Goal: Contribute content: Add original content to the website for others to see

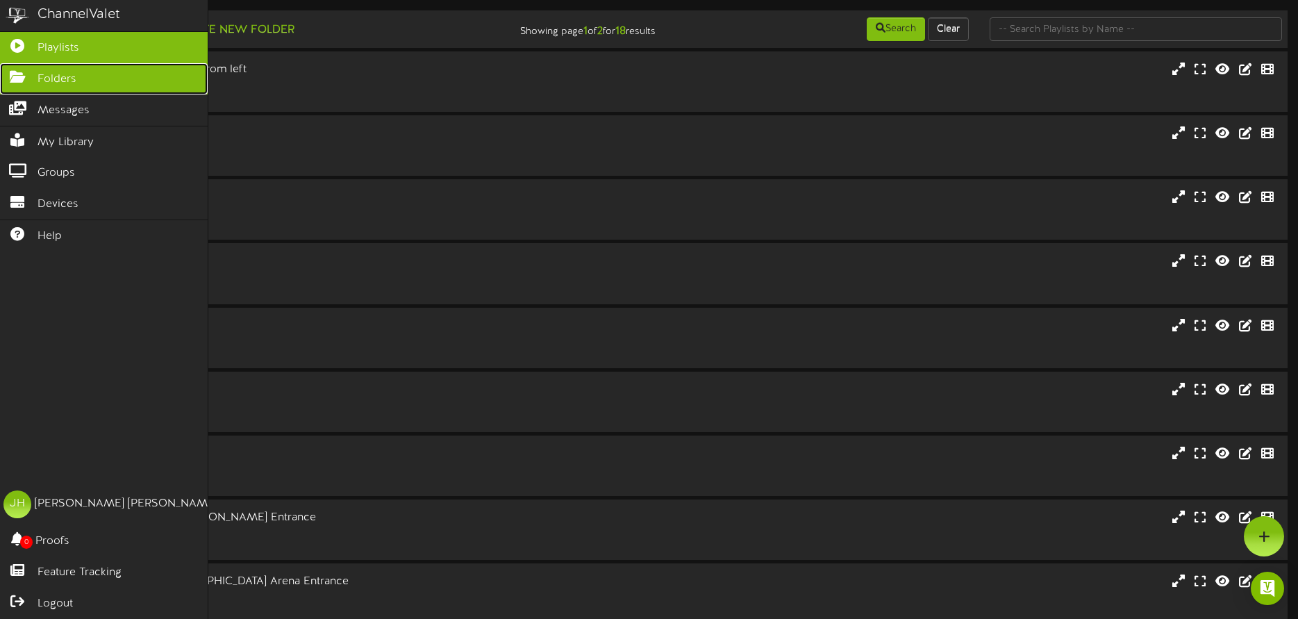
click at [18, 77] on icon at bounding box center [17, 75] width 35 height 10
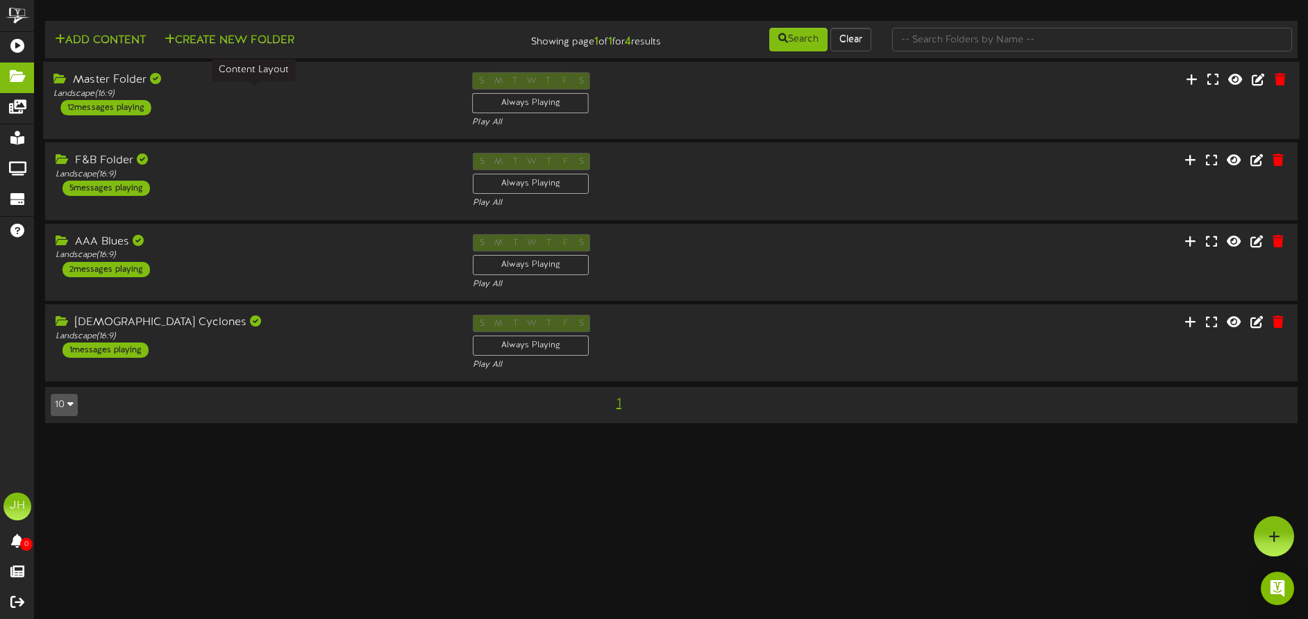
click at [359, 97] on div "Landscape ( 16:9 )" at bounding box center [252, 94] width 398 height 12
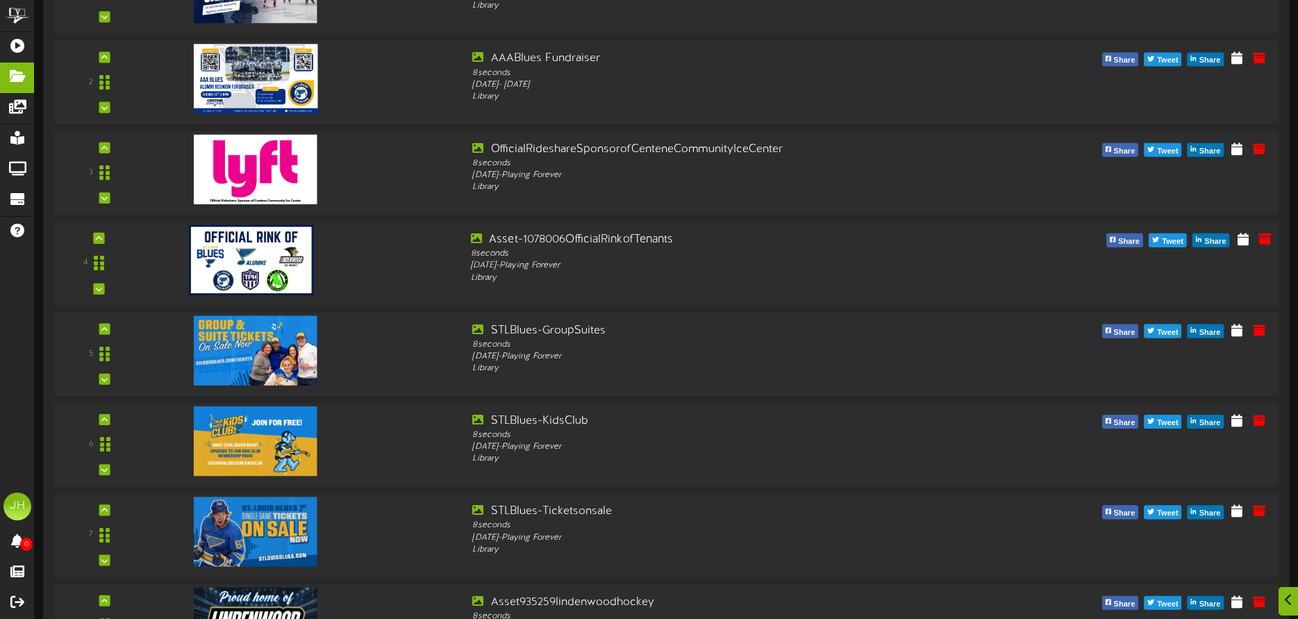
scroll to position [278, 0]
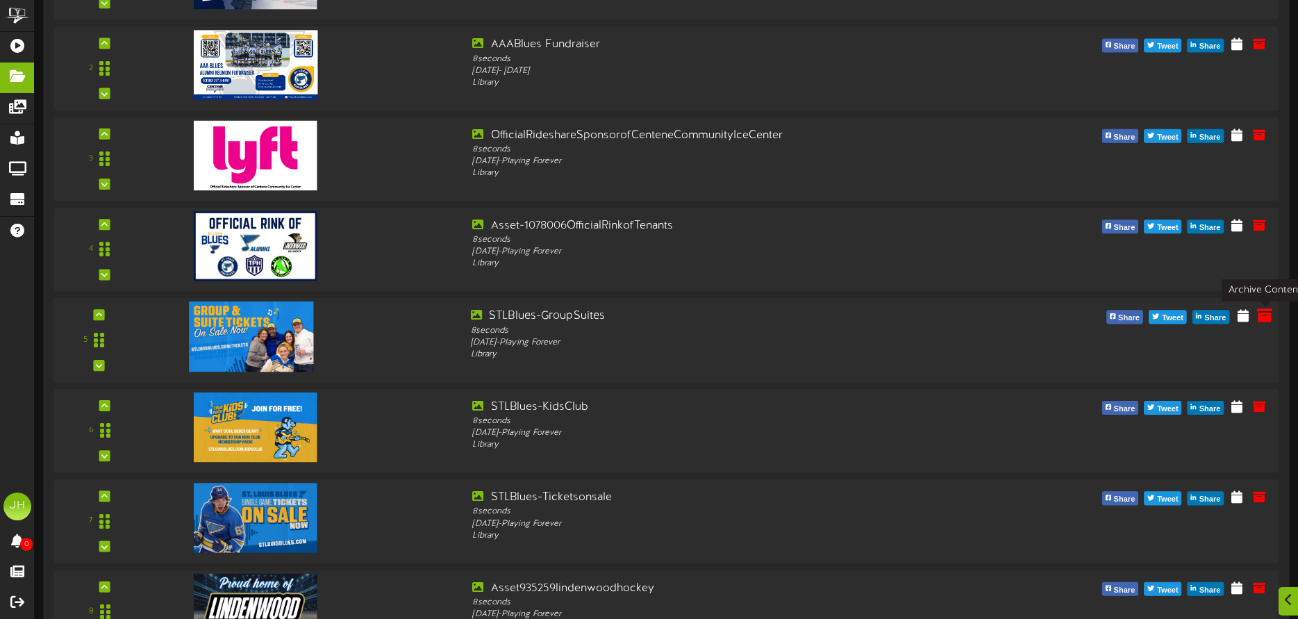
click at [1261, 316] on icon at bounding box center [1264, 315] width 15 height 15
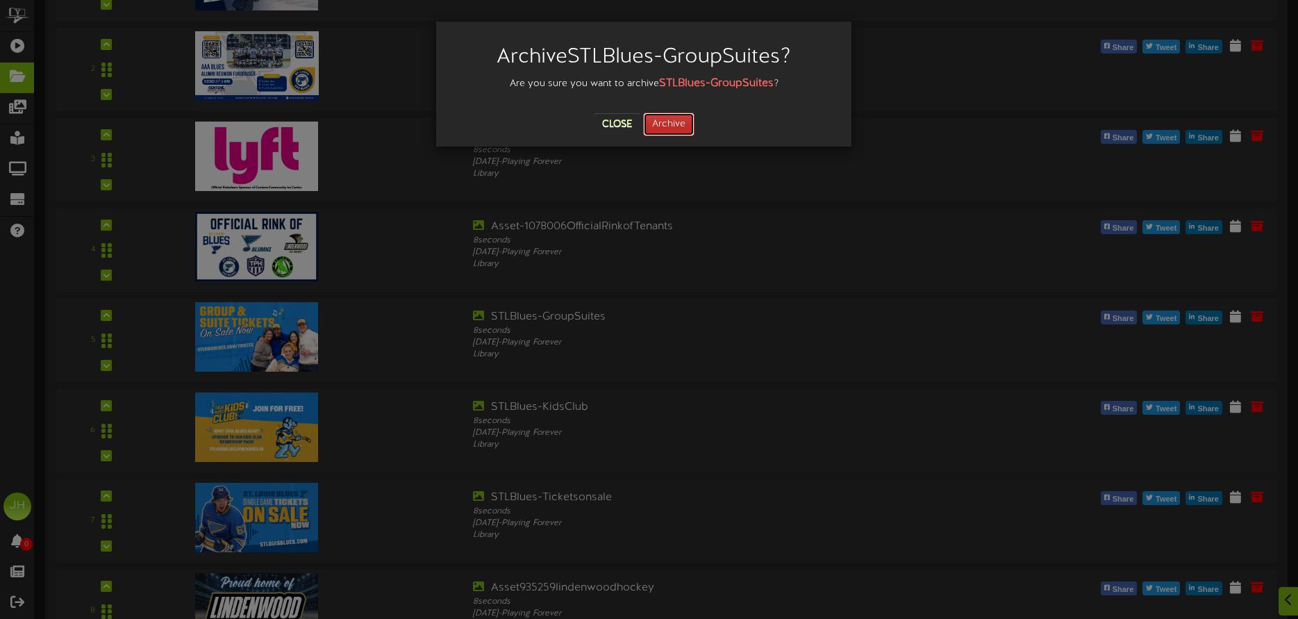
click at [662, 121] on button "Archive" at bounding box center [668, 124] width 51 height 24
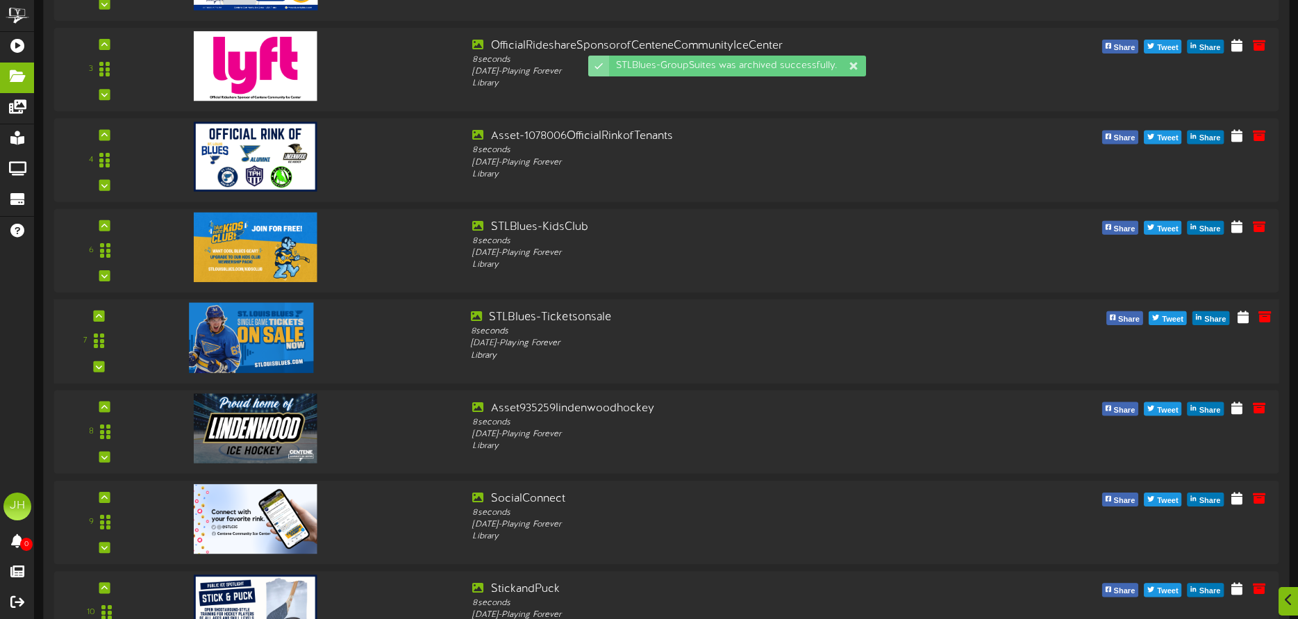
scroll to position [384, 0]
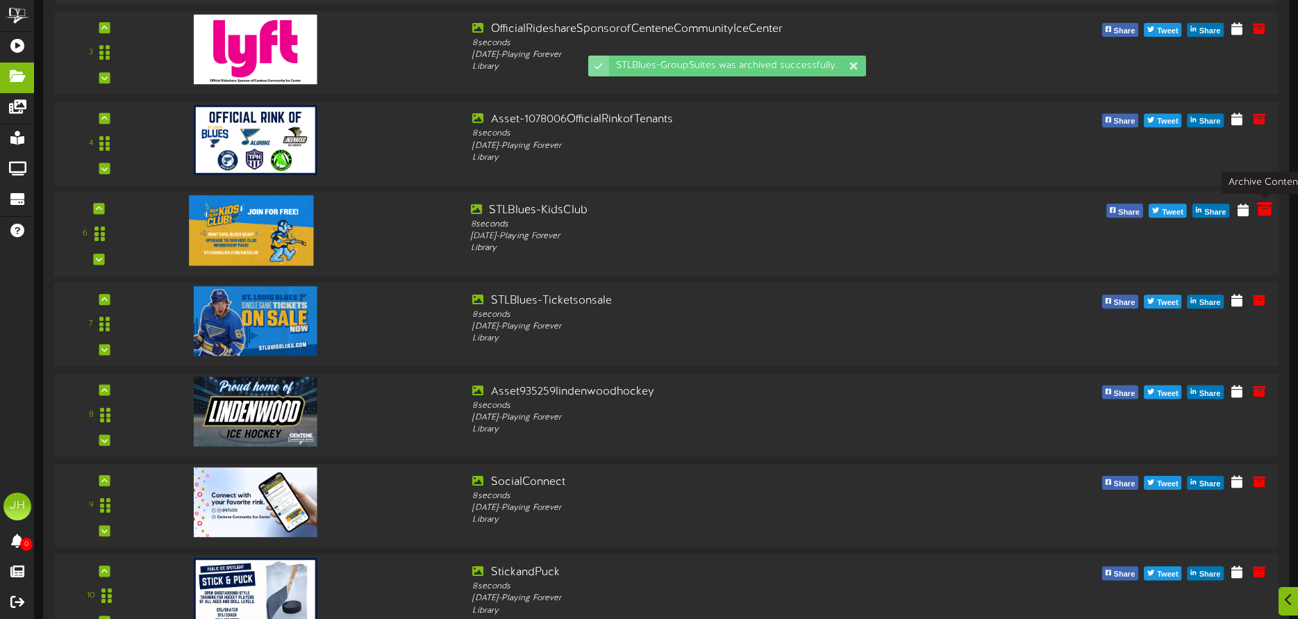
click at [1263, 213] on icon at bounding box center [1264, 208] width 15 height 15
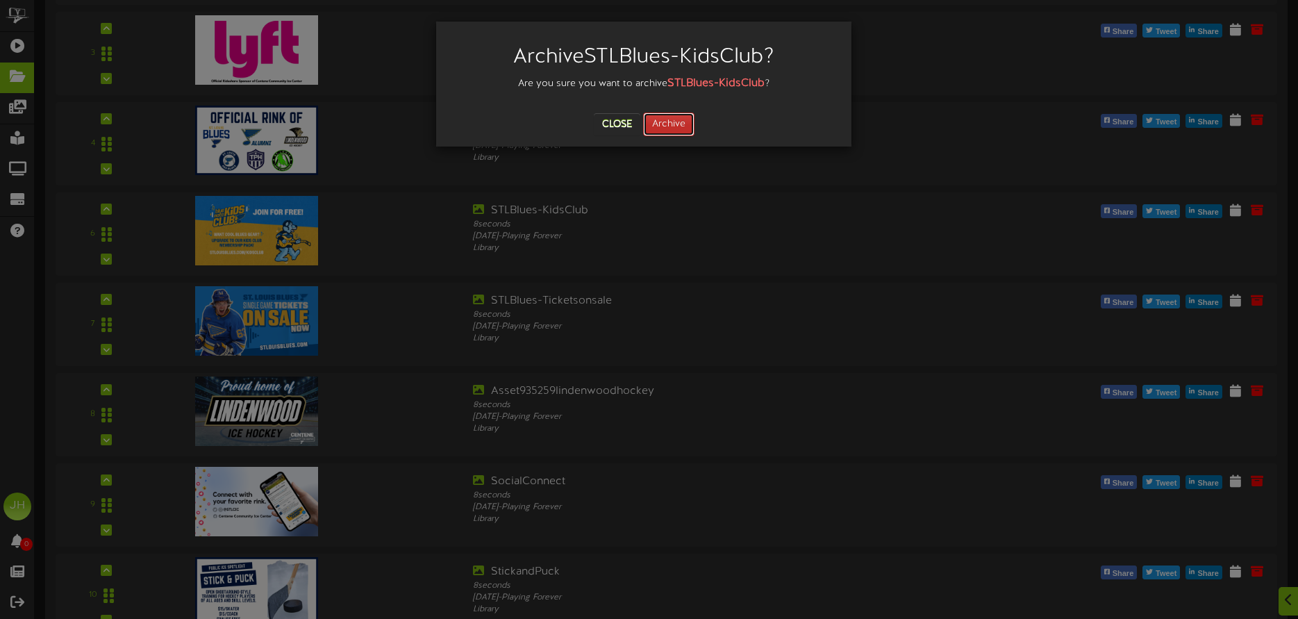
click at [669, 114] on button "Archive" at bounding box center [668, 124] width 51 height 24
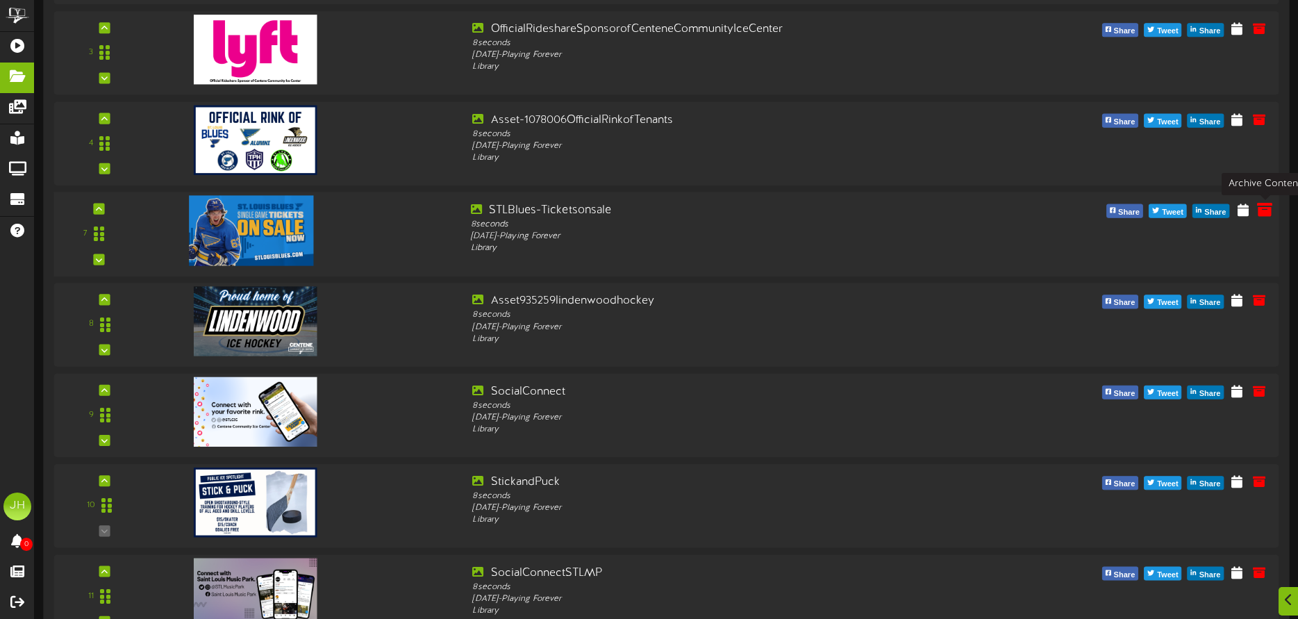
click at [1264, 215] on icon at bounding box center [1264, 208] width 15 height 15
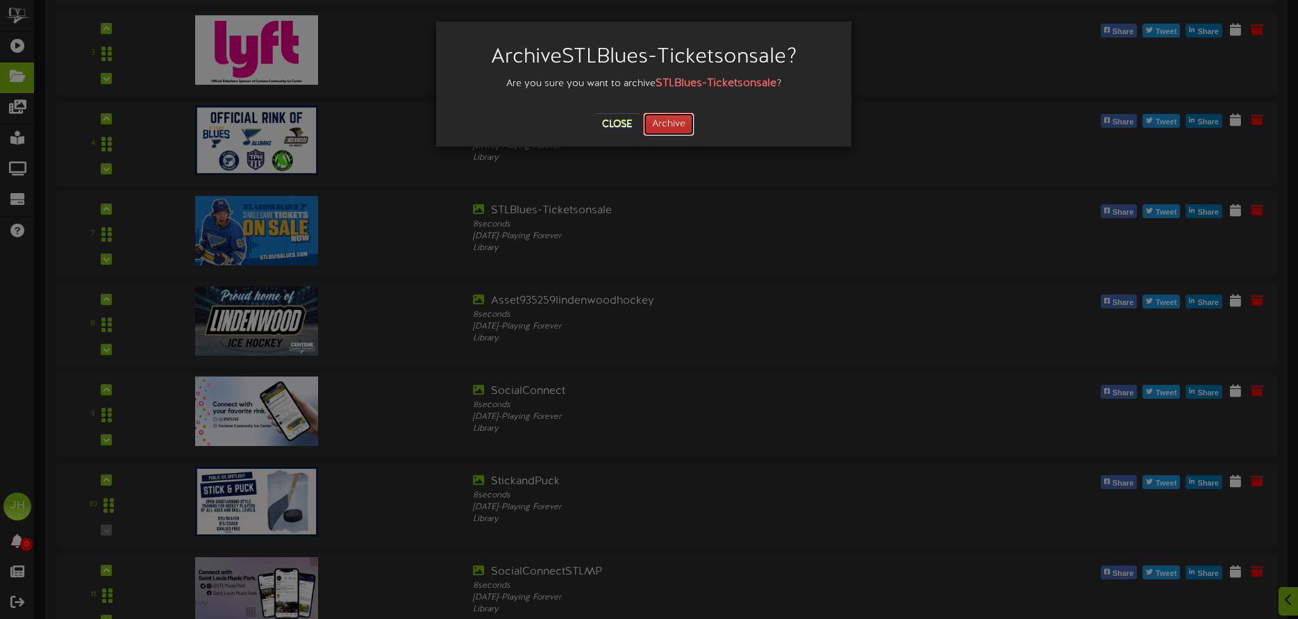
click at [682, 126] on button "Archive" at bounding box center [668, 124] width 51 height 24
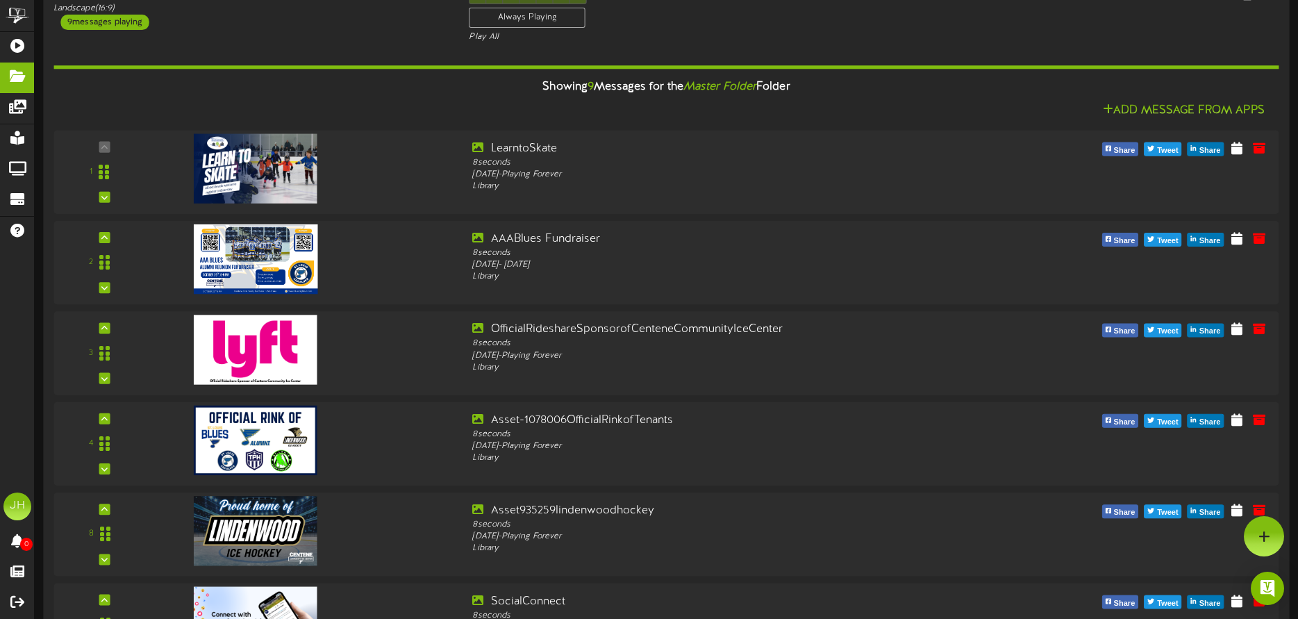
scroll to position [0, 0]
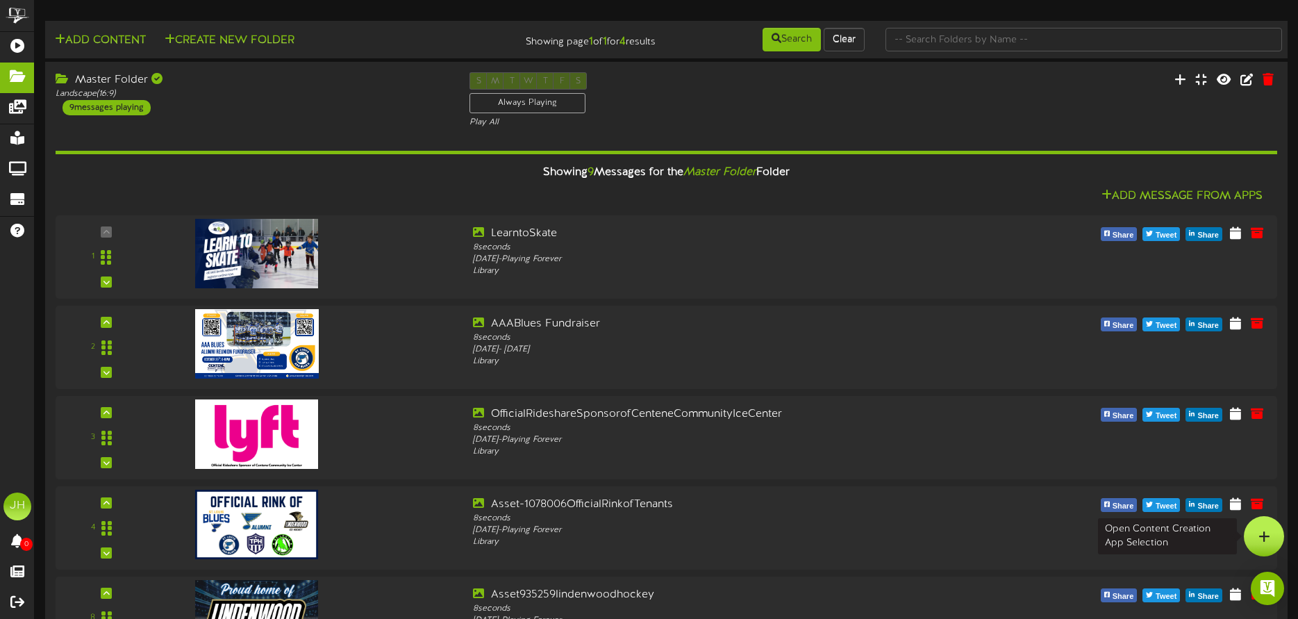
click at [1267, 533] on icon at bounding box center [1264, 536] width 12 height 12
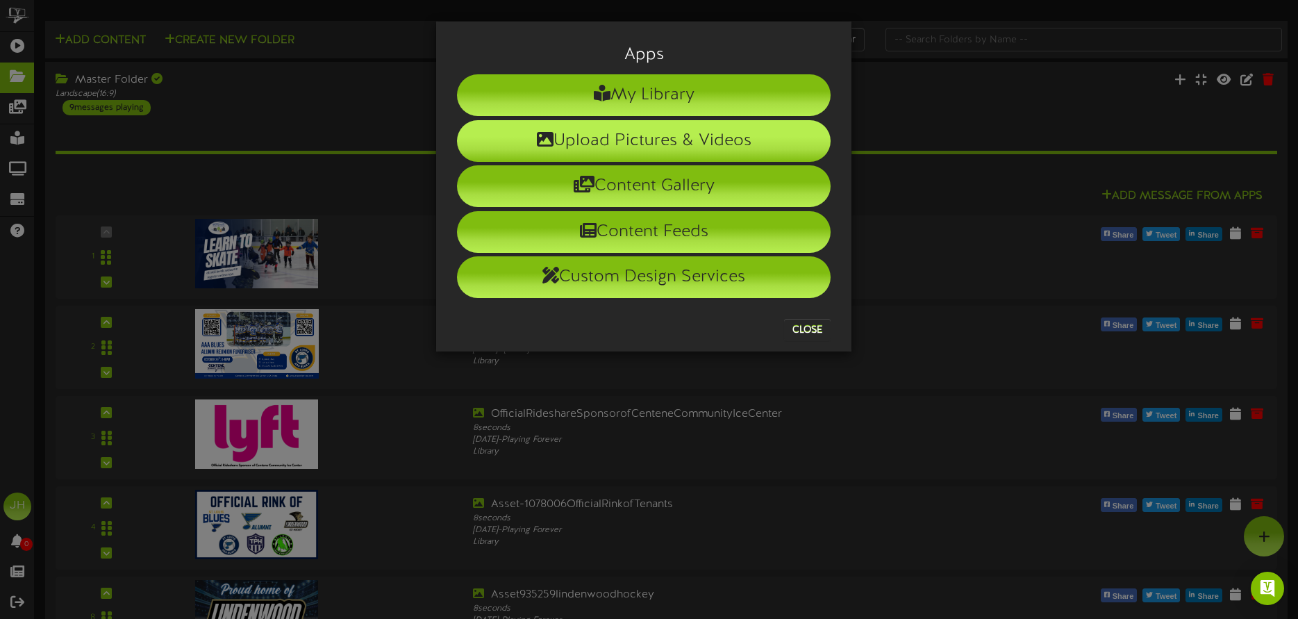
click at [644, 129] on li "Upload Pictures & Videos" at bounding box center [644, 141] width 374 height 42
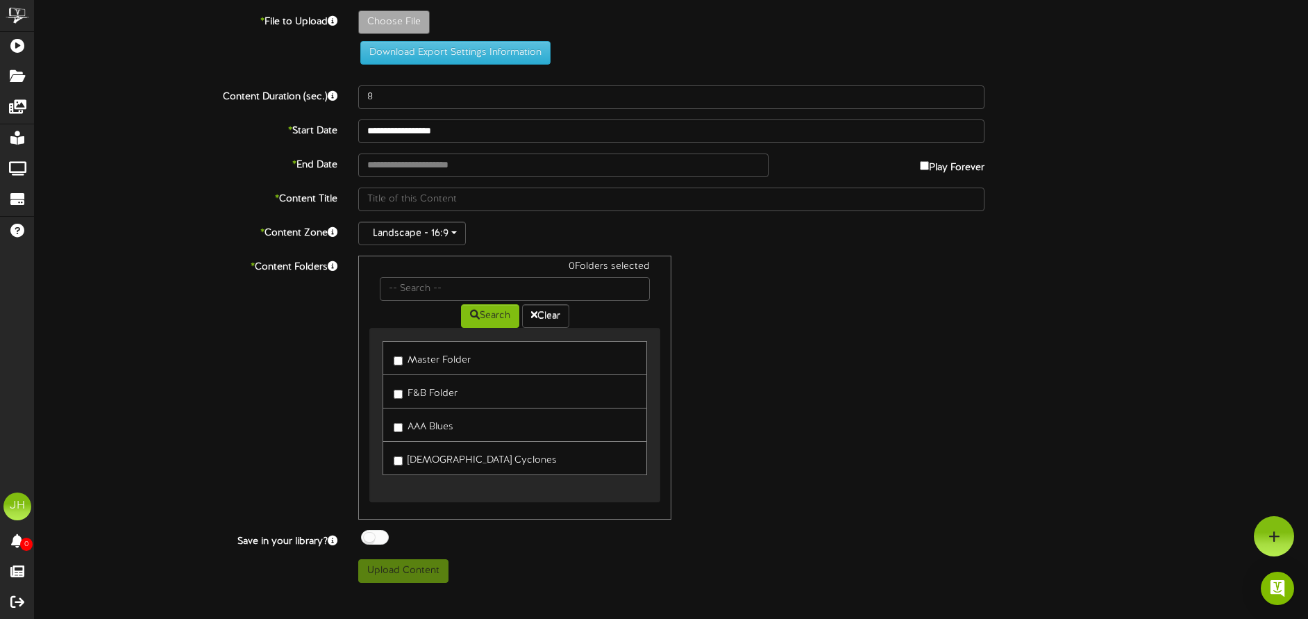
click at [436, 358] on label "Master Folder" at bounding box center [432, 358] width 77 height 19
click at [814, 307] on div "1 Folders selected Search Clear Master Folder F&B Folder AAA Blues Lady Cyclones" at bounding box center [671, 388] width 647 height 264
type input "**********"
type input "AVAMain-TVSlate-2526SeasonTickets1"
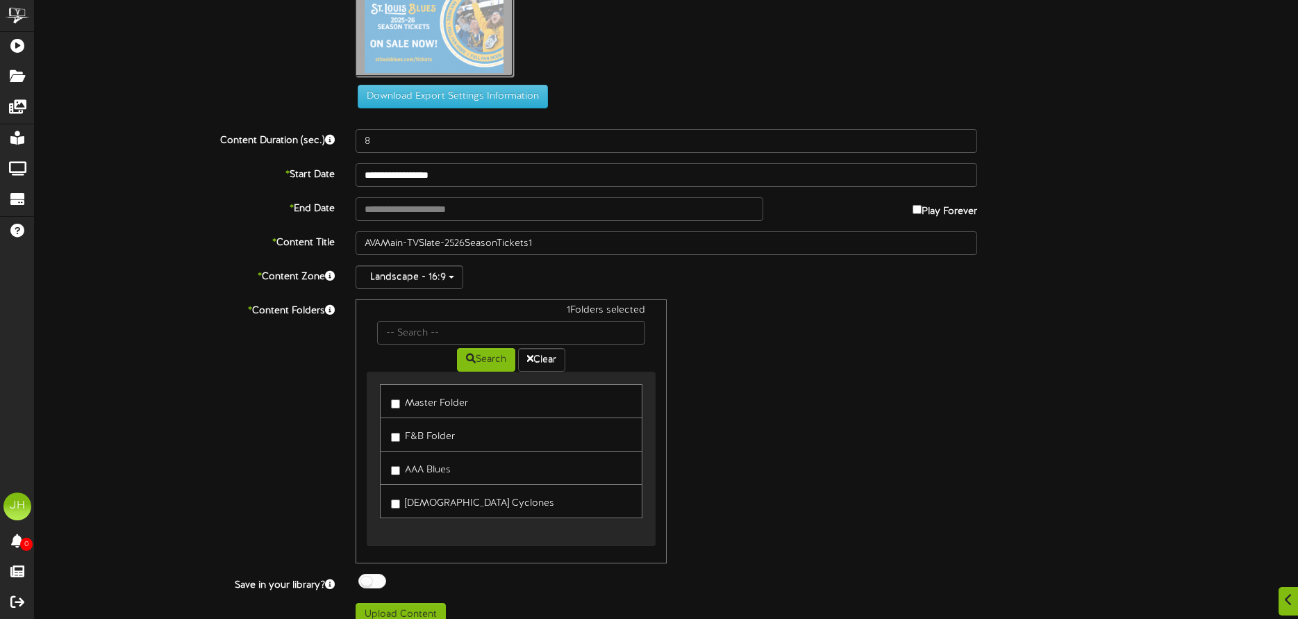
scroll to position [52, 0]
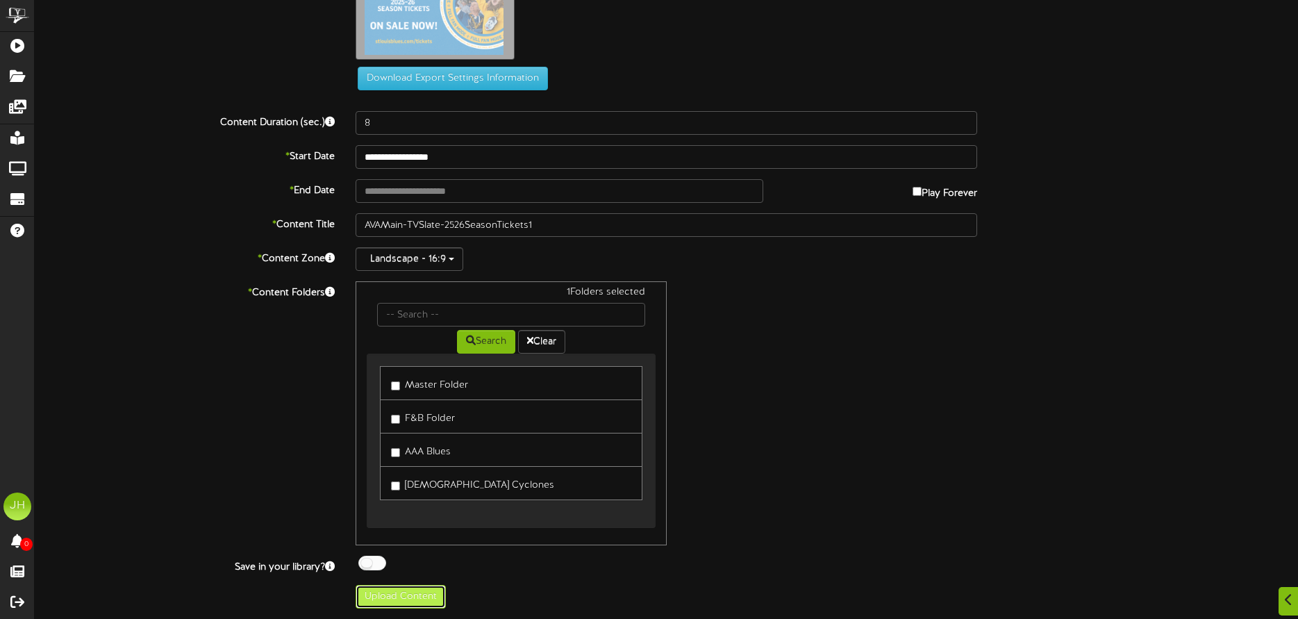
click at [437, 595] on button "Upload Content" at bounding box center [400, 597] width 90 height 24
type input "**********"
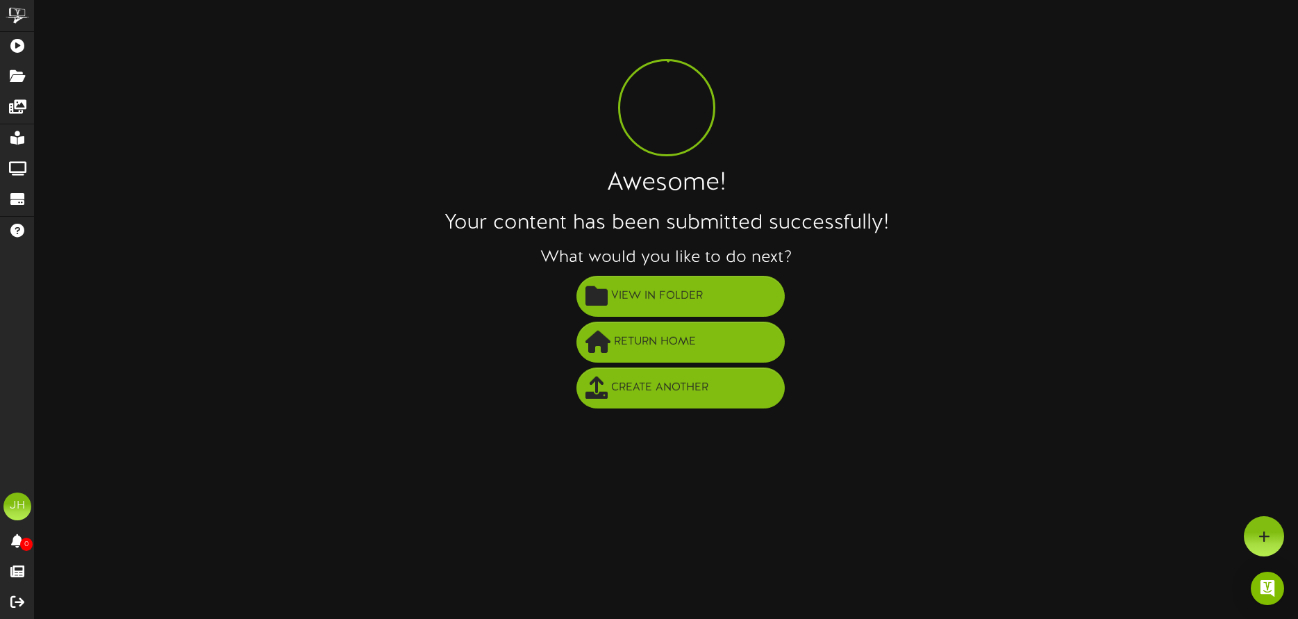
scroll to position [0, 0]
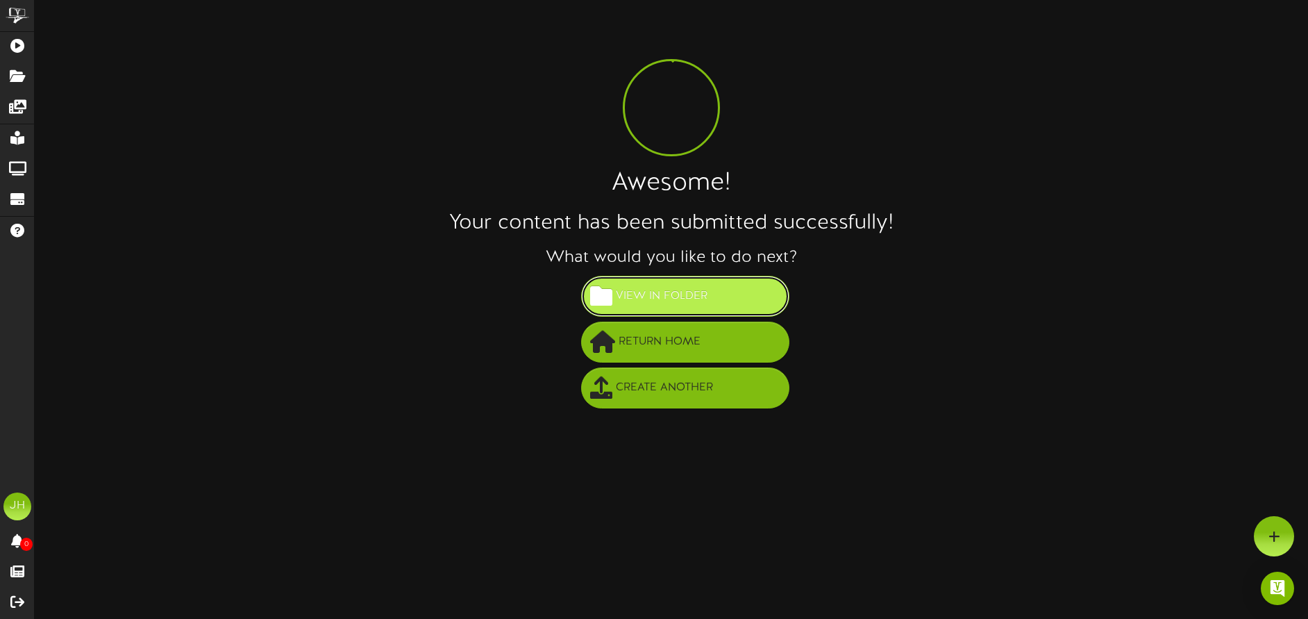
click at [664, 302] on span "View in Folder" at bounding box center [661, 296] width 99 height 23
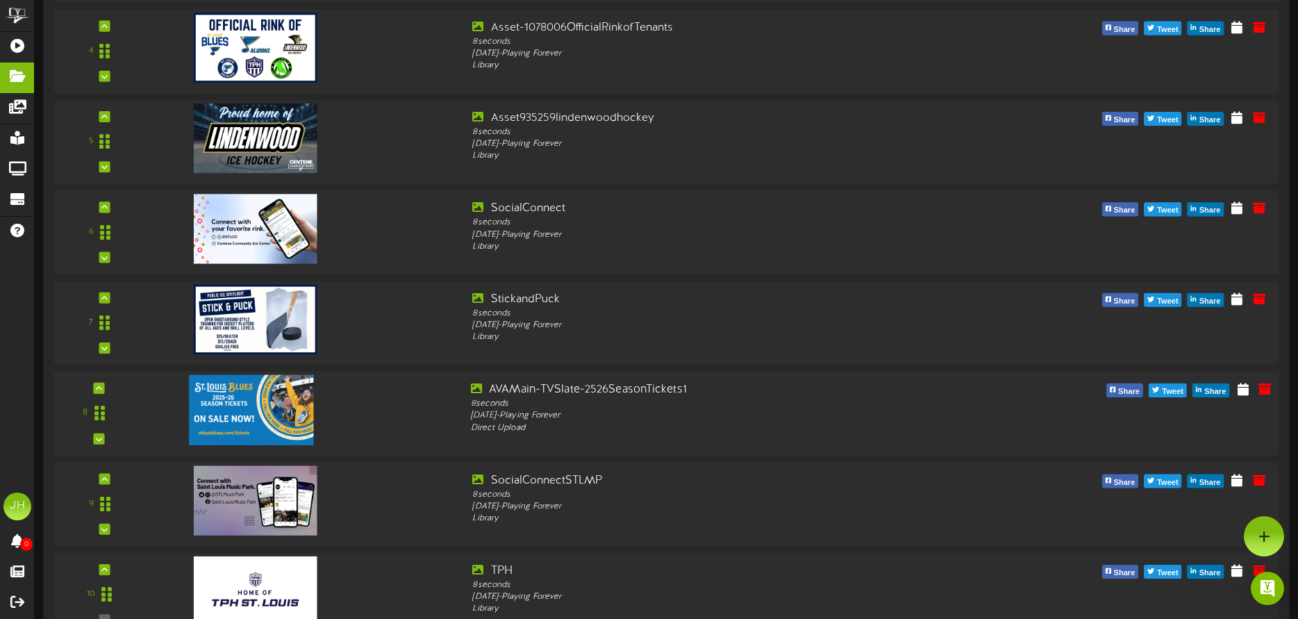
scroll to position [444, 0]
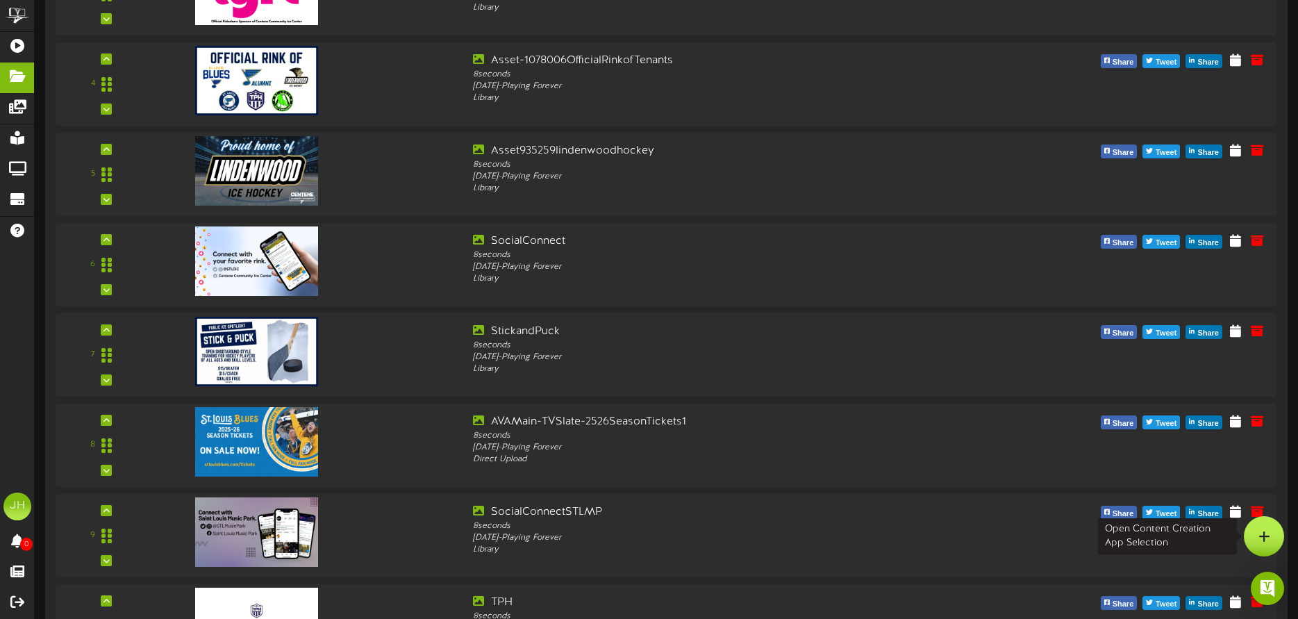
click at [1253, 532] on div at bounding box center [1264, 536] width 40 height 40
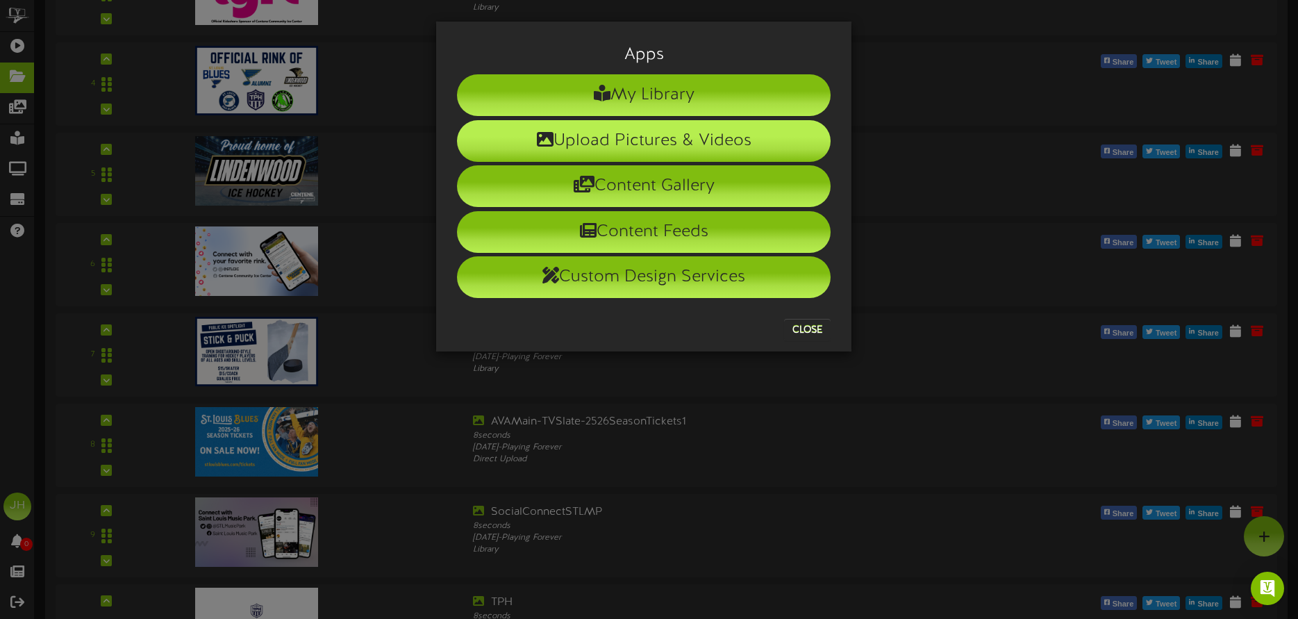
click at [643, 132] on li "Upload Pictures & Videos" at bounding box center [644, 141] width 374 height 42
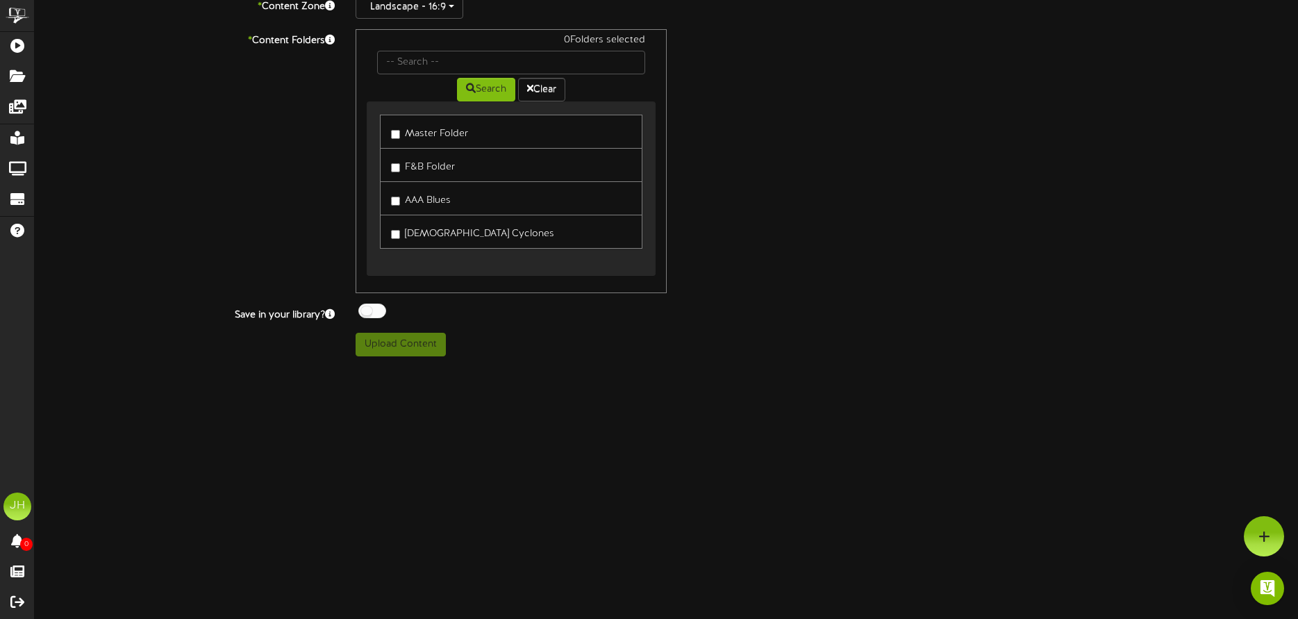
scroll to position [32, 0]
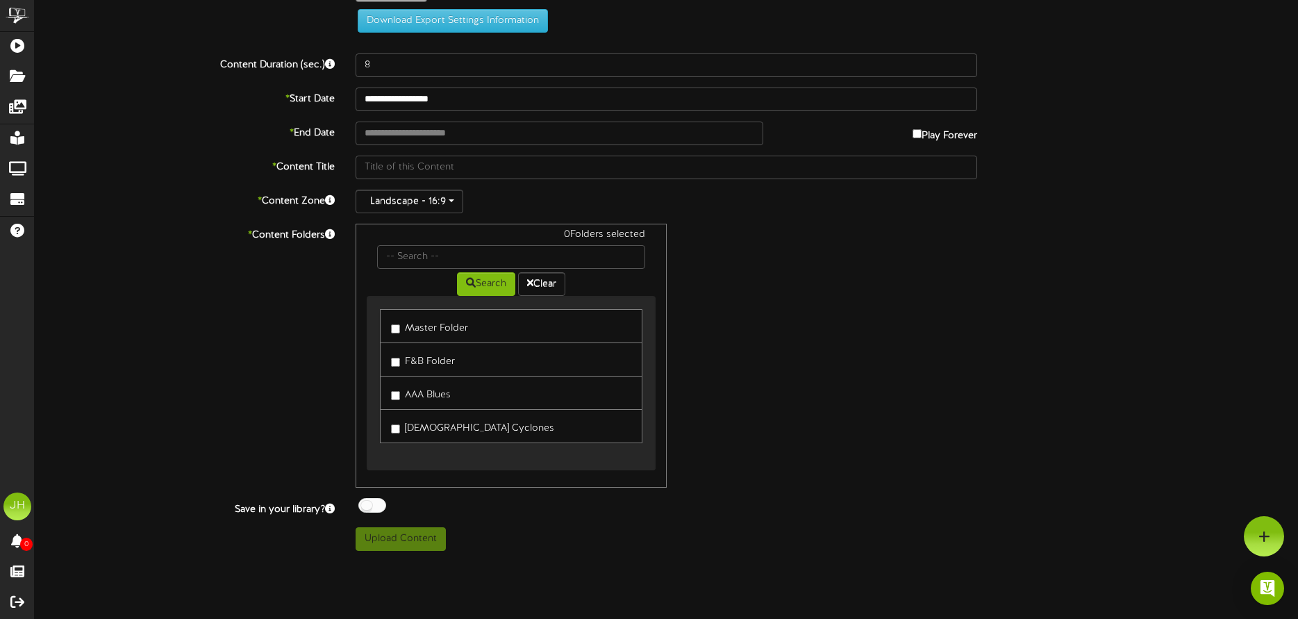
click at [408, 330] on label "Master Folder" at bounding box center [429, 326] width 77 height 19
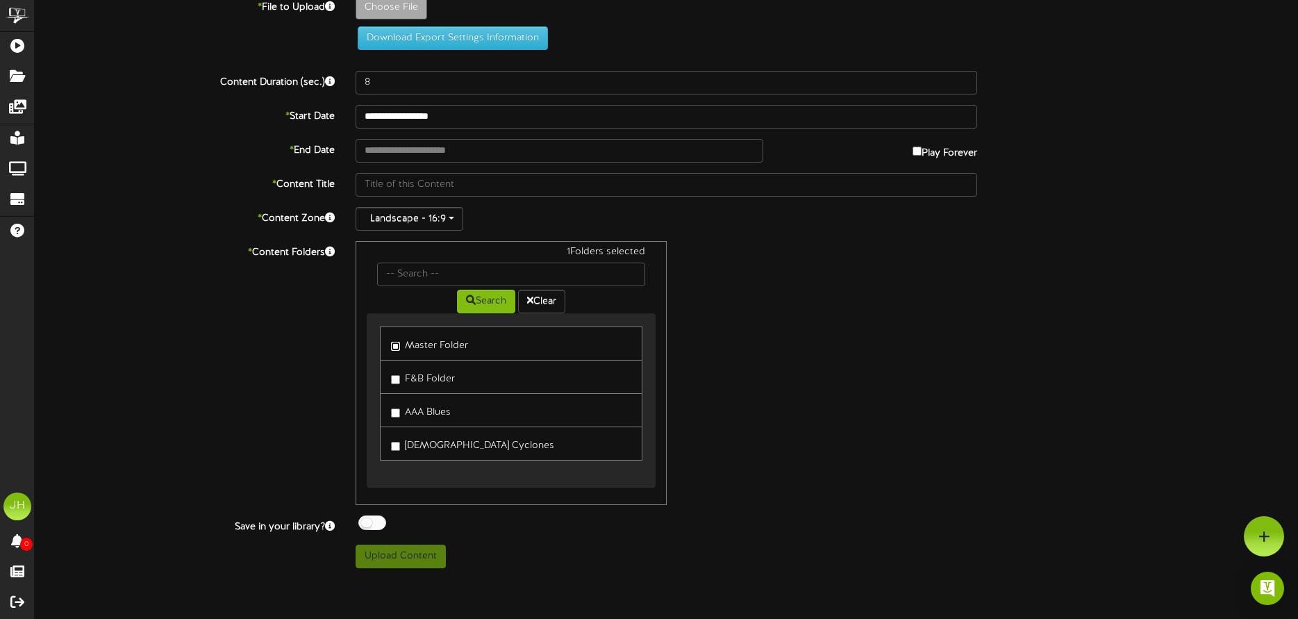
scroll to position [0, 0]
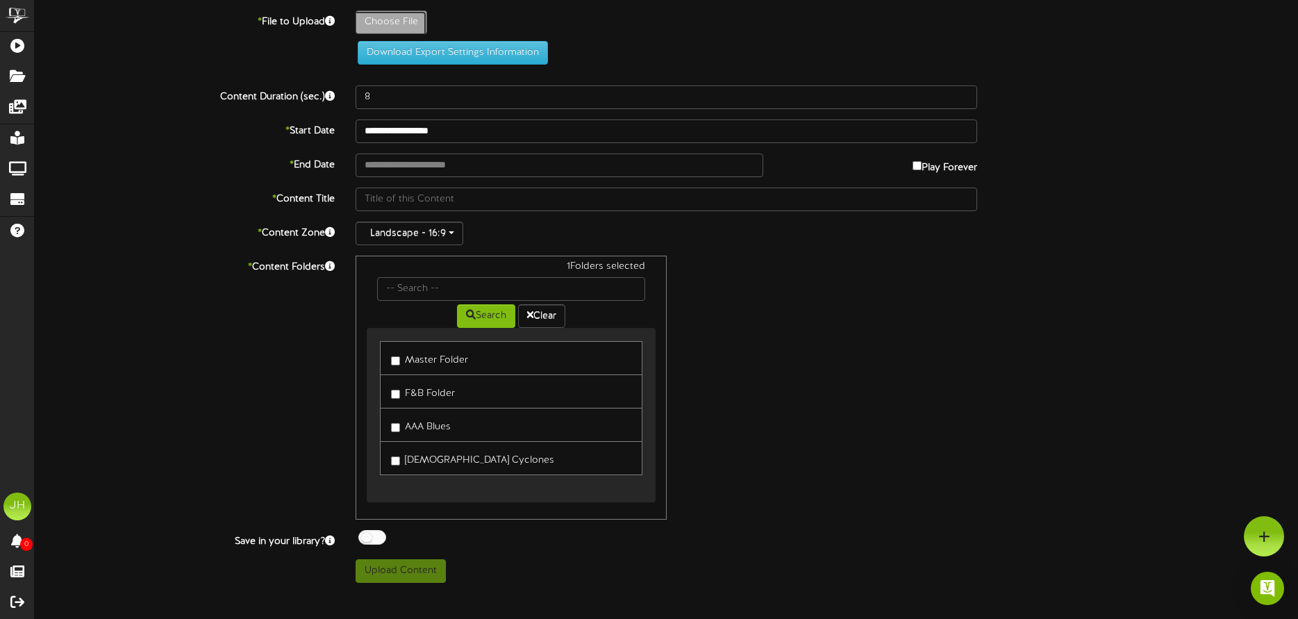
type input "**********"
type input "AVAMain_TVSlate_1920x1080_BuyNow"
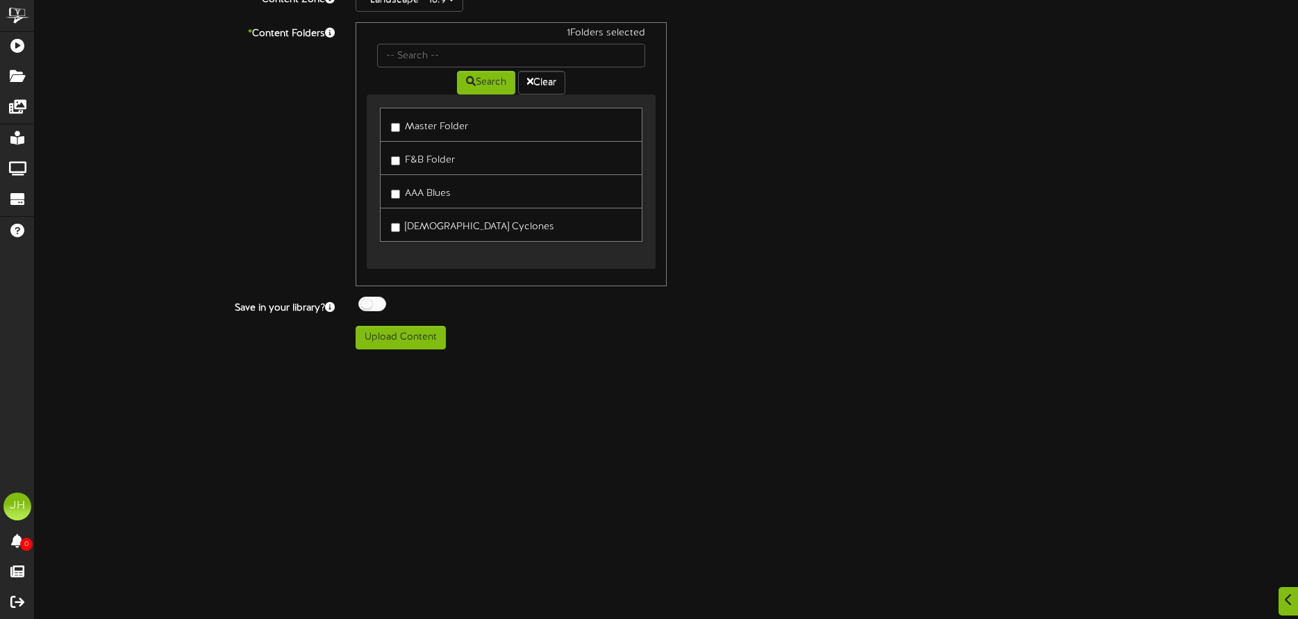
scroll to position [347, 0]
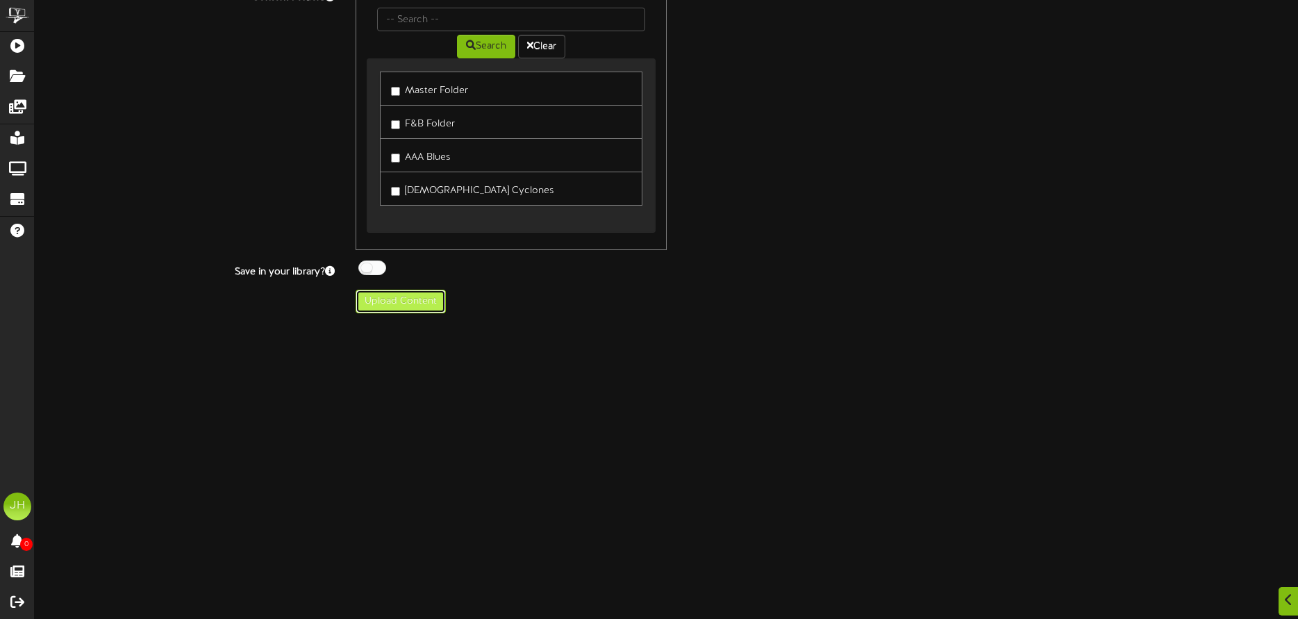
click at [401, 292] on button "Upload Content" at bounding box center [400, 302] width 90 height 24
type input "**********"
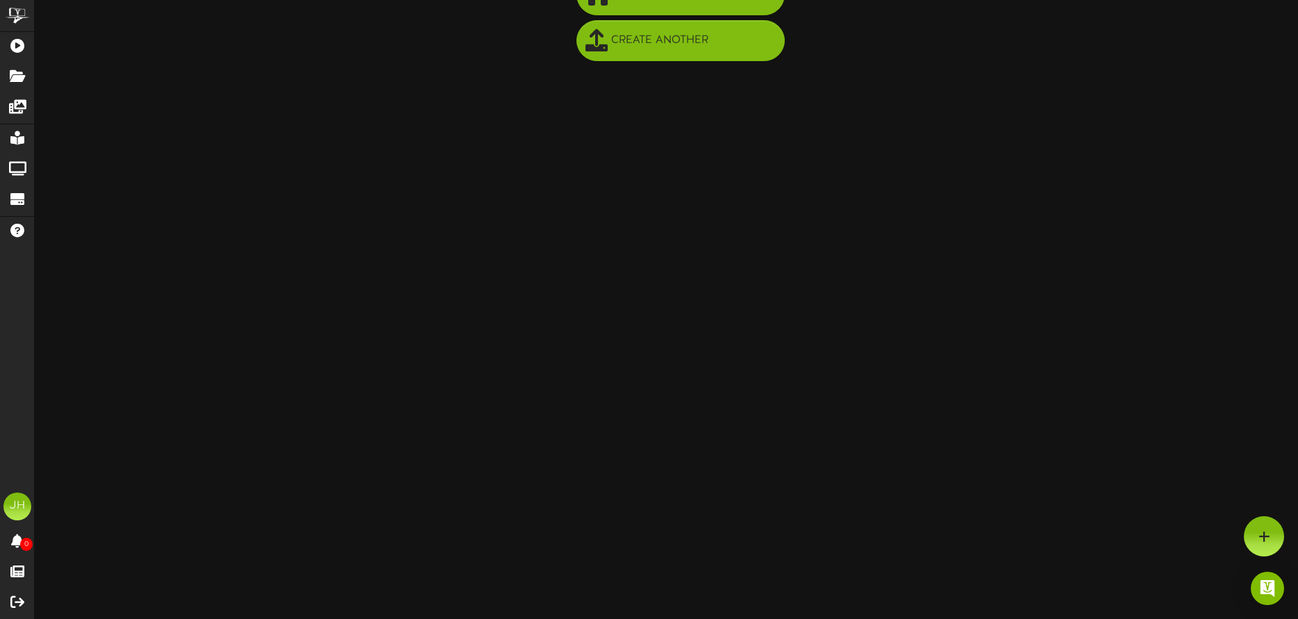
scroll to position [69, 0]
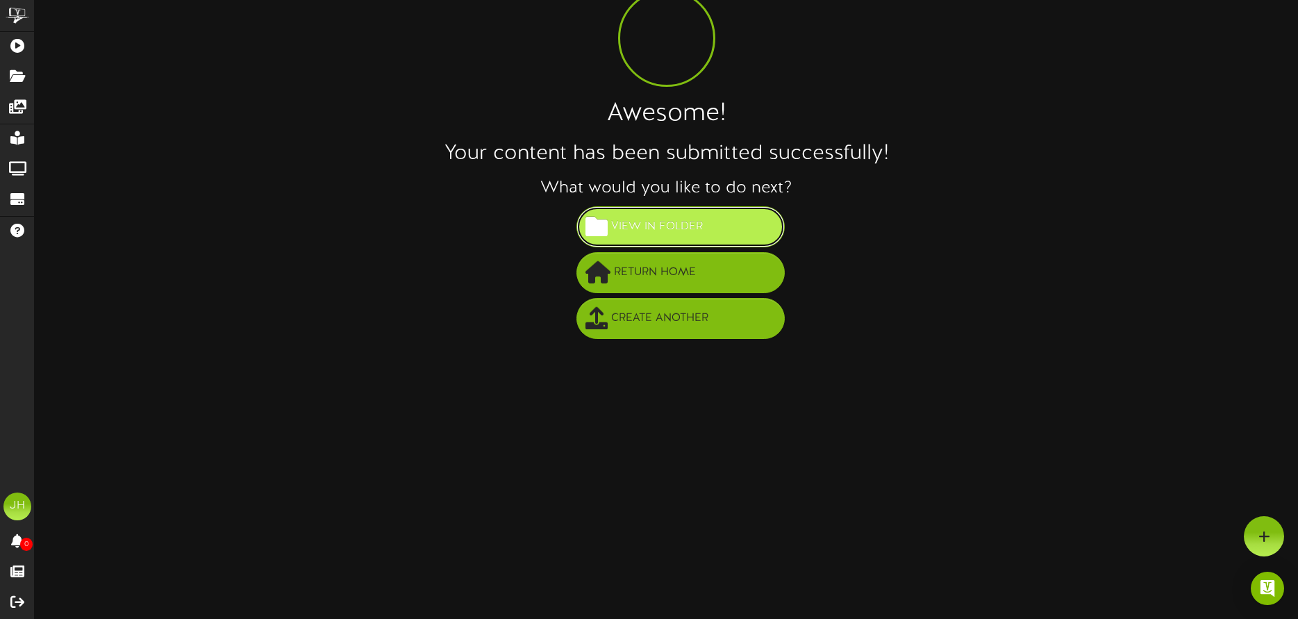
click at [660, 235] on span "View in Folder" at bounding box center [657, 226] width 99 height 23
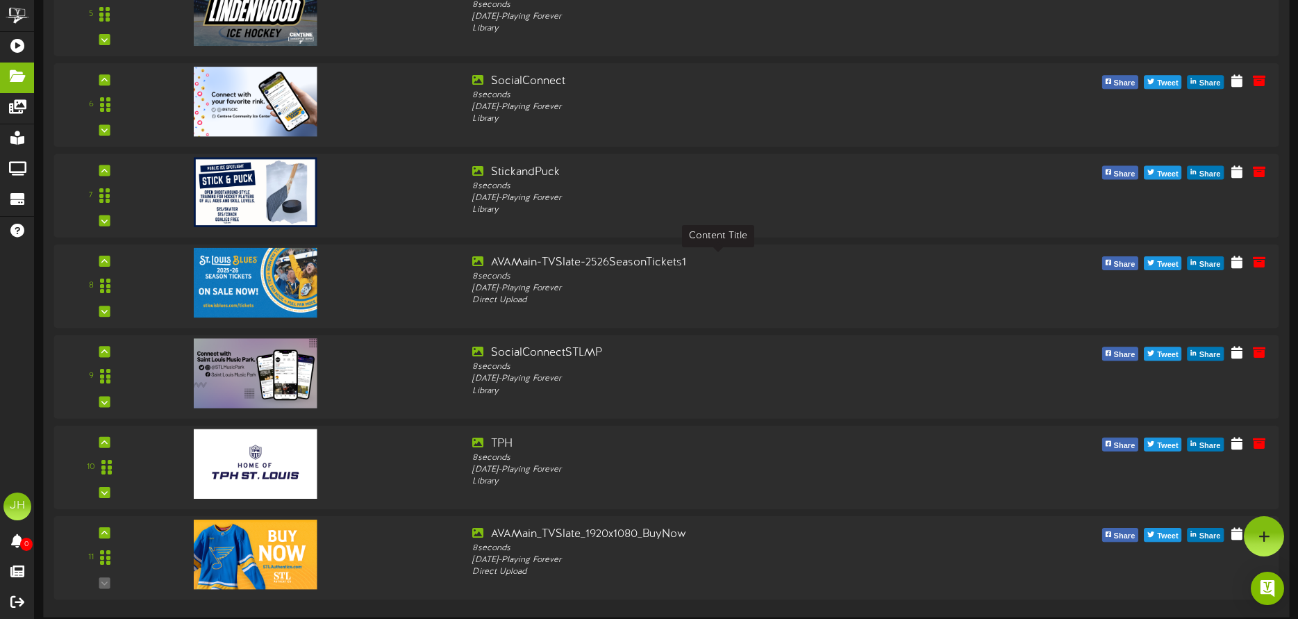
scroll to position [117, 0]
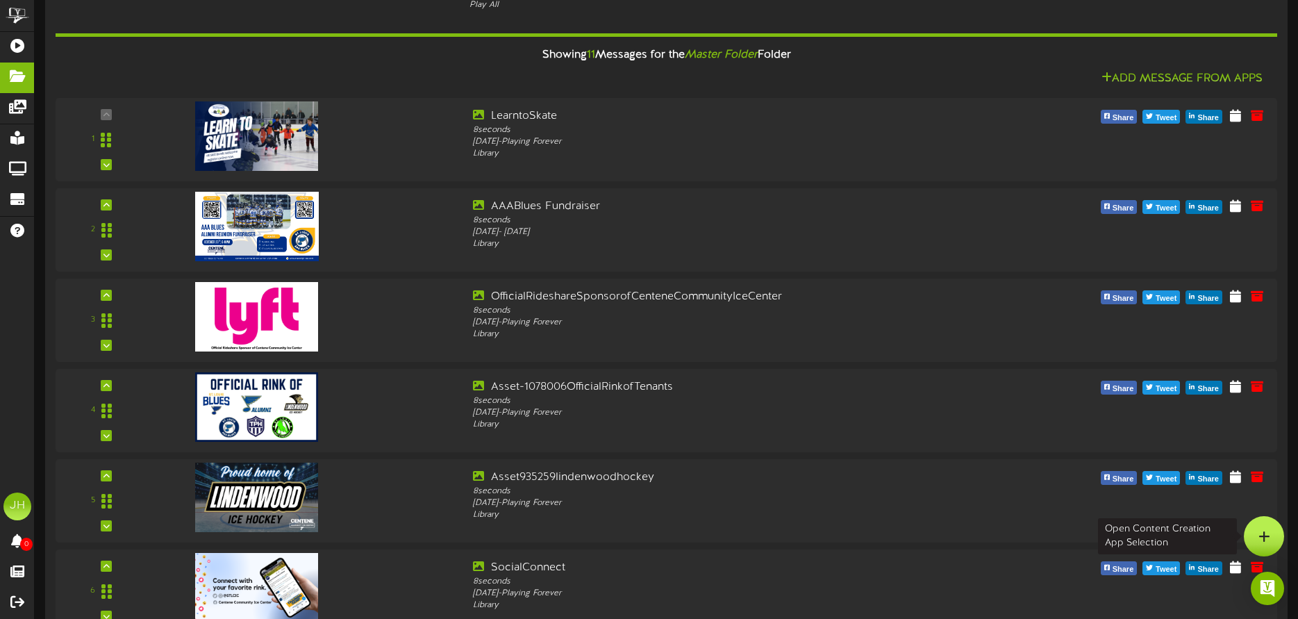
click at [1255, 532] on div at bounding box center [1264, 536] width 40 height 40
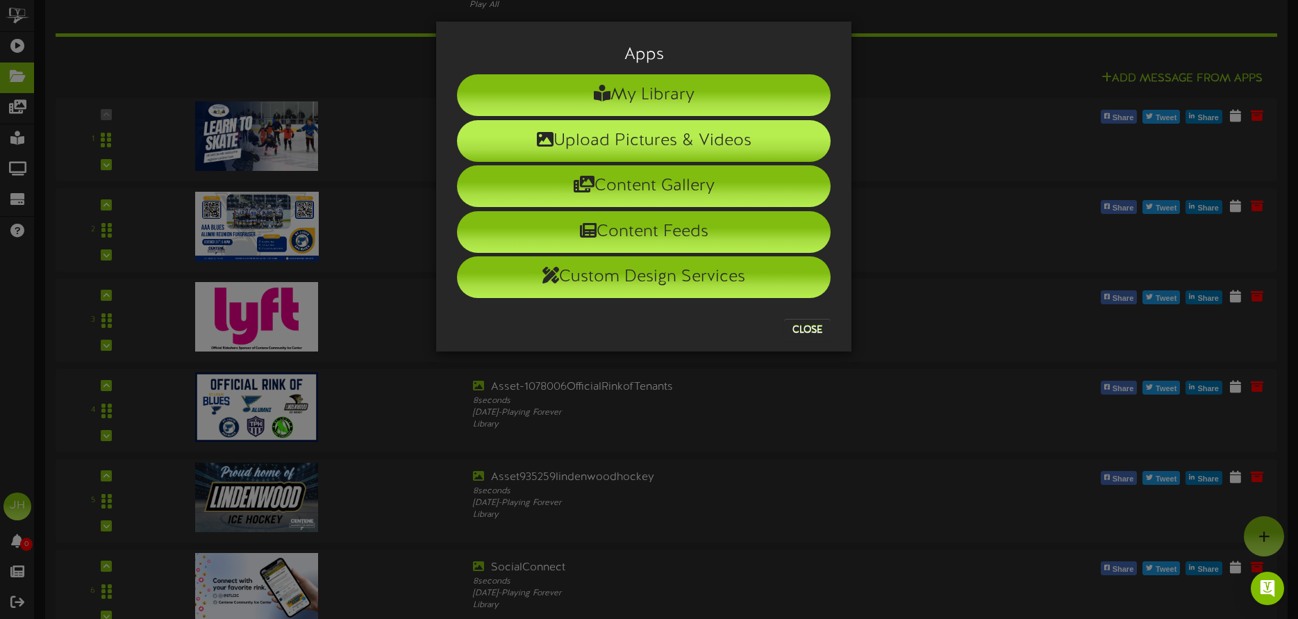
click at [644, 136] on li "Upload Pictures & Videos" at bounding box center [644, 141] width 374 height 42
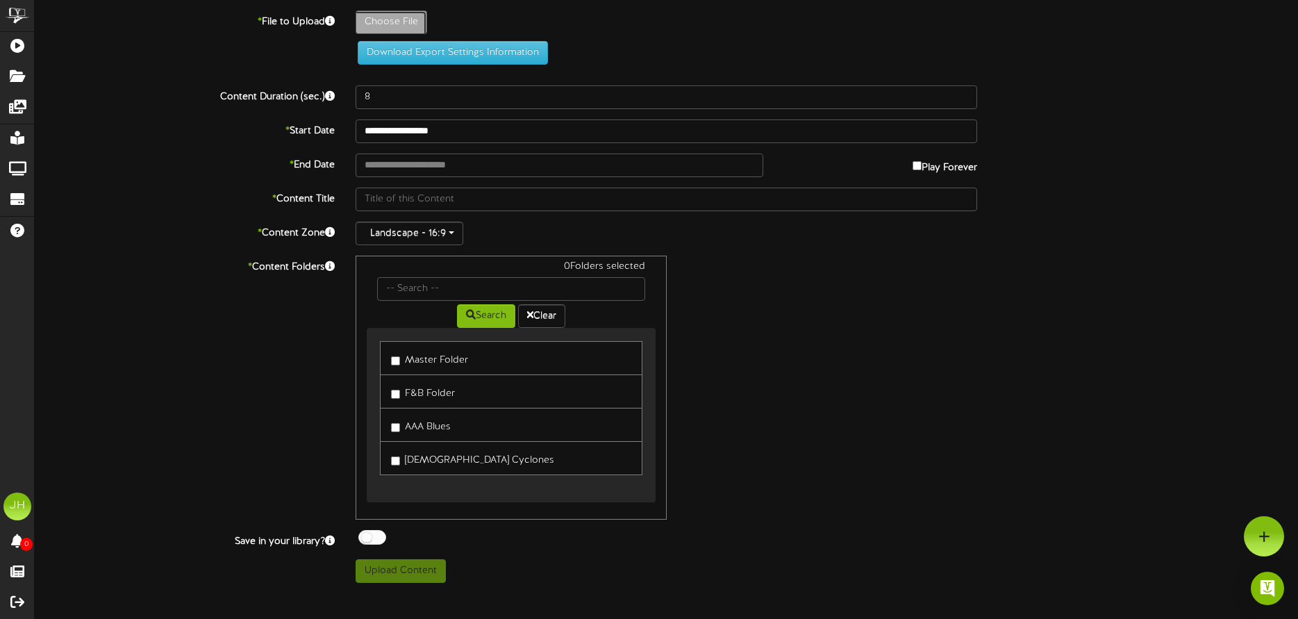
type input "**********"
type input "AVAMain_TVSlate_1920x1080_GroupsSuites"
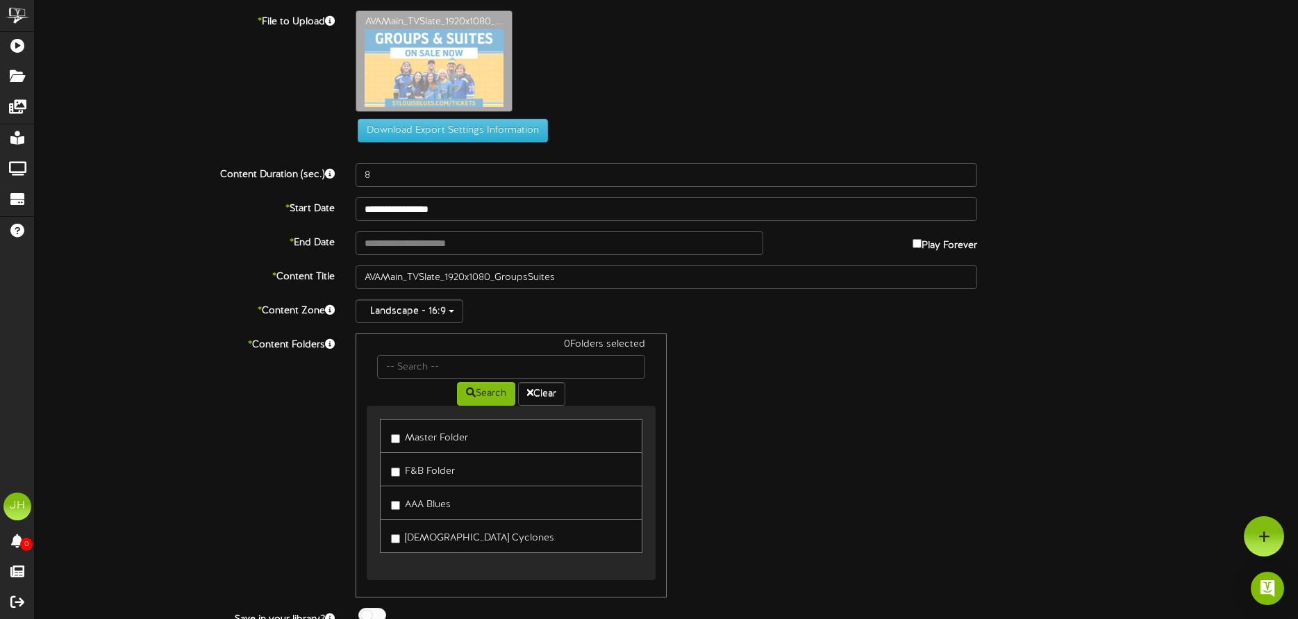
click at [437, 426] on label "Master Folder" at bounding box center [429, 435] width 77 height 19
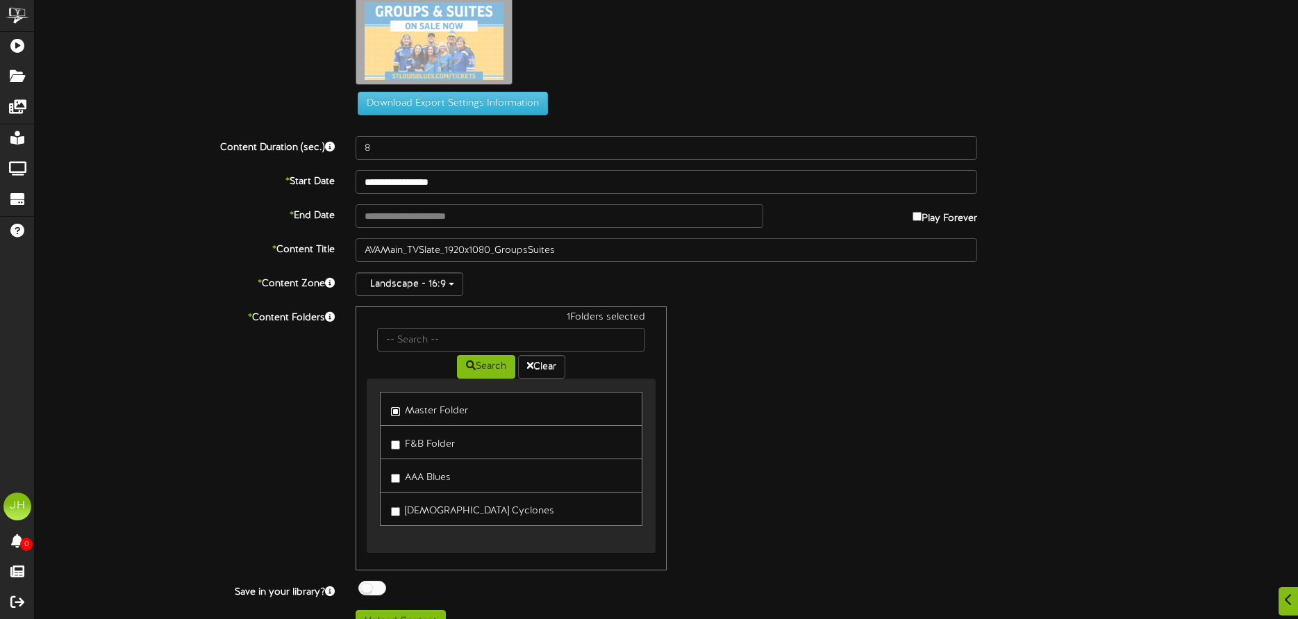
scroll to position [53, 0]
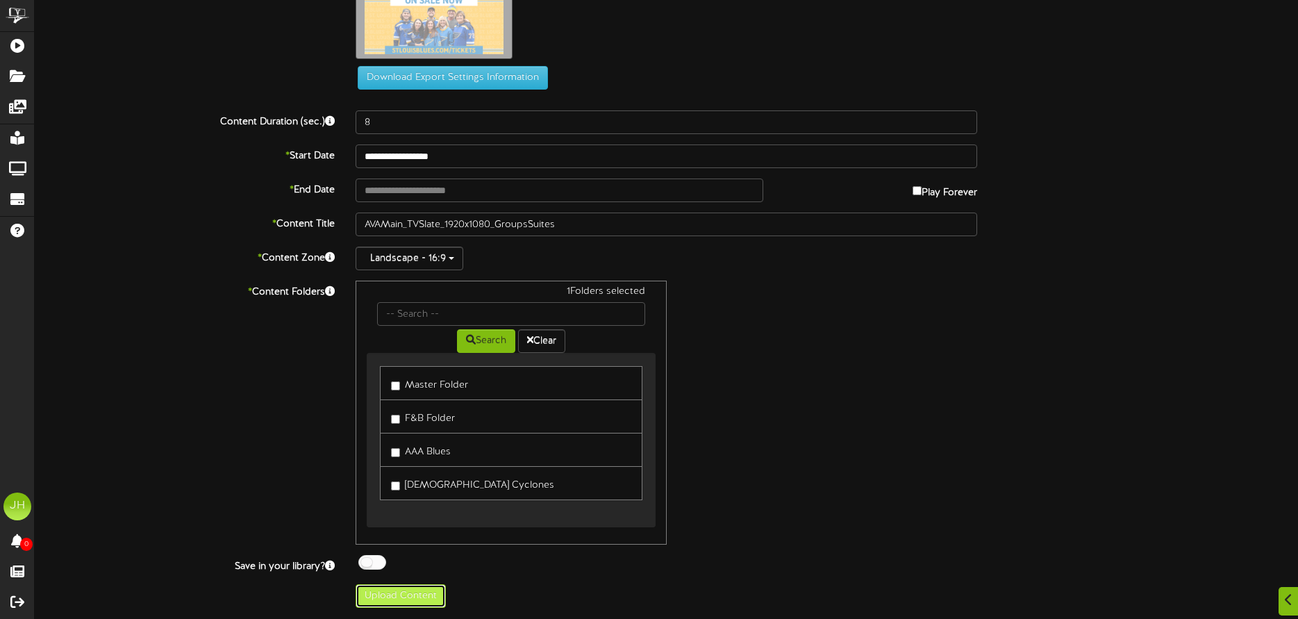
click at [385, 597] on button "Upload Content" at bounding box center [400, 596] width 90 height 24
type input "**********"
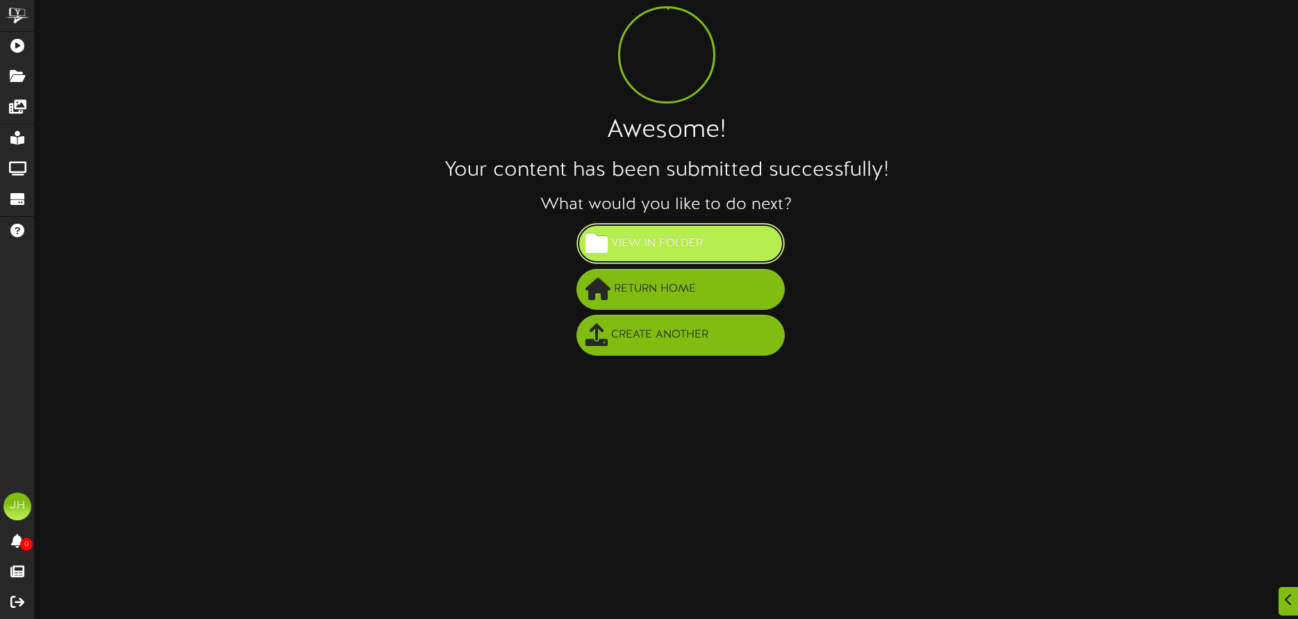
click at [673, 252] on span "View in Folder" at bounding box center [657, 243] width 99 height 23
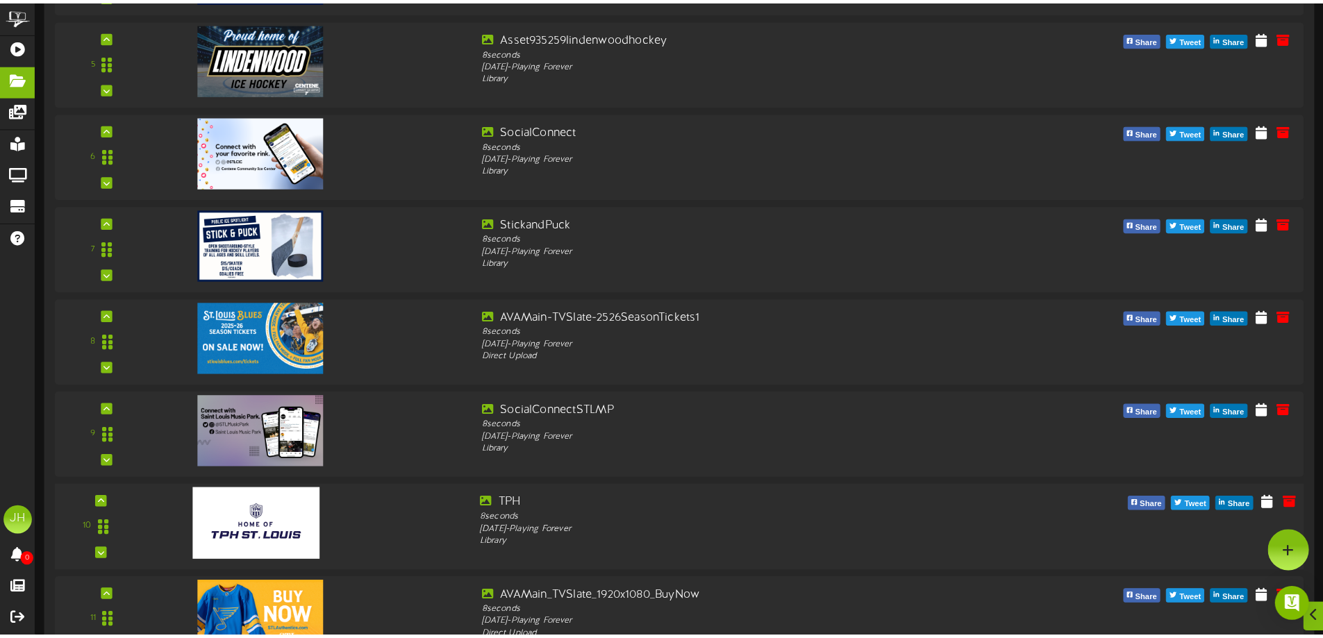
scroll to position [555, 0]
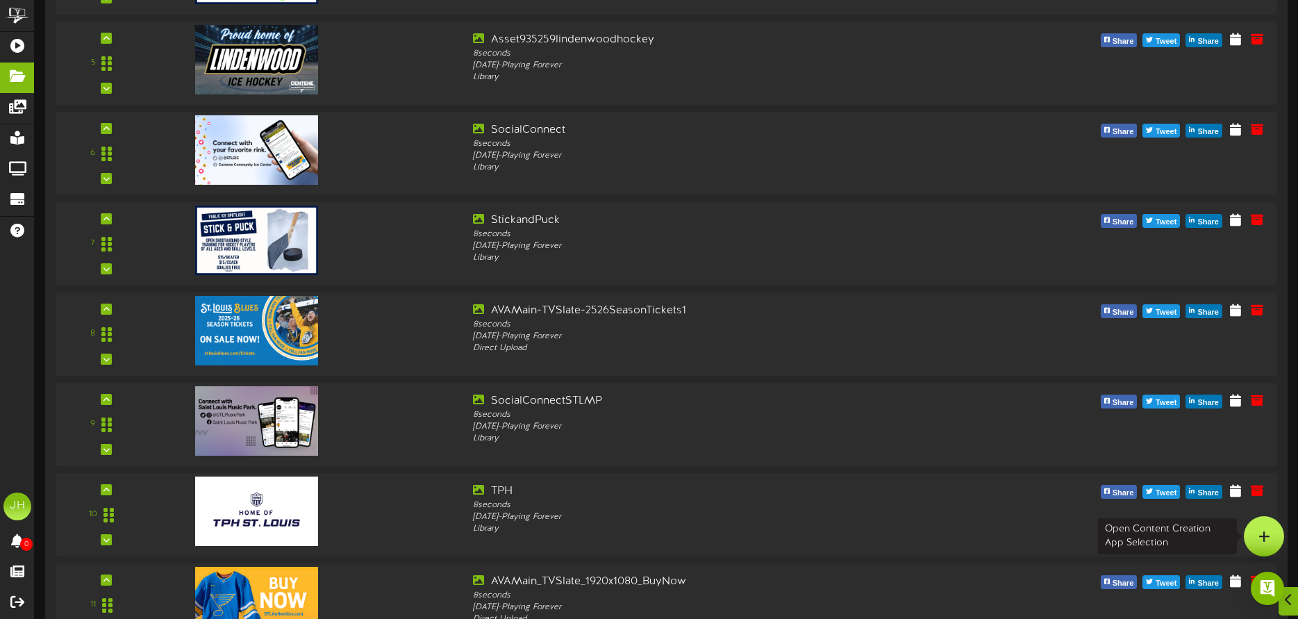
click at [1253, 540] on div at bounding box center [1264, 536] width 40 height 40
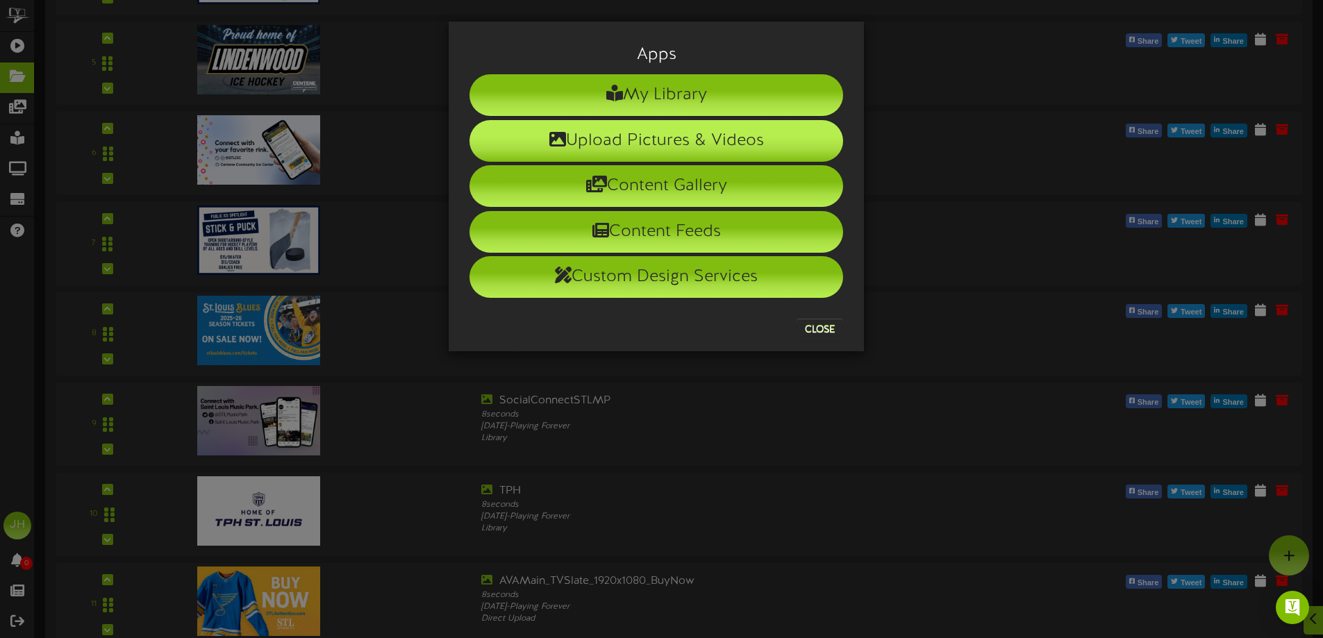
click at [644, 126] on li "Upload Pictures & Videos" at bounding box center [656, 141] width 374 height 42
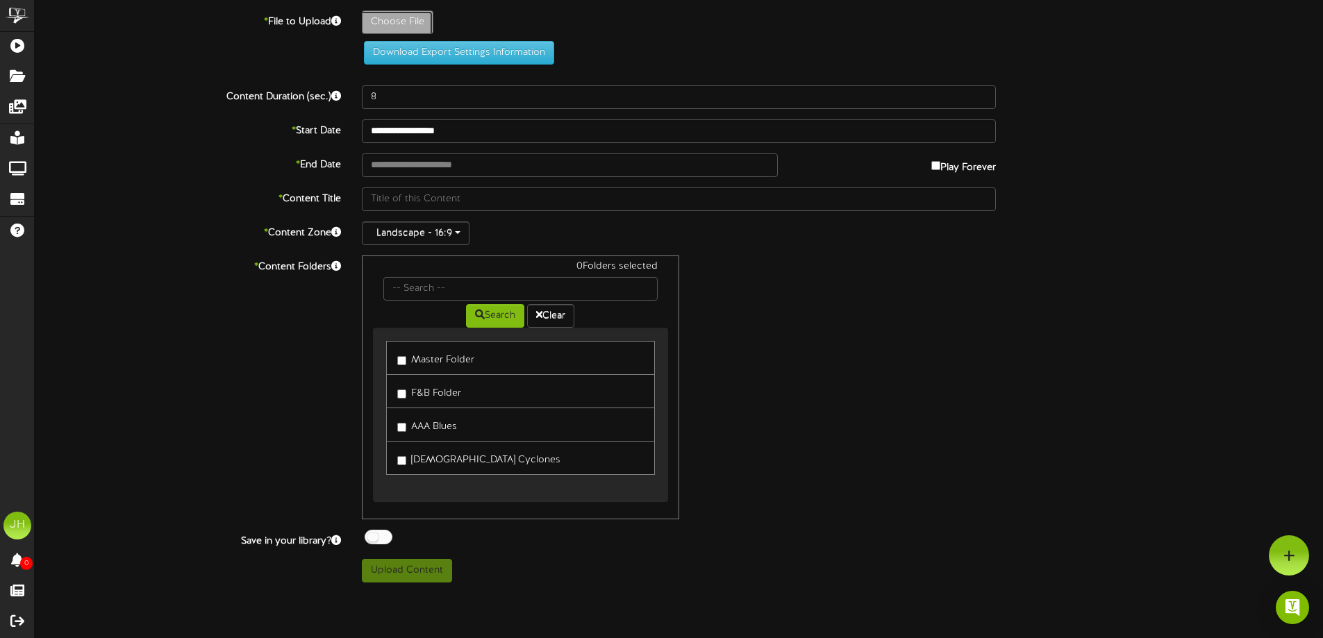
type input "**********"
type input "AVAMainboard-1920x1080_LearntoPlay"
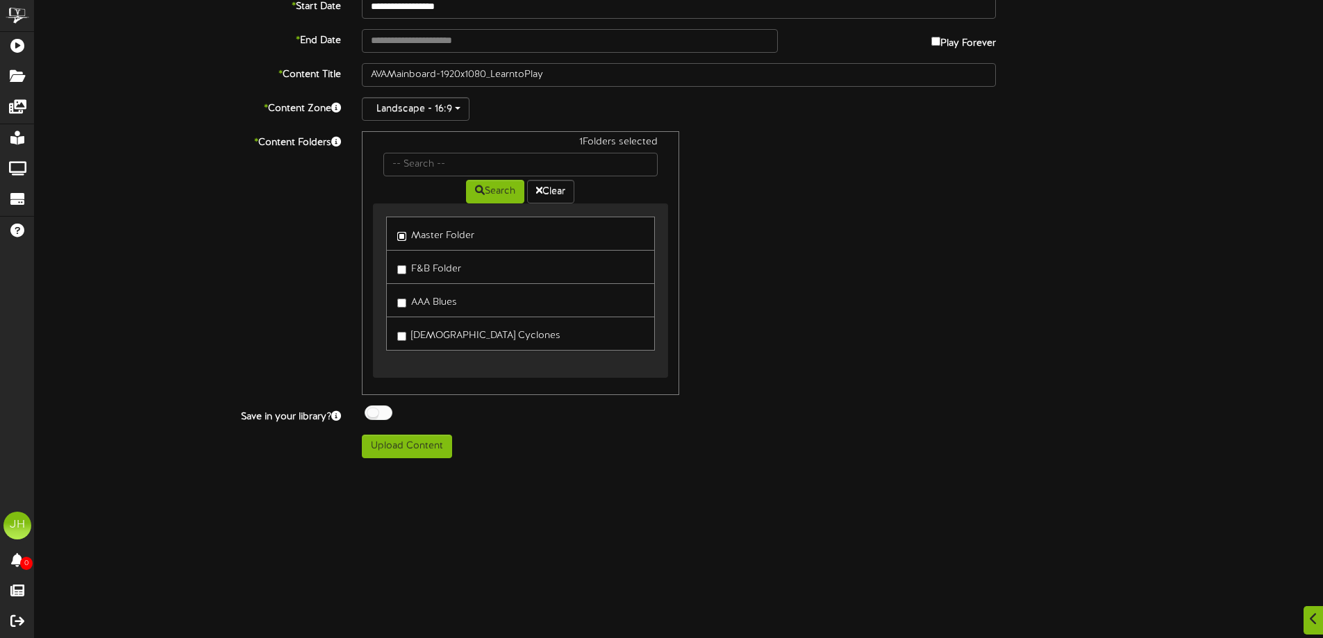
scroll to position [139, 0]
click at [407, 458] on div "ChannelValet Playlists Folders Messages My Library Groups Devices Help JH Jerem…" at bounding box center [661, 164] width 1323 height 607
click at [408, 453] on button "Upload Content" at bounding box center [407, 446] width 90 height 24
type input "**********"
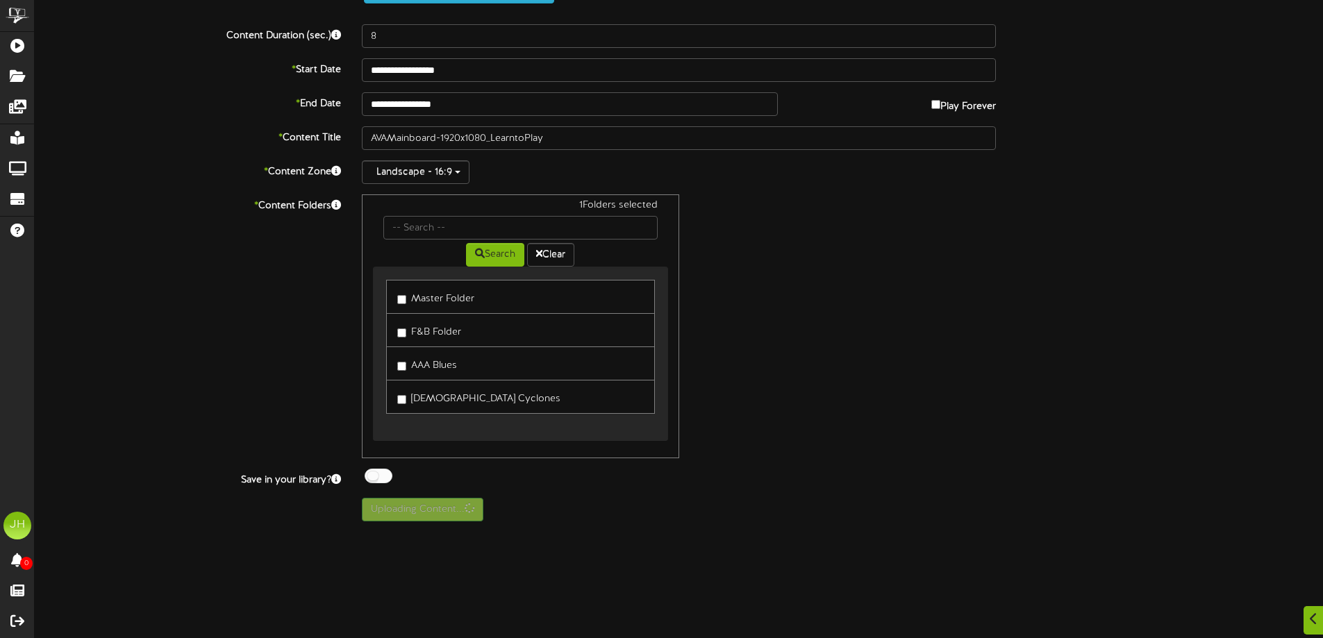
scroll to position [203, 0]
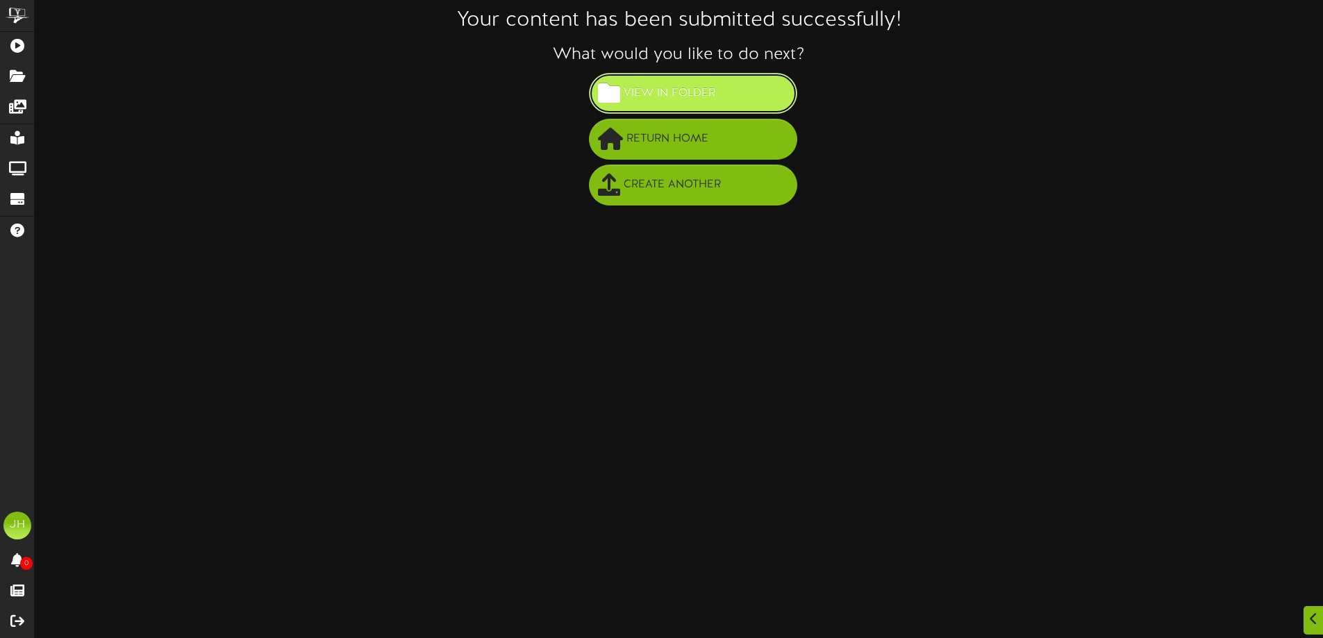
click at [680, 97] on span "View in Folder" at bounding box center [669, 93] width 99 height 23
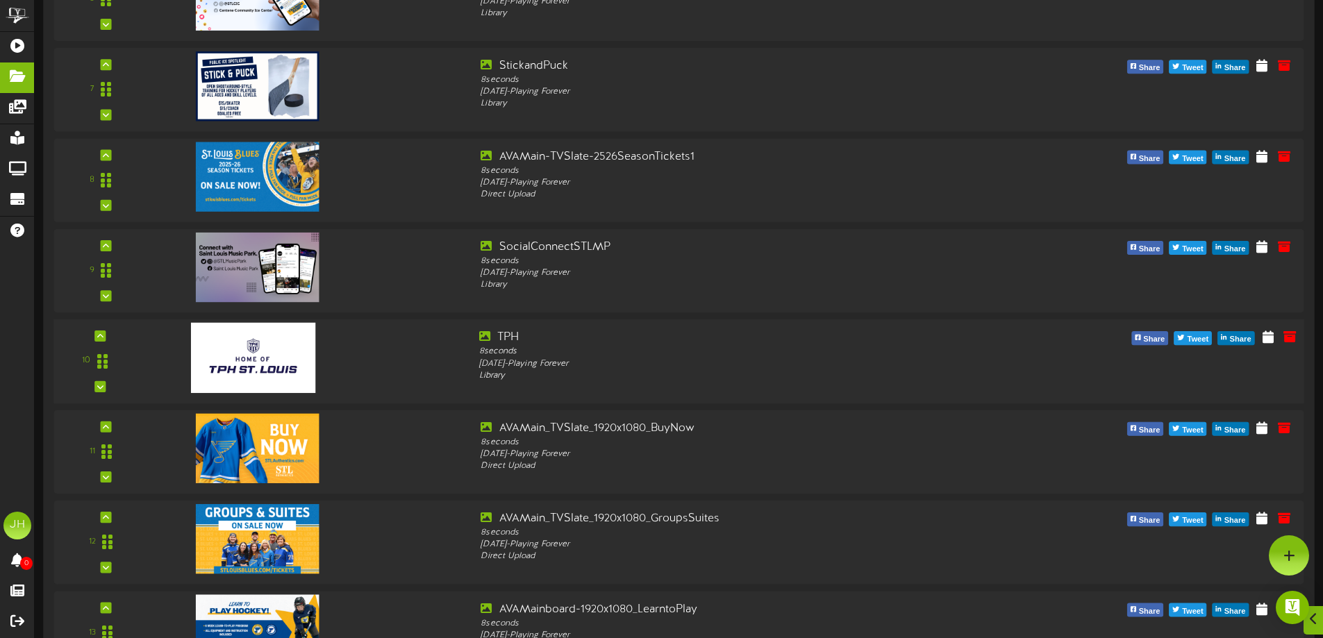
scroll to position [626, 0]
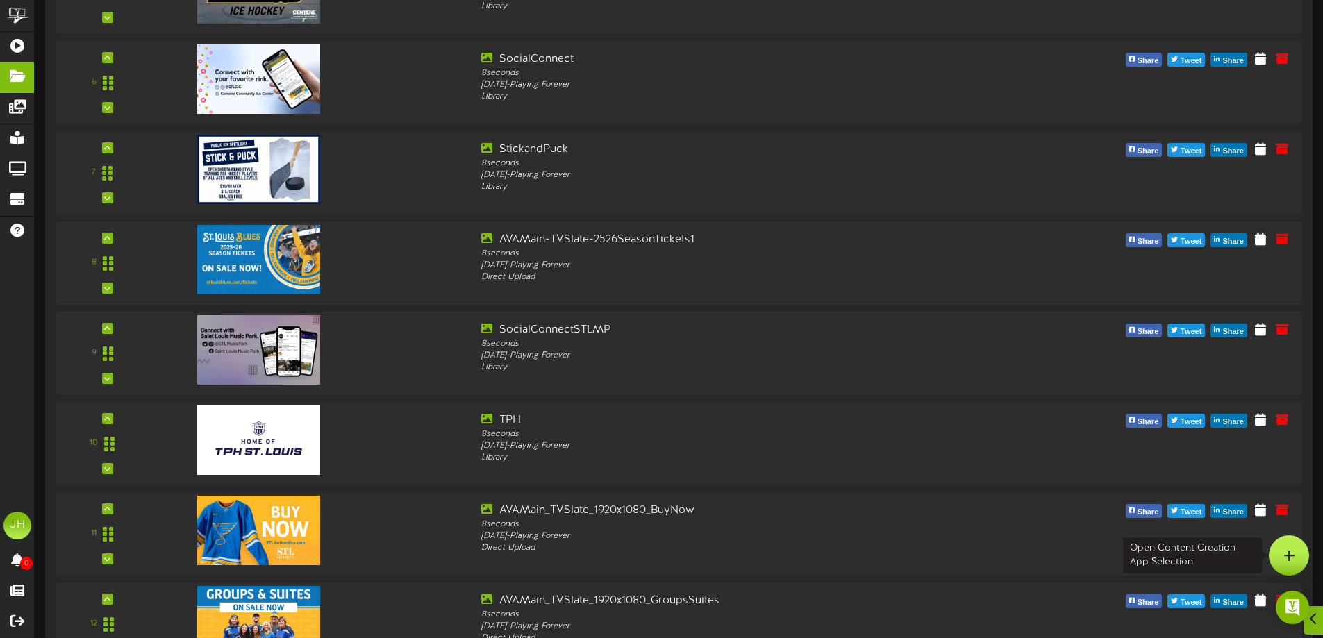
click at [1280, 544] on div at bounding box center [1289, 555] width 40 height 40
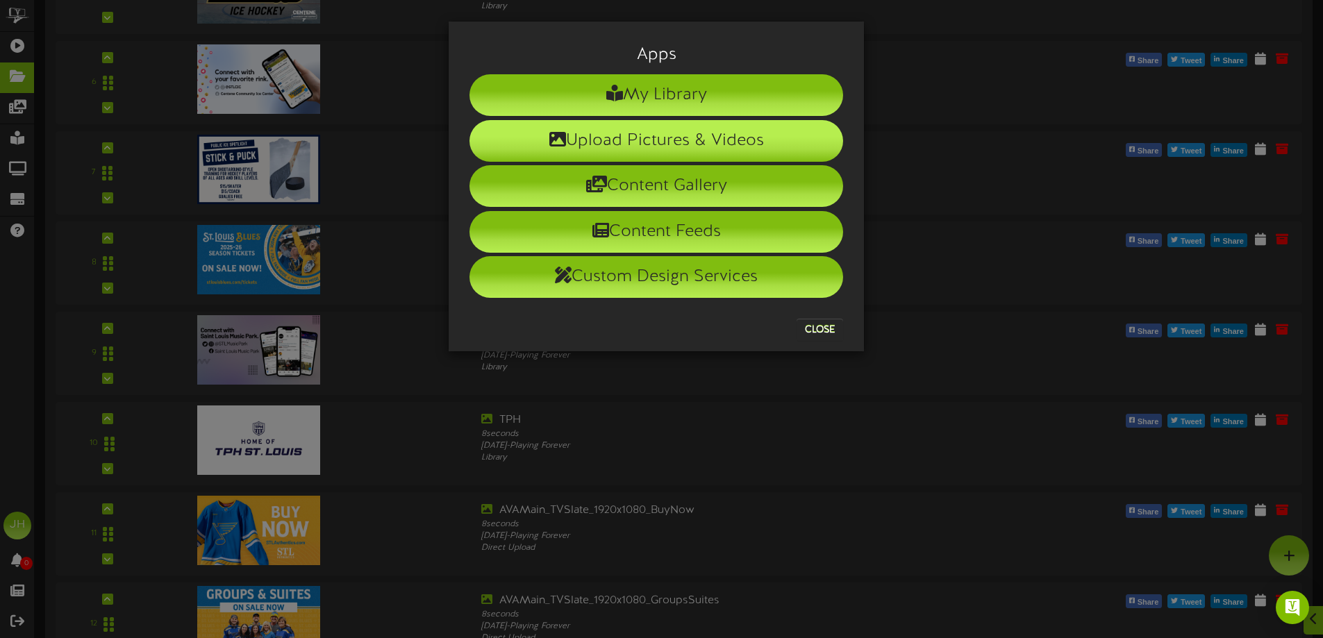
click at [649, 137] on li "Upload Pictures & Videos" at bounding box center [656, 141] width 374 height 42
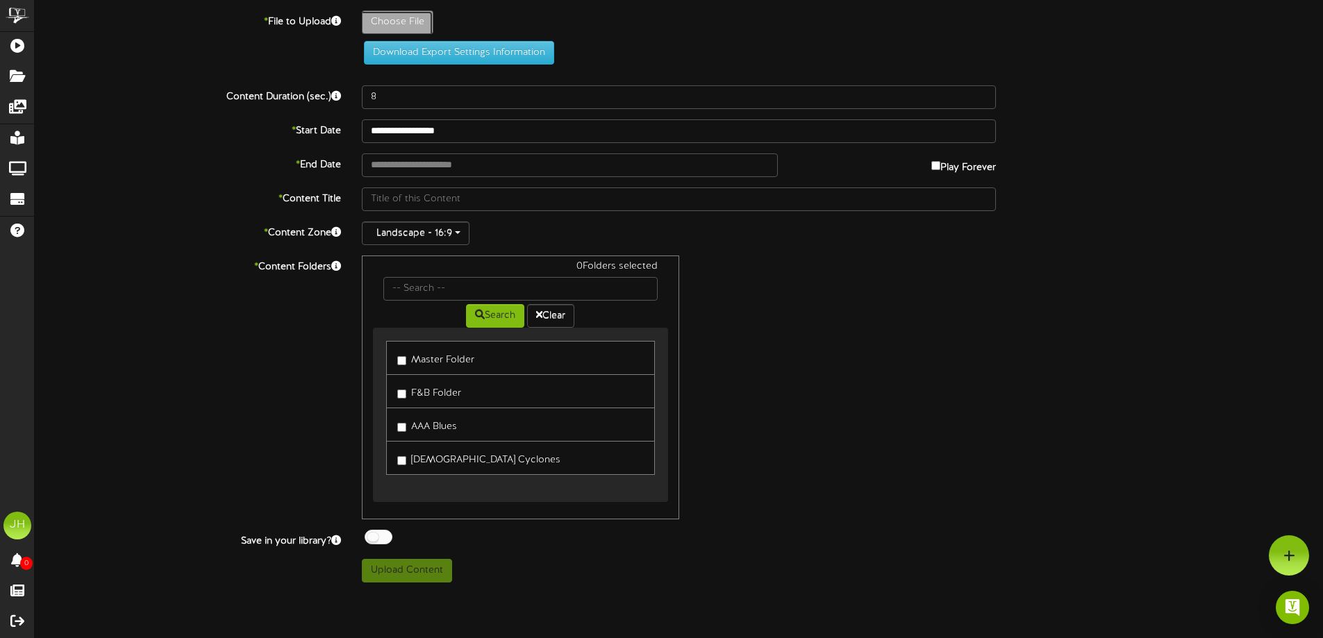
type input "**********"
type input "AVAMain-TV-1920x1080_KidsClub1"
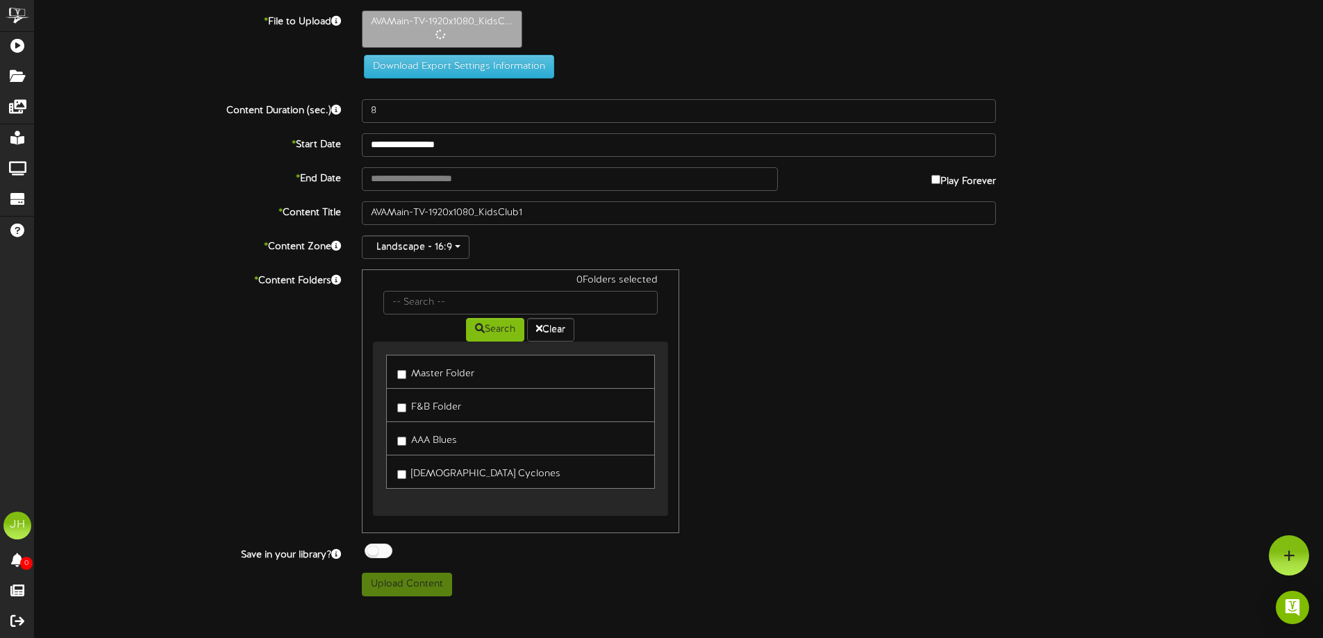
click at [402, 380] on label "Master Folder" at bounding box center [435, 371] width 77 height 19
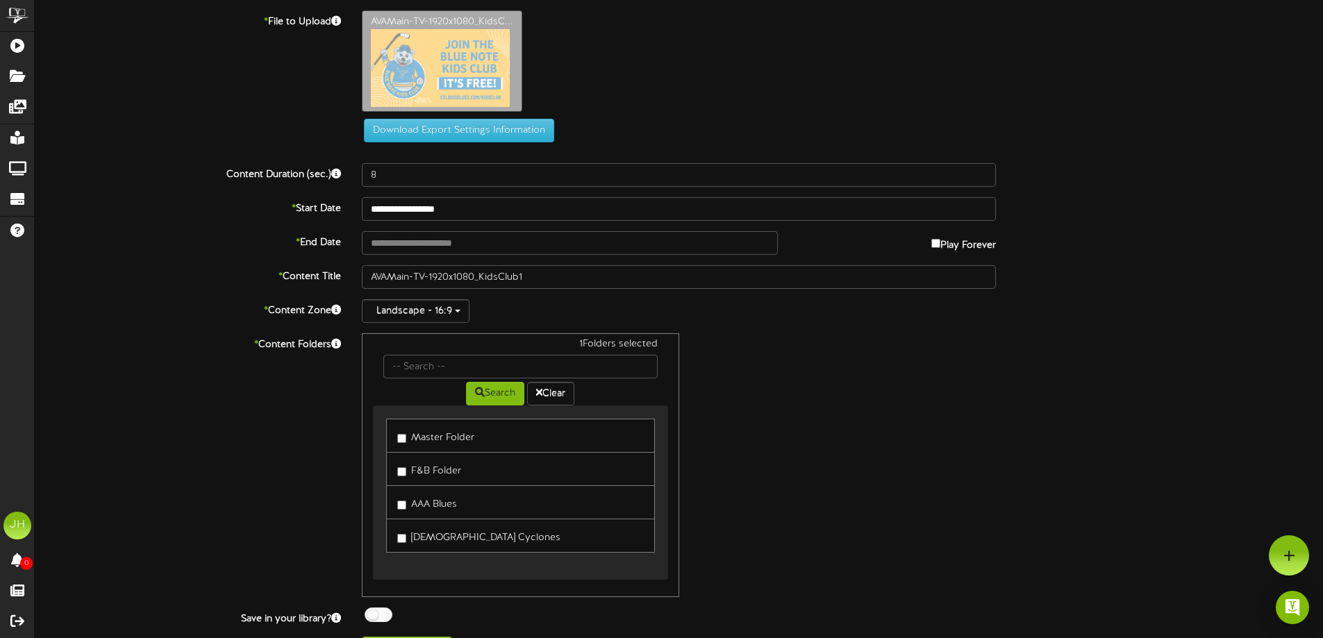
click at [420, 585] on div "1 Folders selected Search Clear Master Folder F&B Folder AAA Blues Lady Cyclones" at bounding box center [520, 465] width 317 height 264
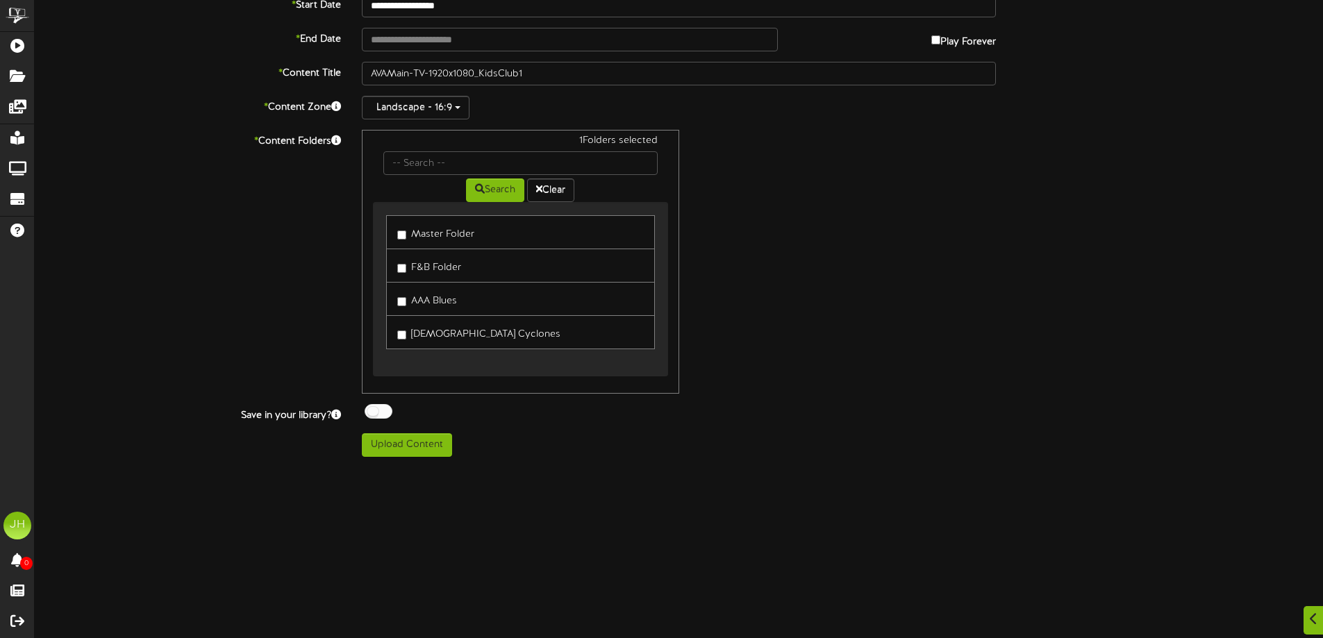
scroll to position [208, 0]
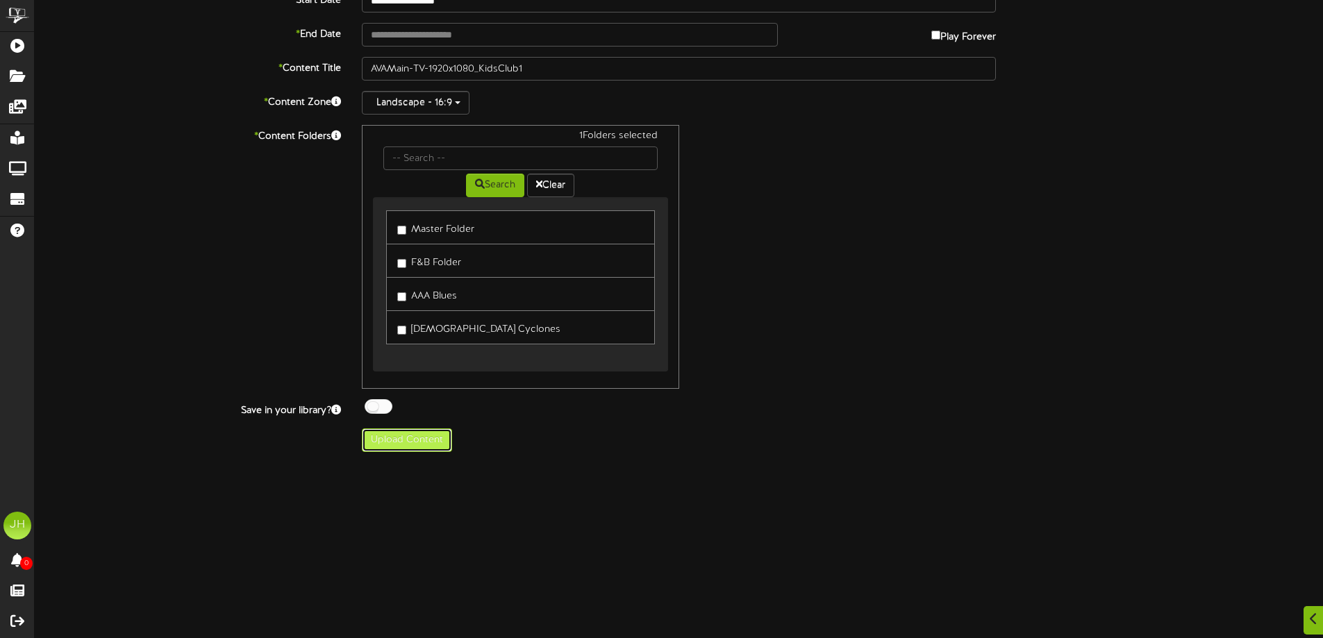
click at [401, 435] on button "Upload Content" at bounding box center [407, 440] width 90 height 24
type input "**********"
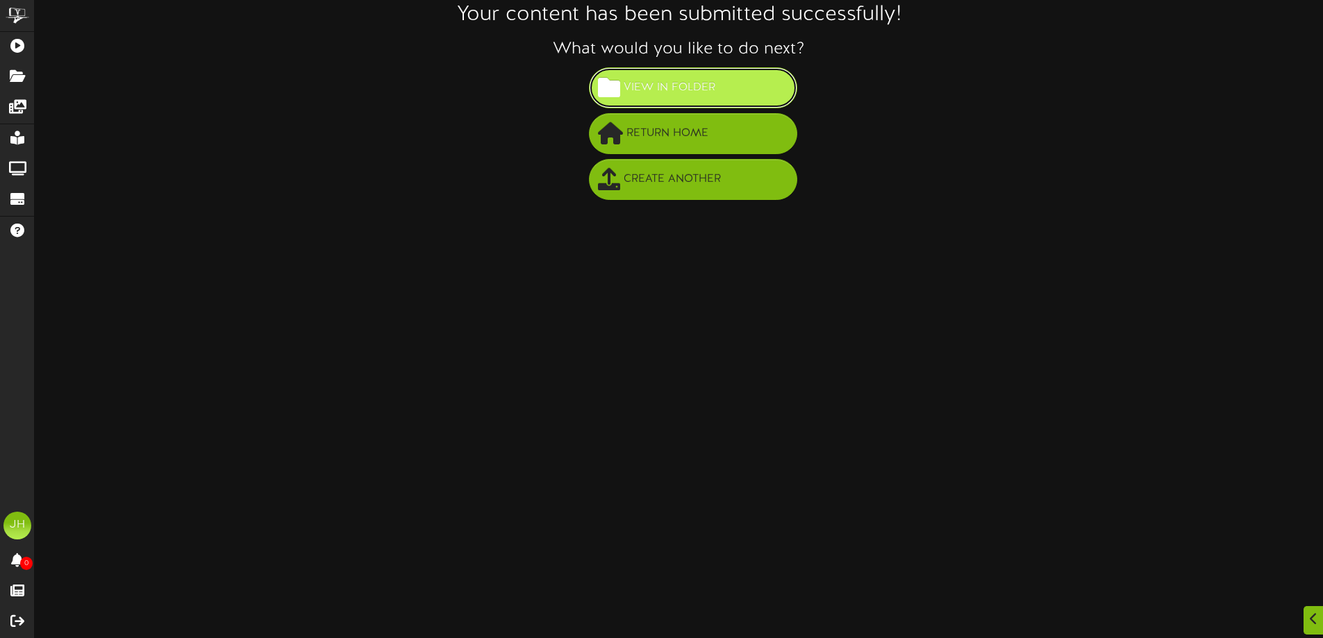
click at [679, 76] on button "View in Folder" at bounding box center [693, 87] width 208 height 41
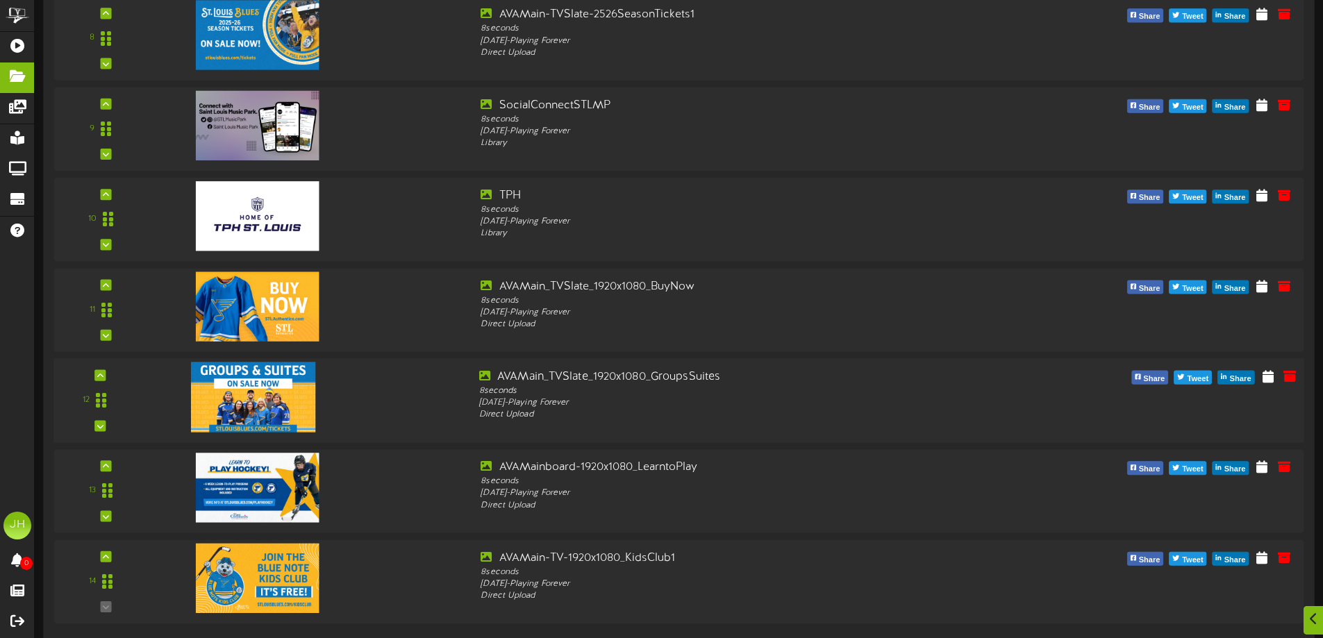
scroll to position [716, 0]
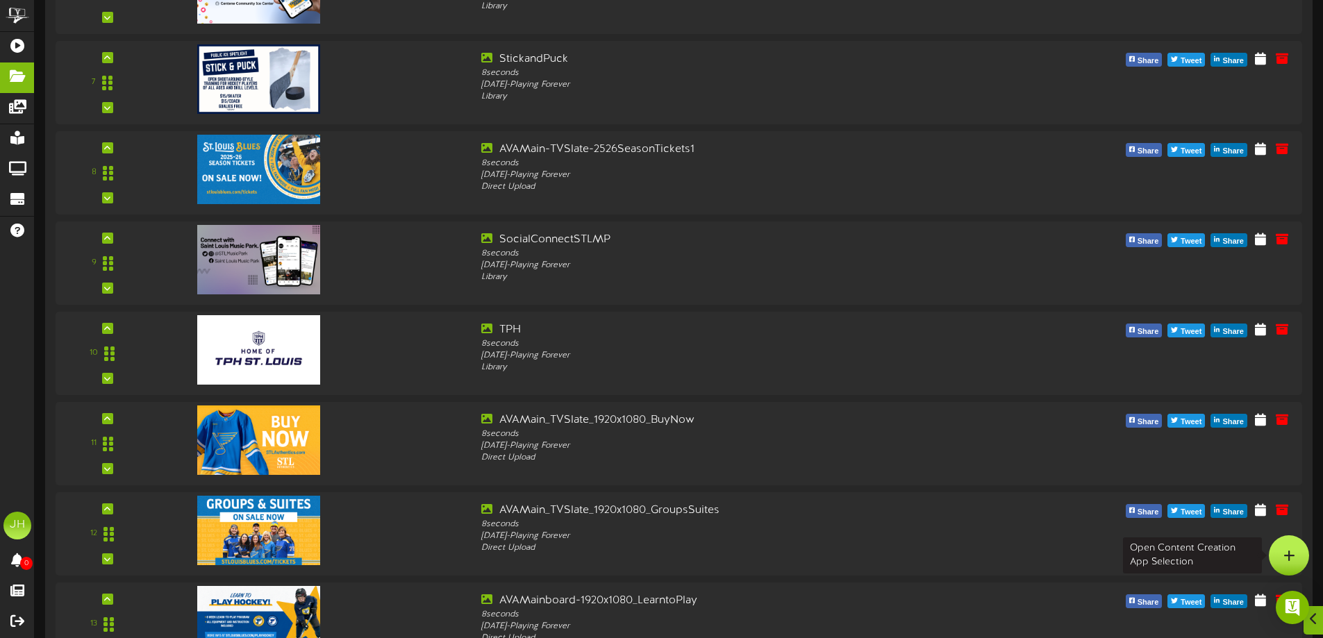
click at [1282, 551] on div at bounding box center [1289, 555] width 40 height 40
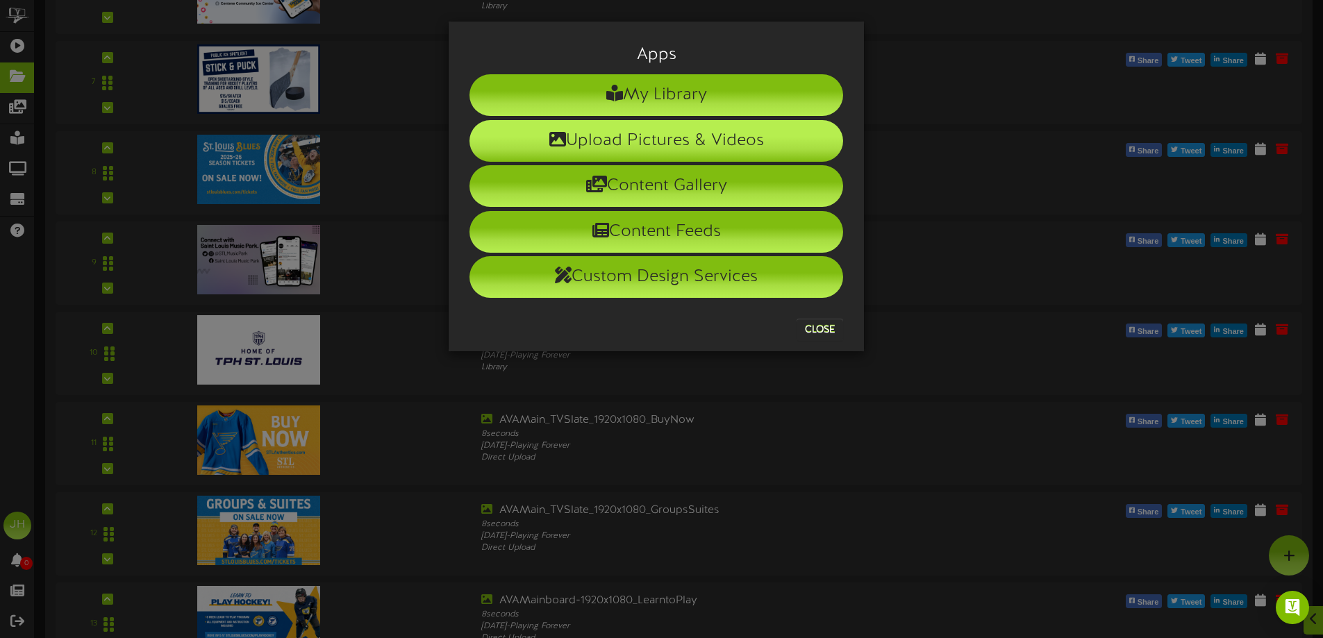
click at [656, 140] on li "Upload Pictures & Videos" at bounding box center [656, 141] width 374 height 42
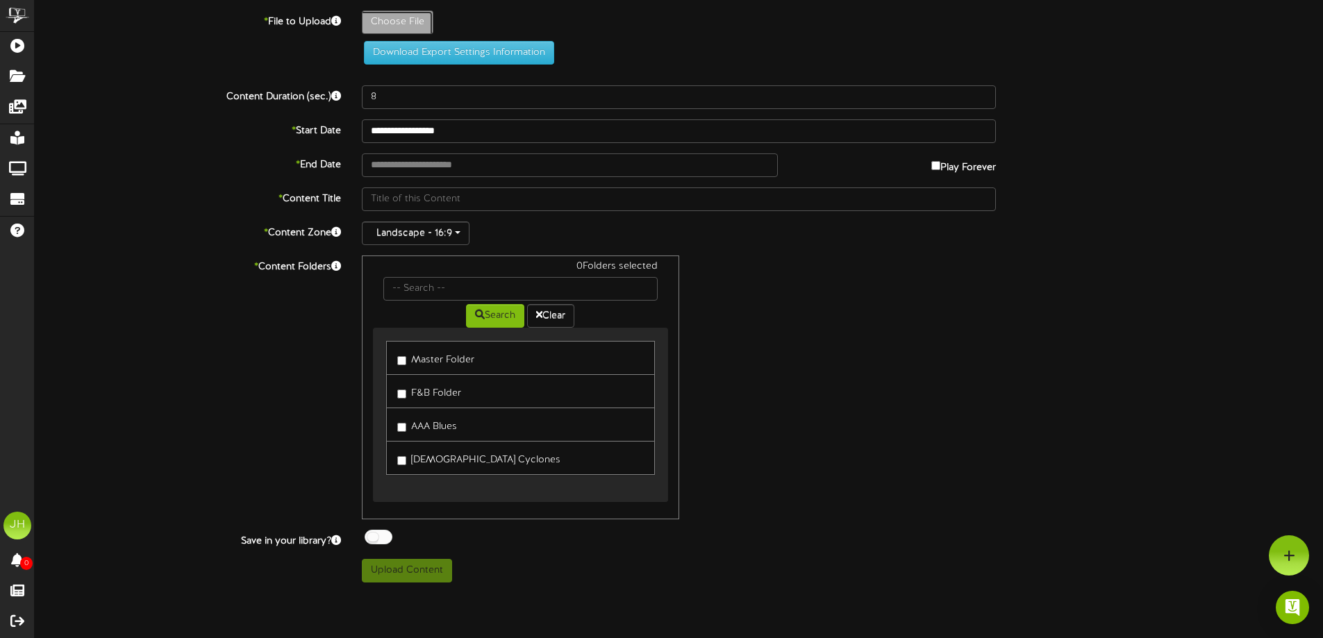
type input "**********"
type input "PromoCollagesEndSlate"
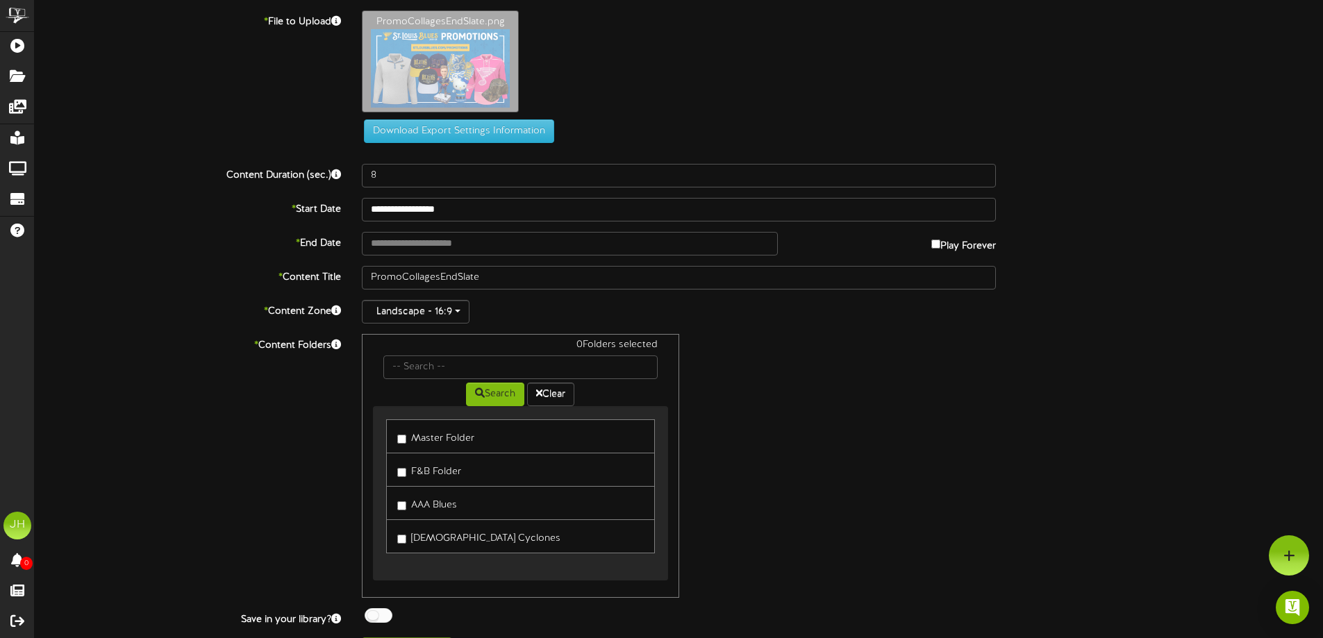
click at [464, 438] on label "Master Folder" at bounding box center [435, 436] width 77 height 19
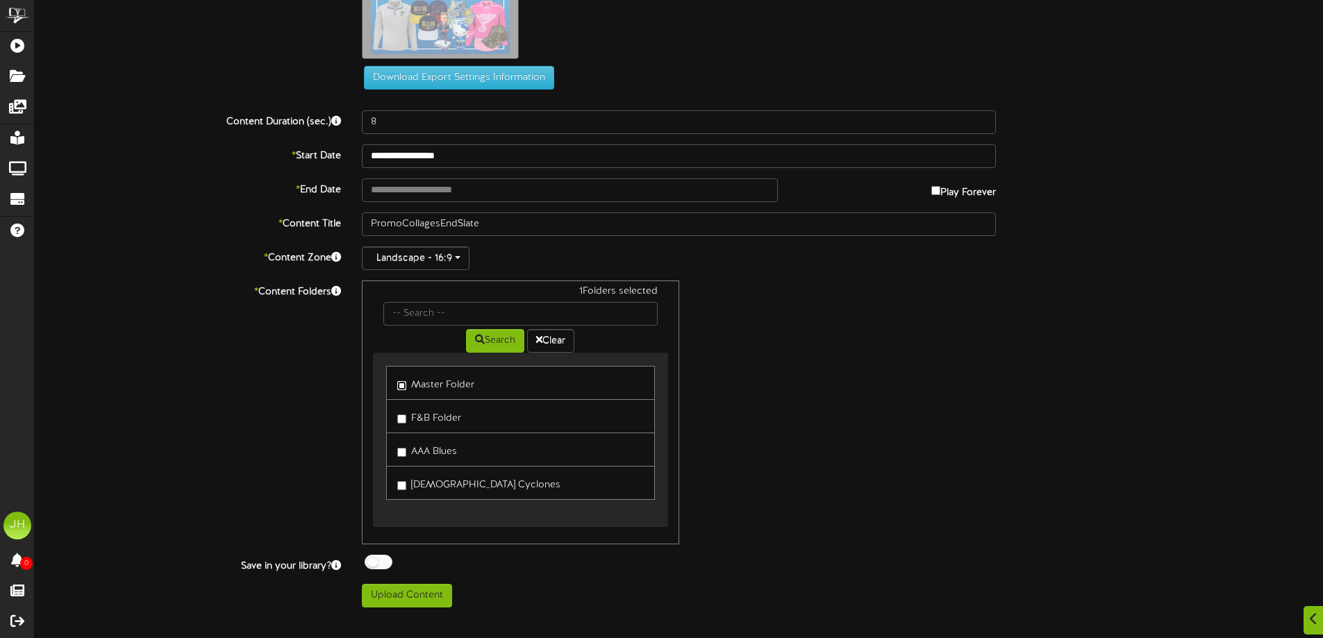
scroll to position [139, 0]
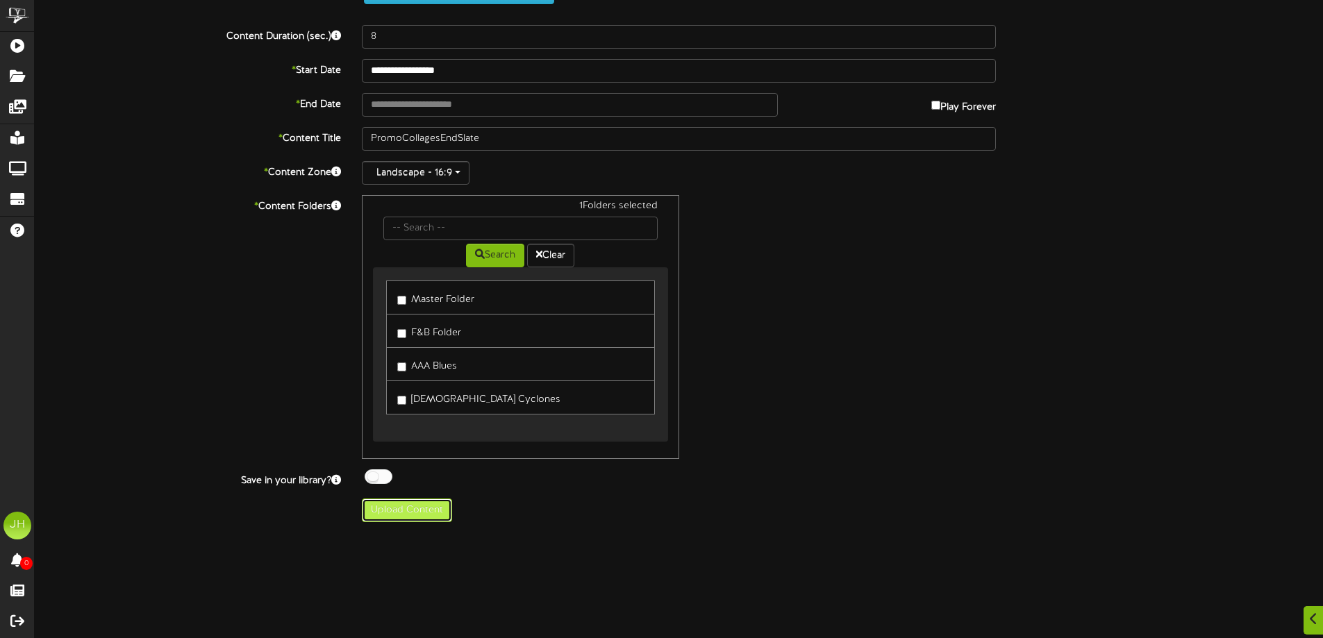
click at [387, 517] on button "Upload Content" at bounding box center [407, 511] width 90 height 24
type input "**********"
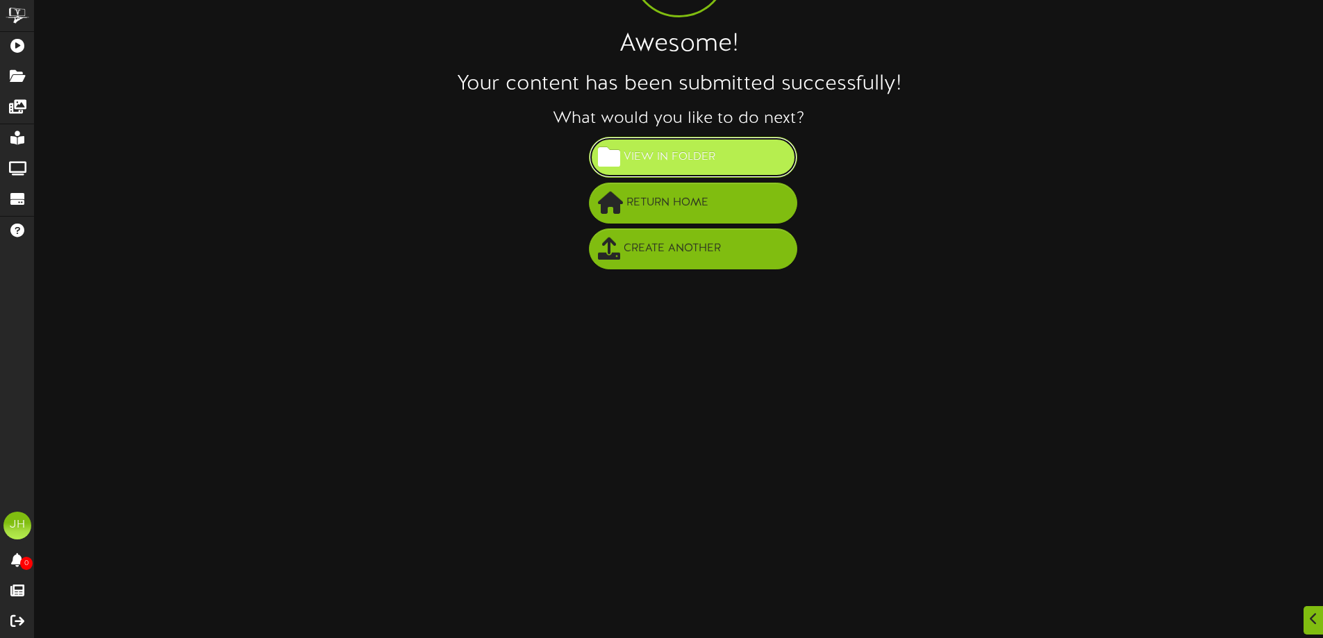
click at [671, 163] on span "View in Folder" at bounding box center [669, 157] width 99 height 23
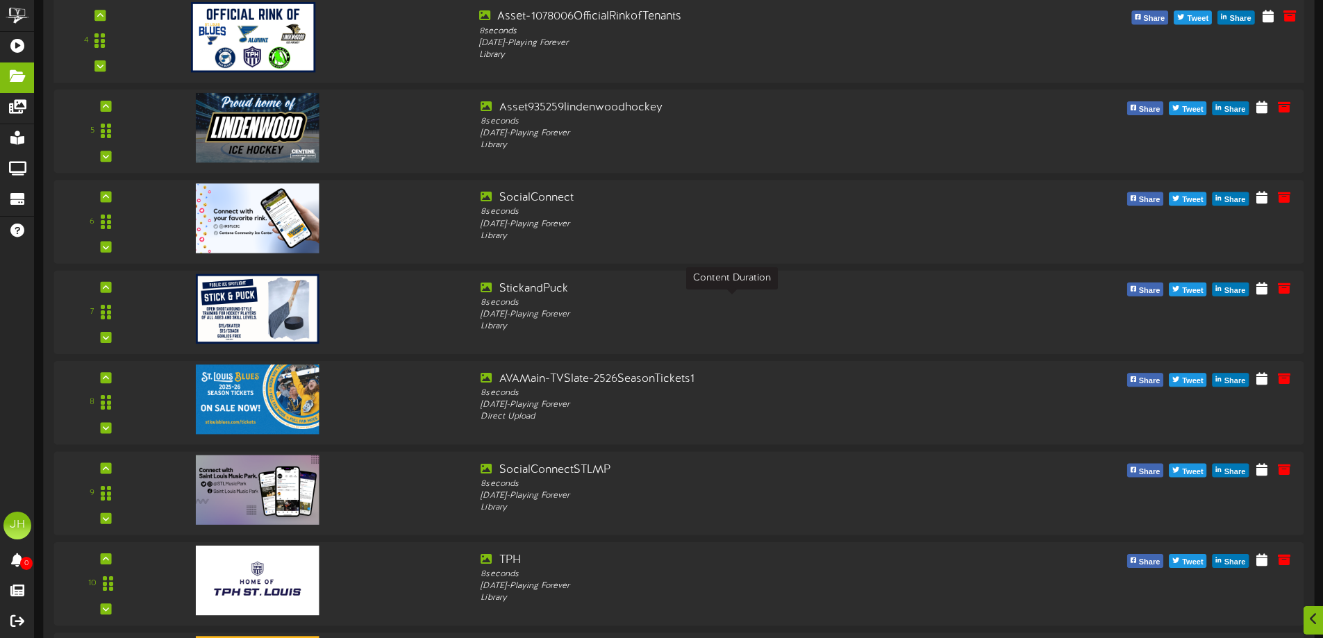
scroll to position [833, 0]
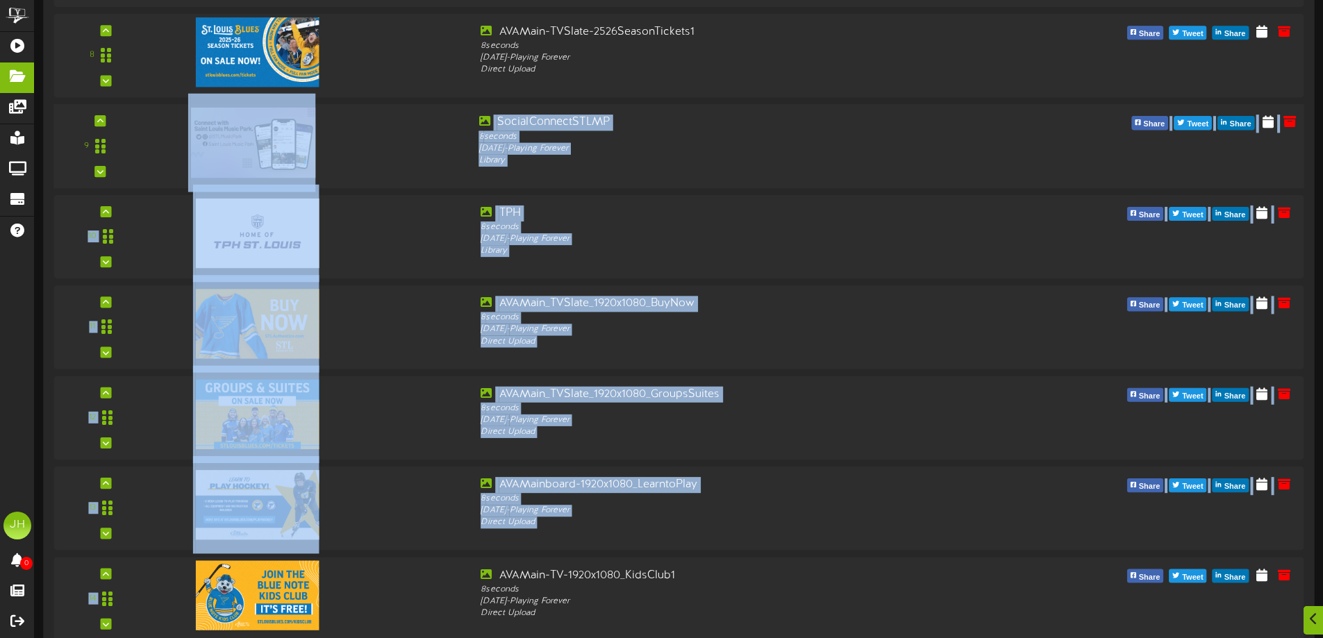
drag, startPoint x: 426, startPoint y: 584, endPoint x: 428, endPoint y: 186, distance: 397.9
click at [428, 186] on div "1 LearntoSkate" at bounding box center [678, 55] width 1250 height 1351
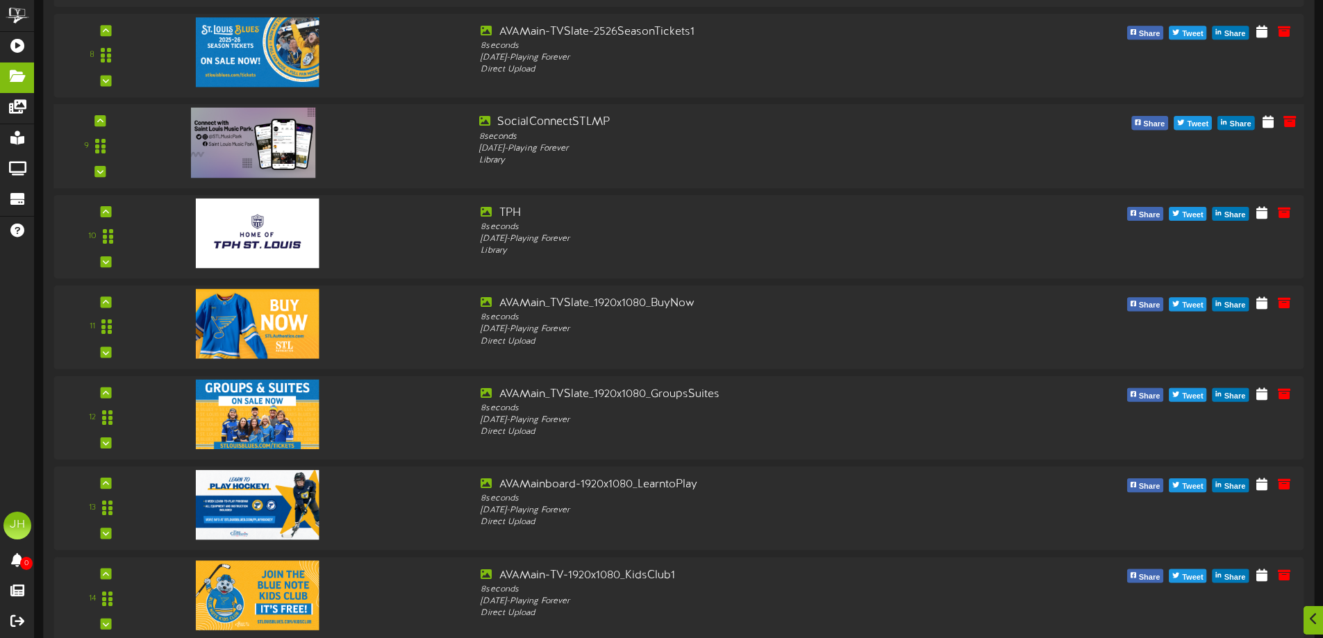
click at [419, 128] on div at bounding box center [311, 139] width 316 height 49
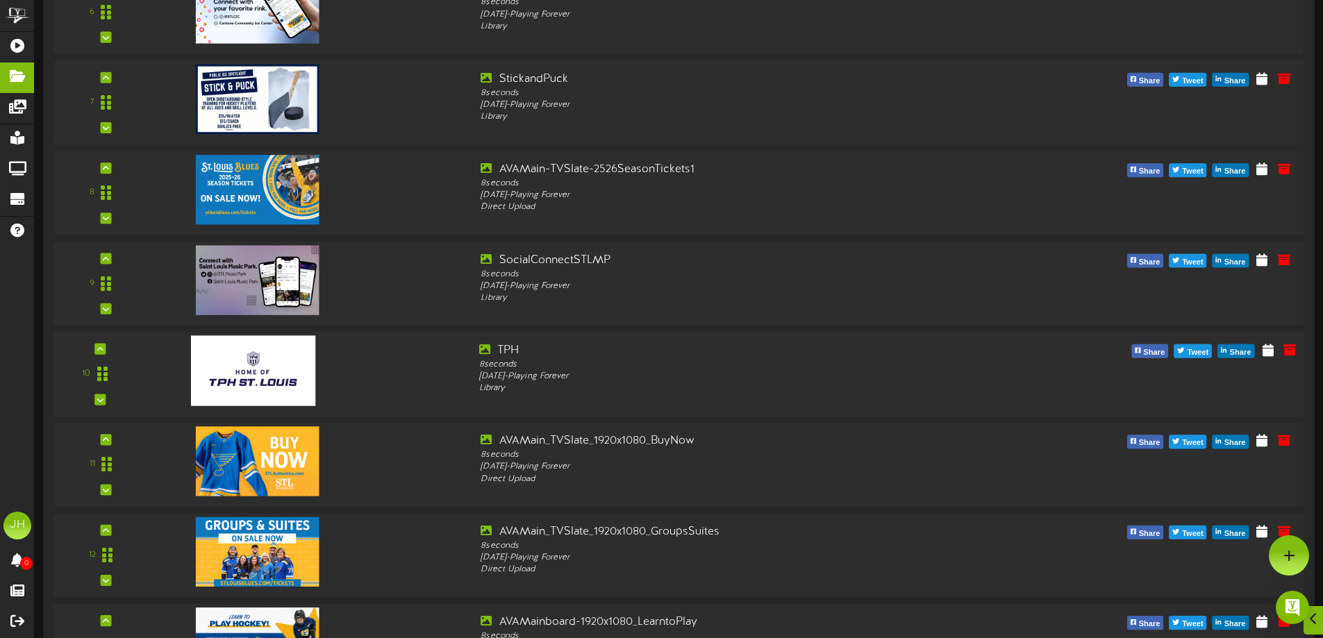
scroll to position [694, 0]
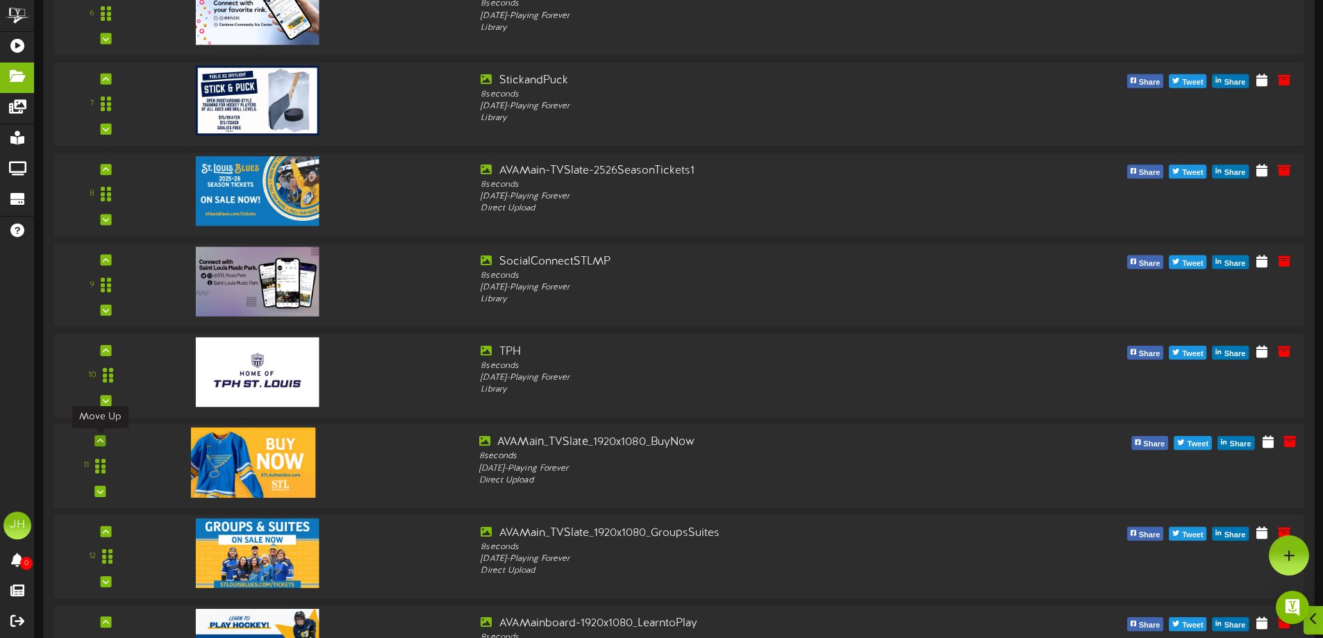
click at [104, 442] on div at bounding box center [99, 440] width 11 height 11
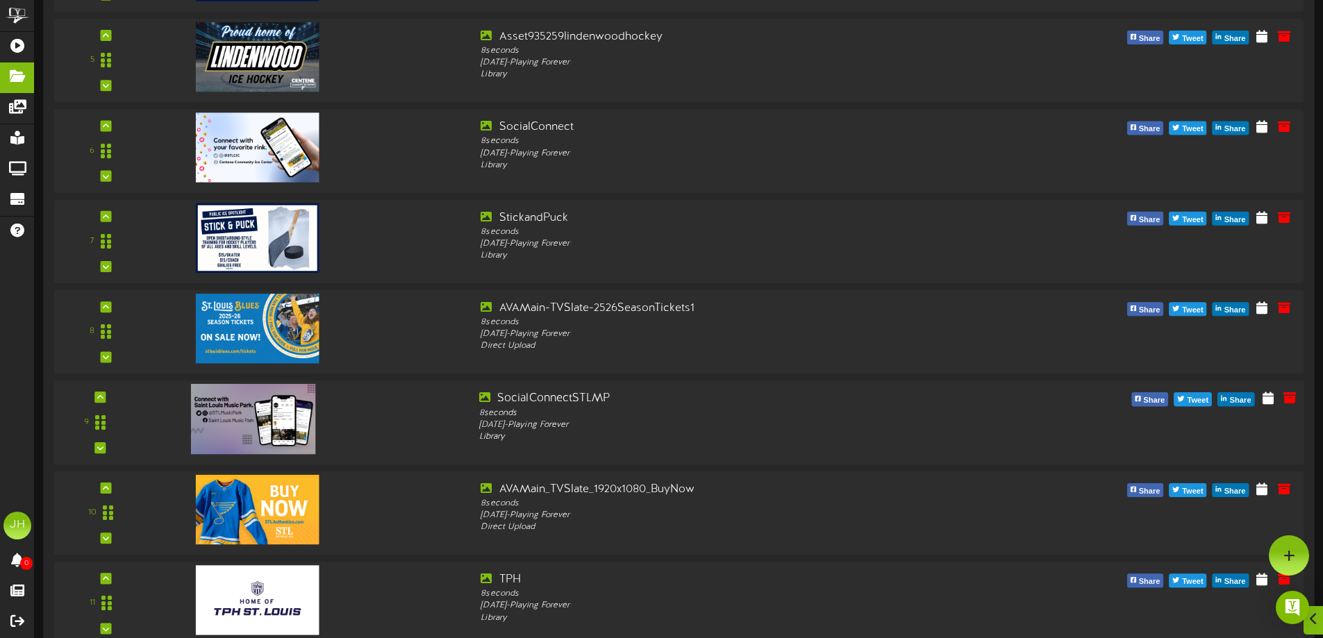
scroll to position [555, 0]
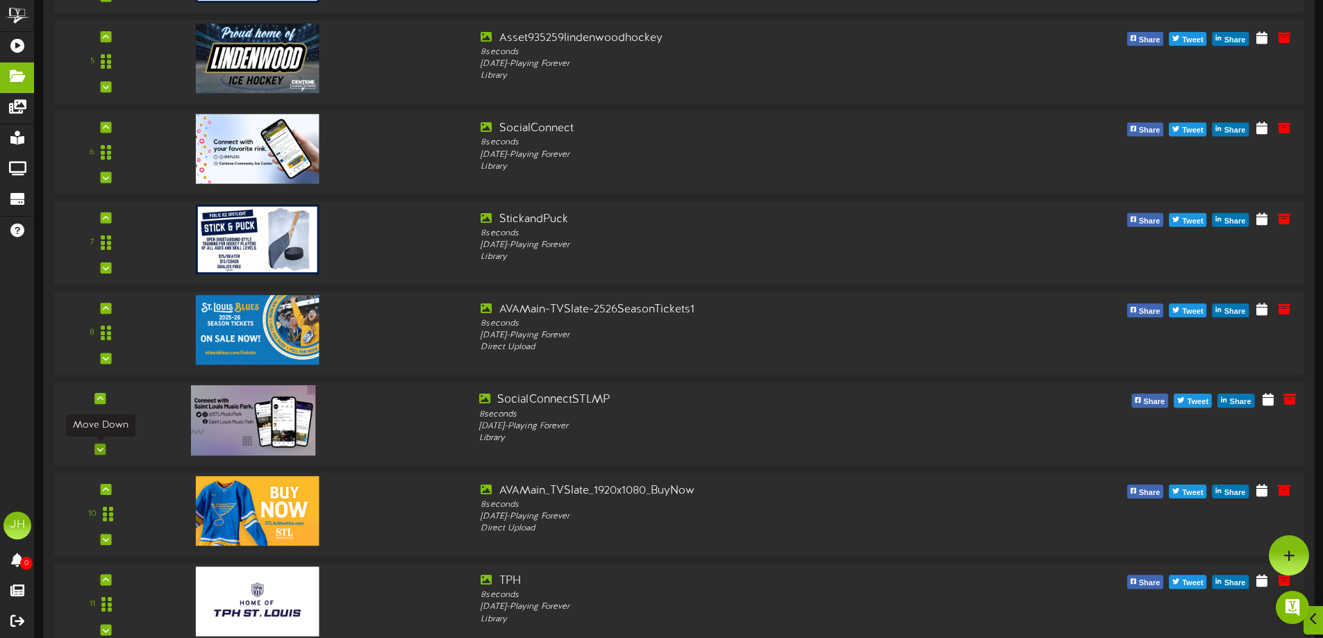
click at [102, 447] on icon at bounding box center [100, 449] width 6 height 7
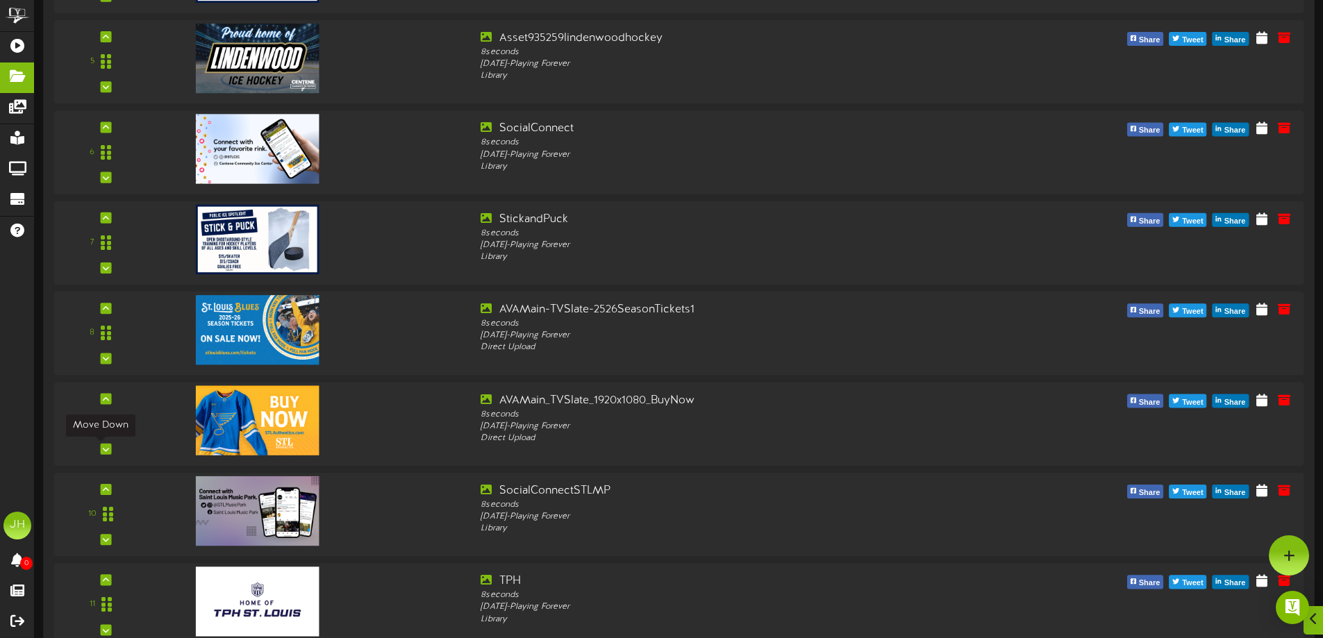
click at [103, 447] on icon at bounding box center [106, 449] width 6 height 7
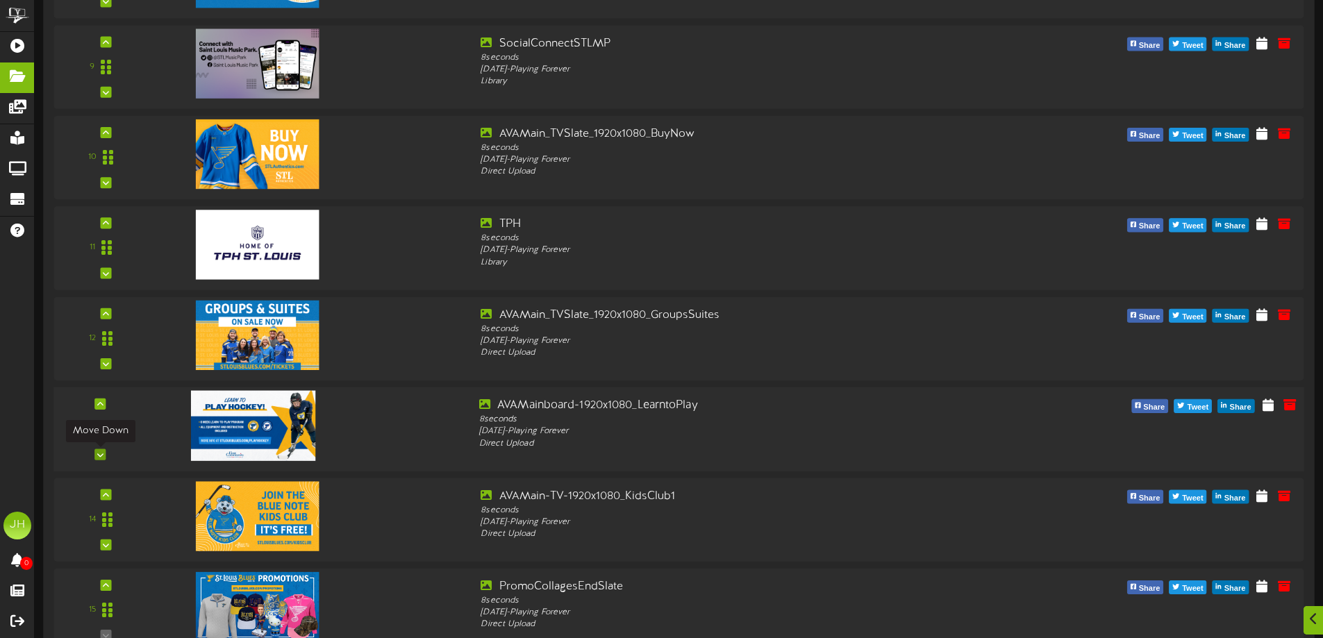
scroll to position [945, 0]
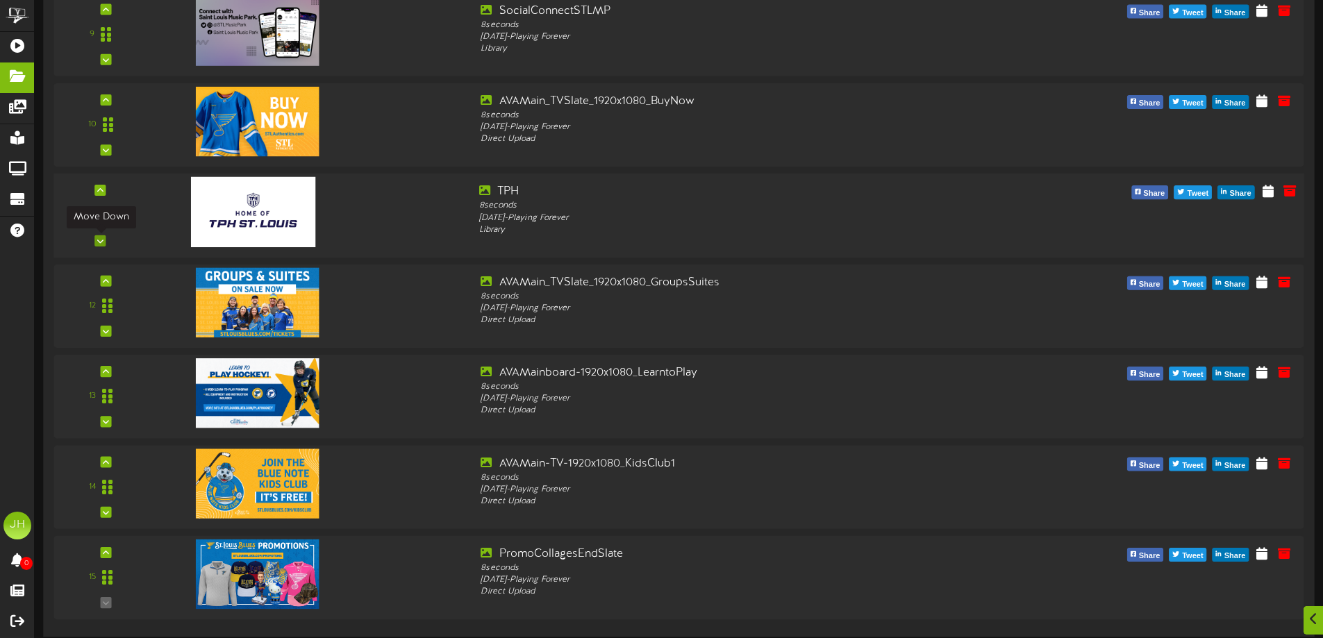
click at [106, 240] on div at bounding box center [99, 240] width 11 height 11
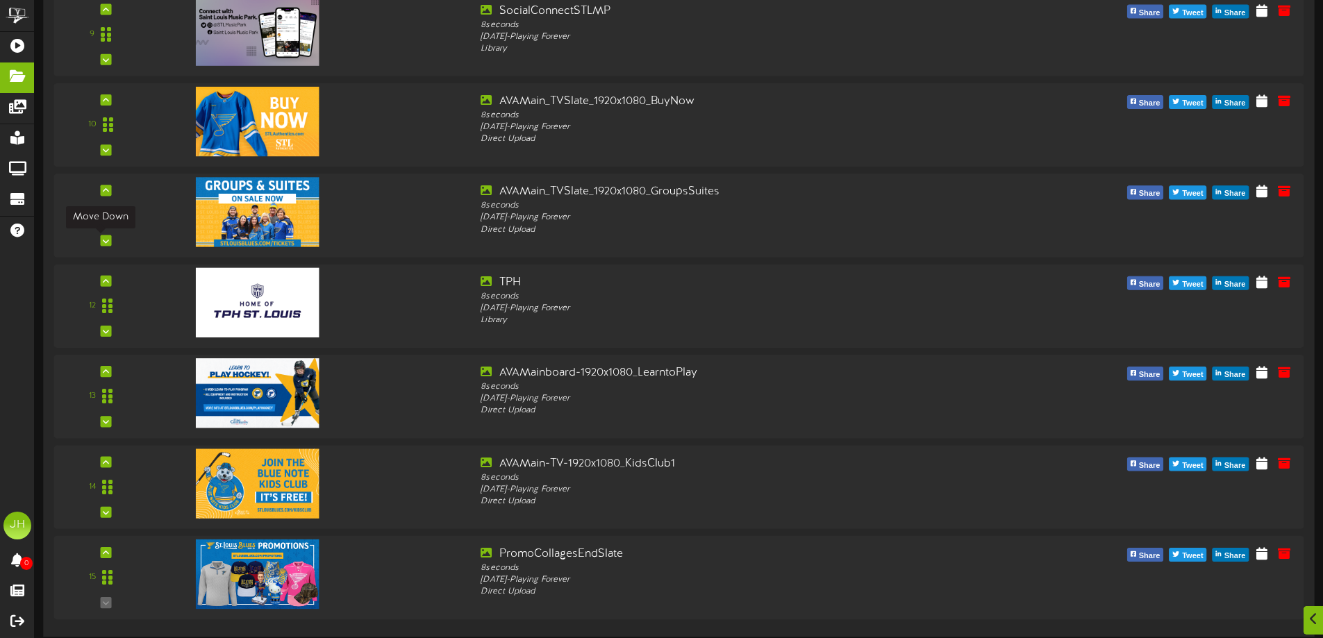
click at [106, 240] on div at bounding box center [105, 240] width 11 height 11
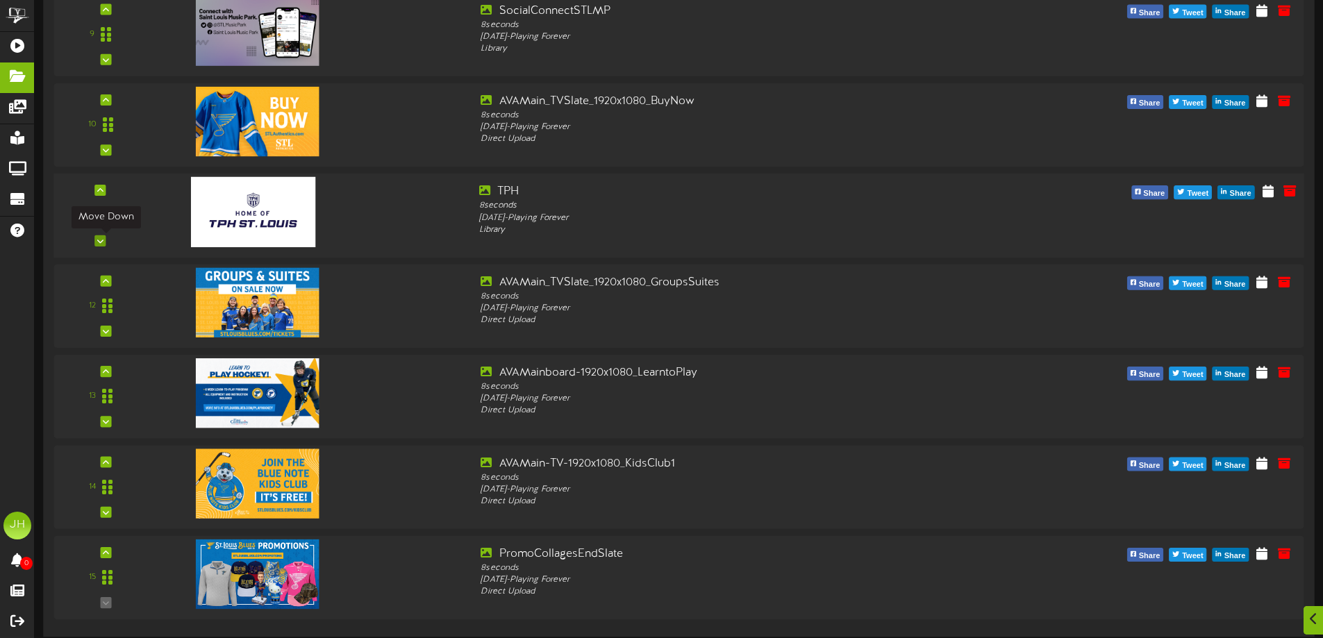
click at [100, 237] on icon at bounding box center [100, 240] width 6 height 7
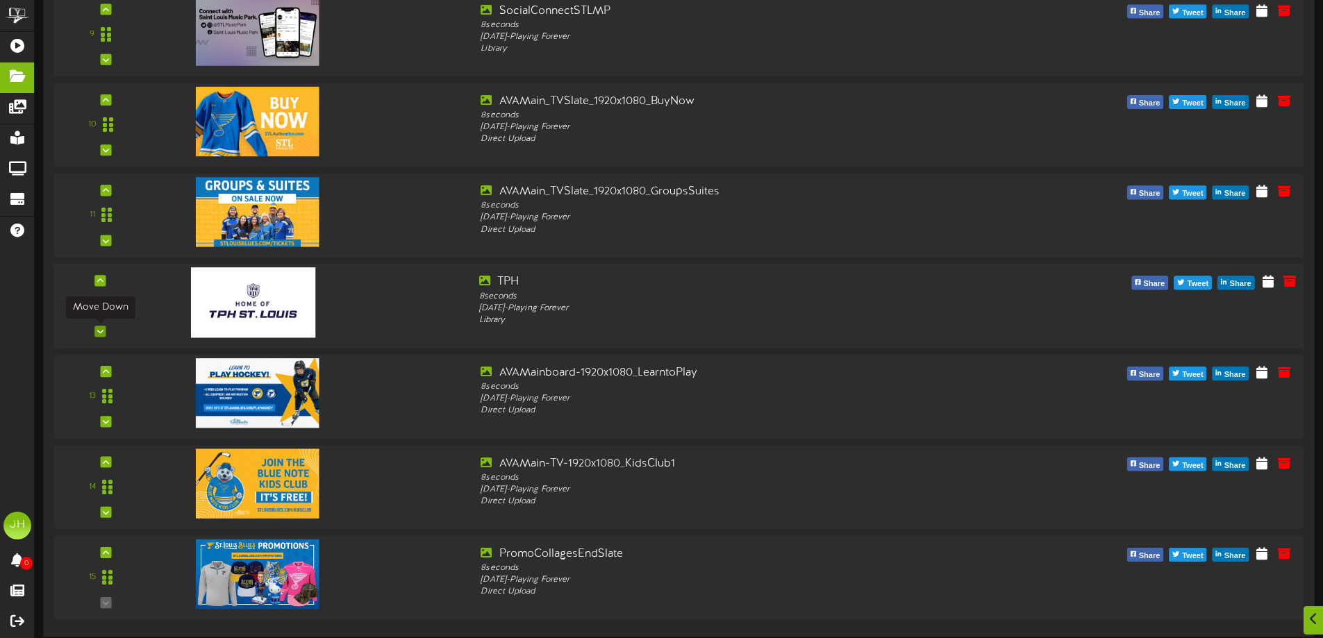
click at [104, 331] on div at bounding box center [99, 331] width 11 height 11
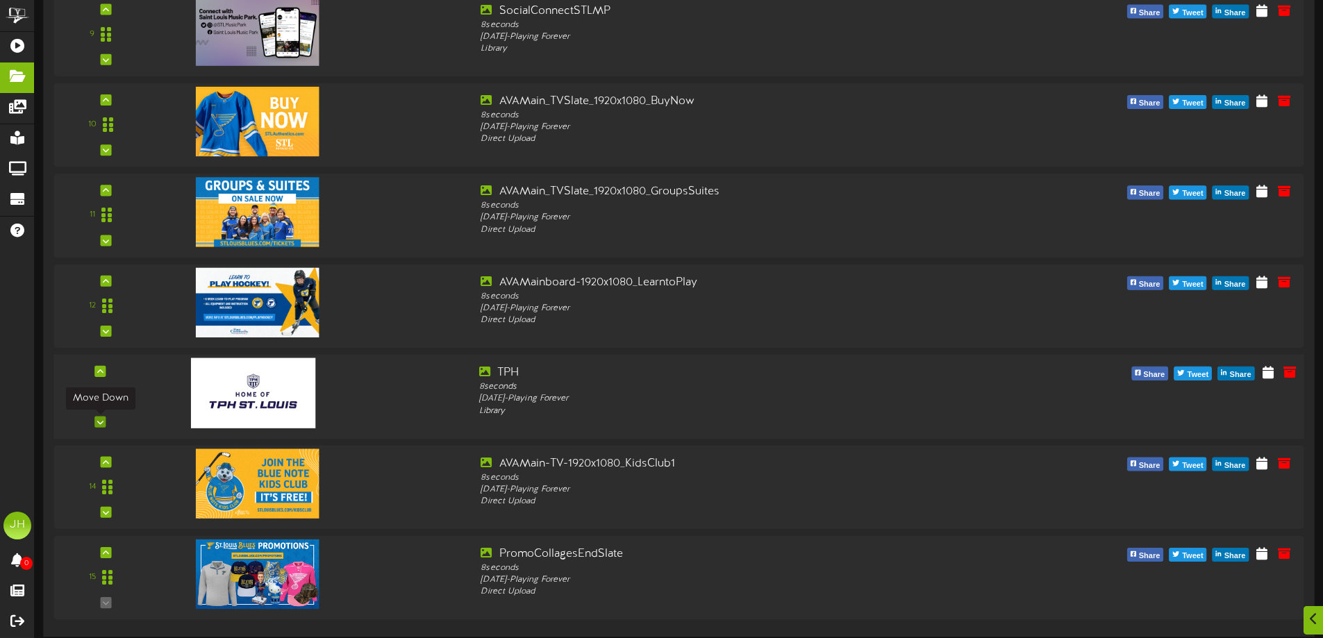
click at [103, 422] on div at bounding box center [99, 422] width 11 height 11
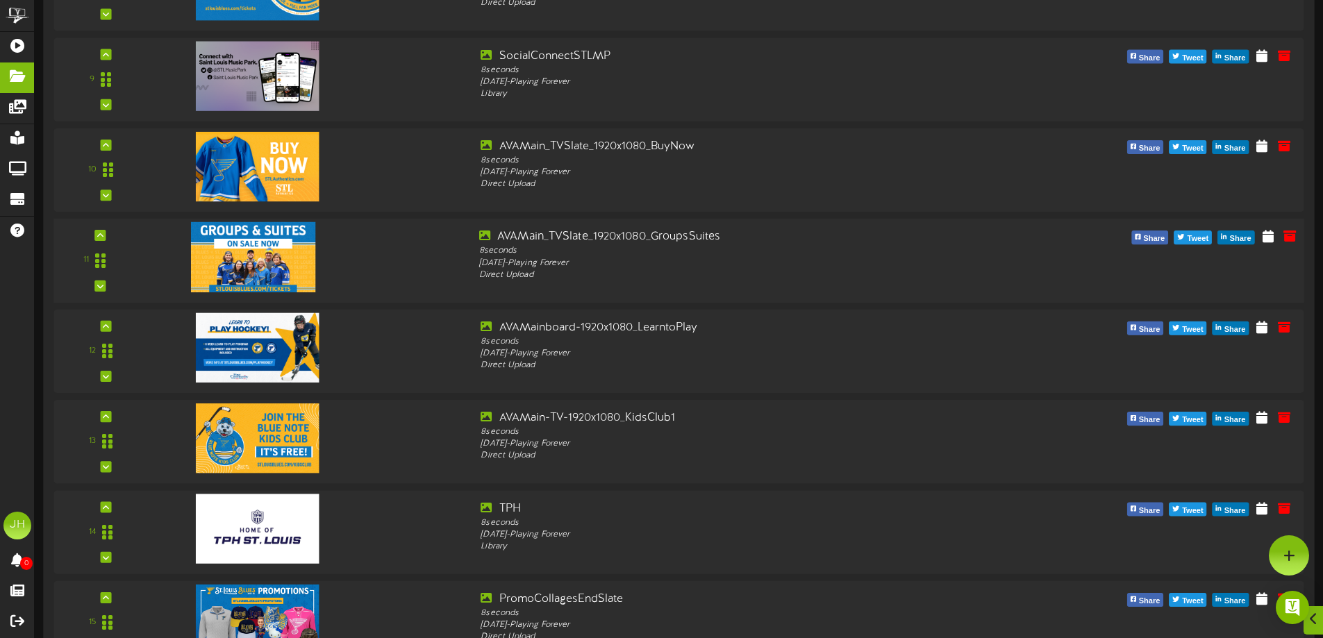
scroll to position [876, 0]
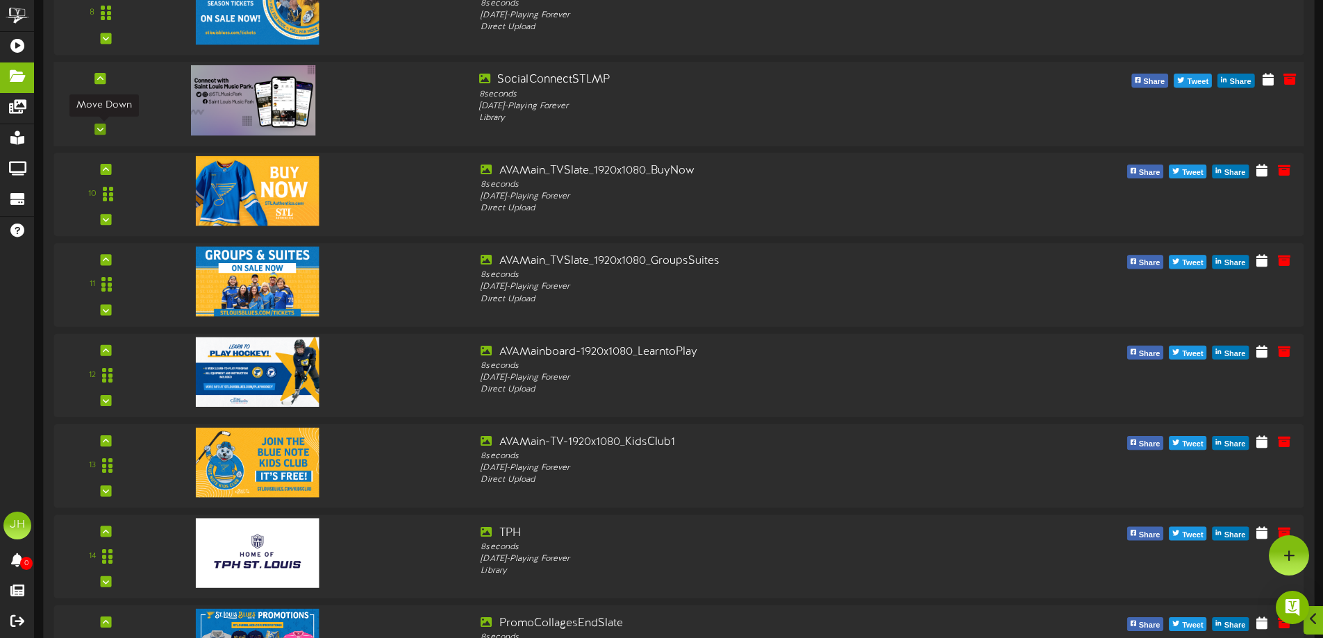
click at [105, 129] on div at bounding box center [99, 129] width 11 height 11
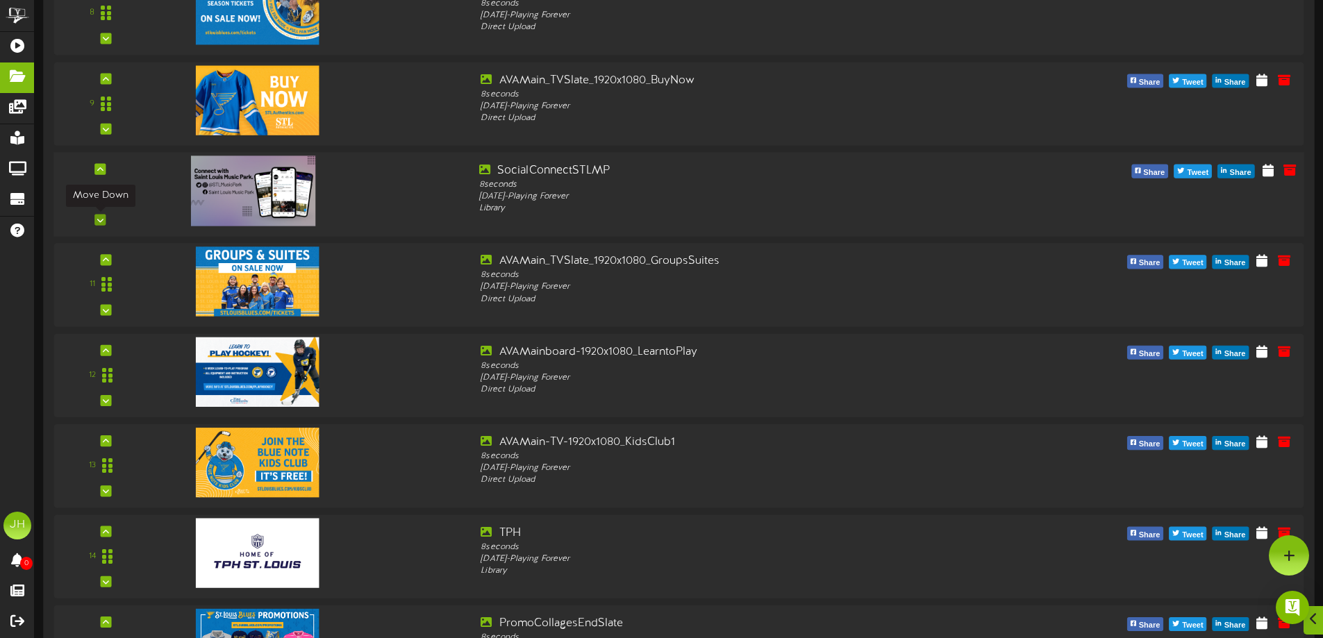
click at [96, 217] on div at bounding box center [99, 219] width 11 height 11
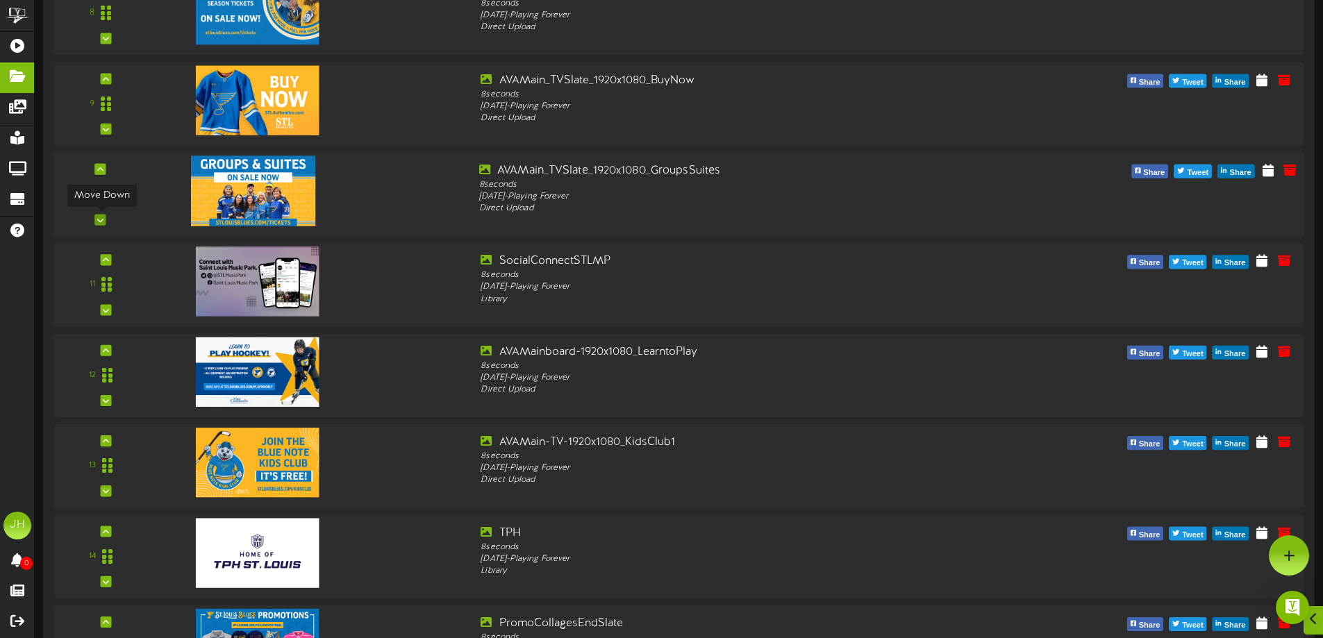
click at [99, 221] on icon at bounding box center [100, 219] width 6 height 7
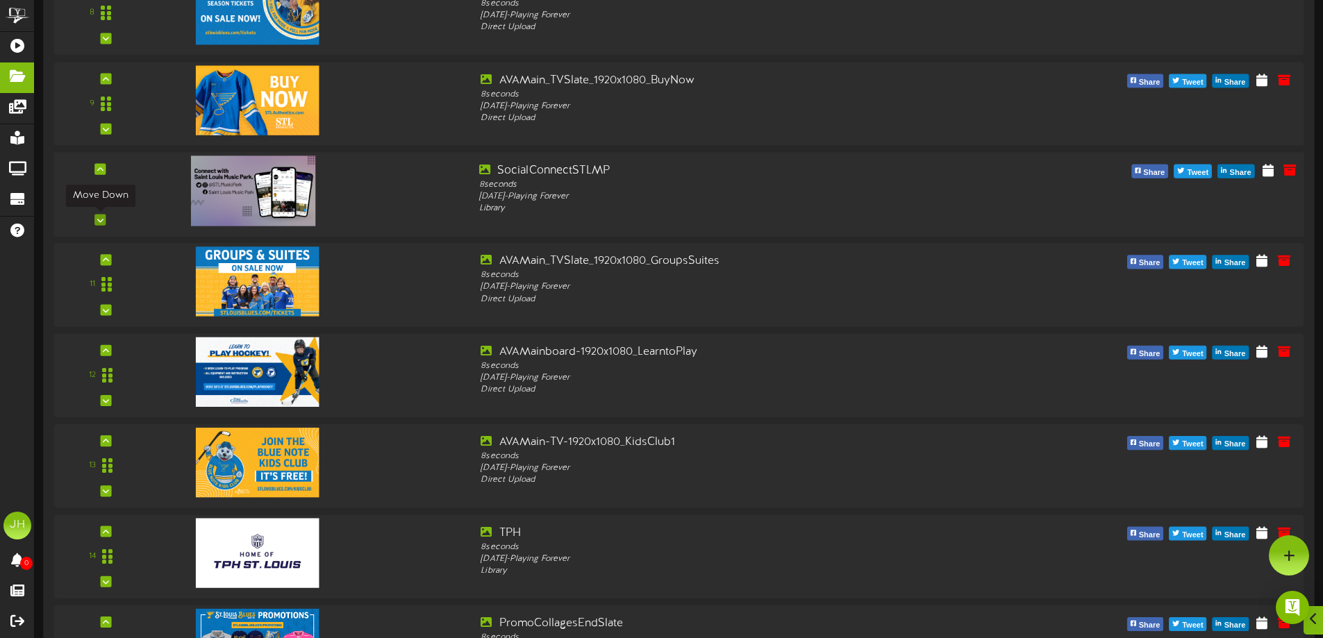
click at [101, 219] on icon at bounding box center [100, 219] width 6 height 7
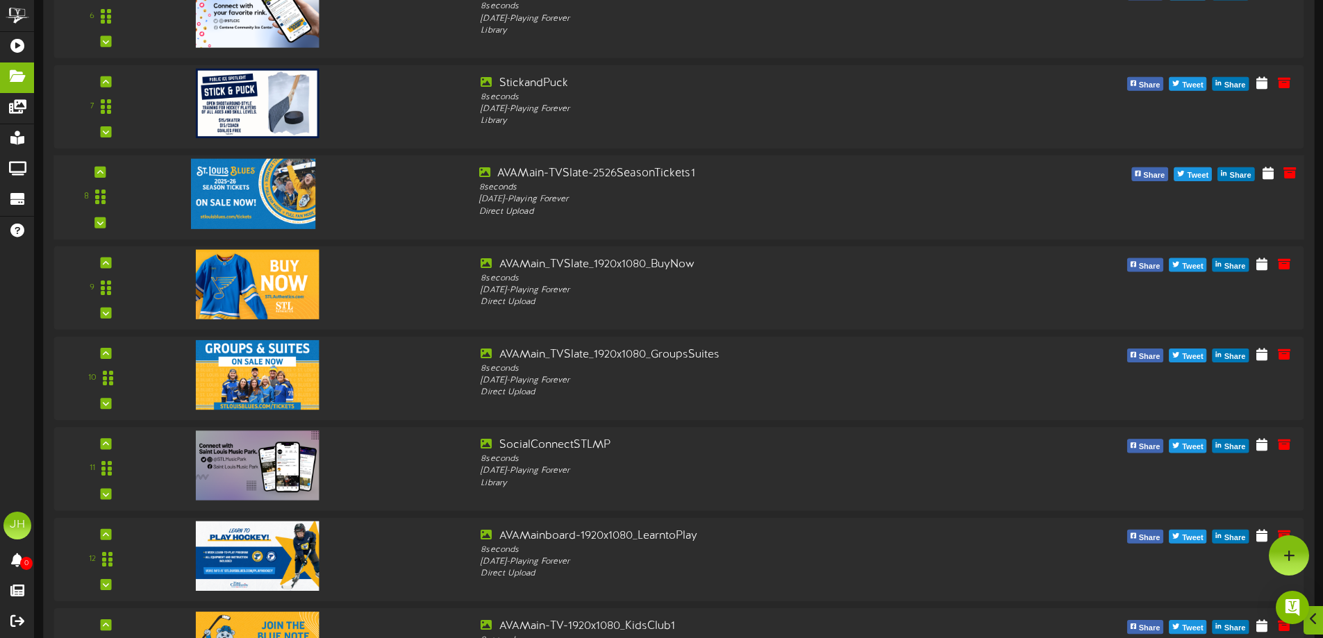
scroll to position [667, 0]
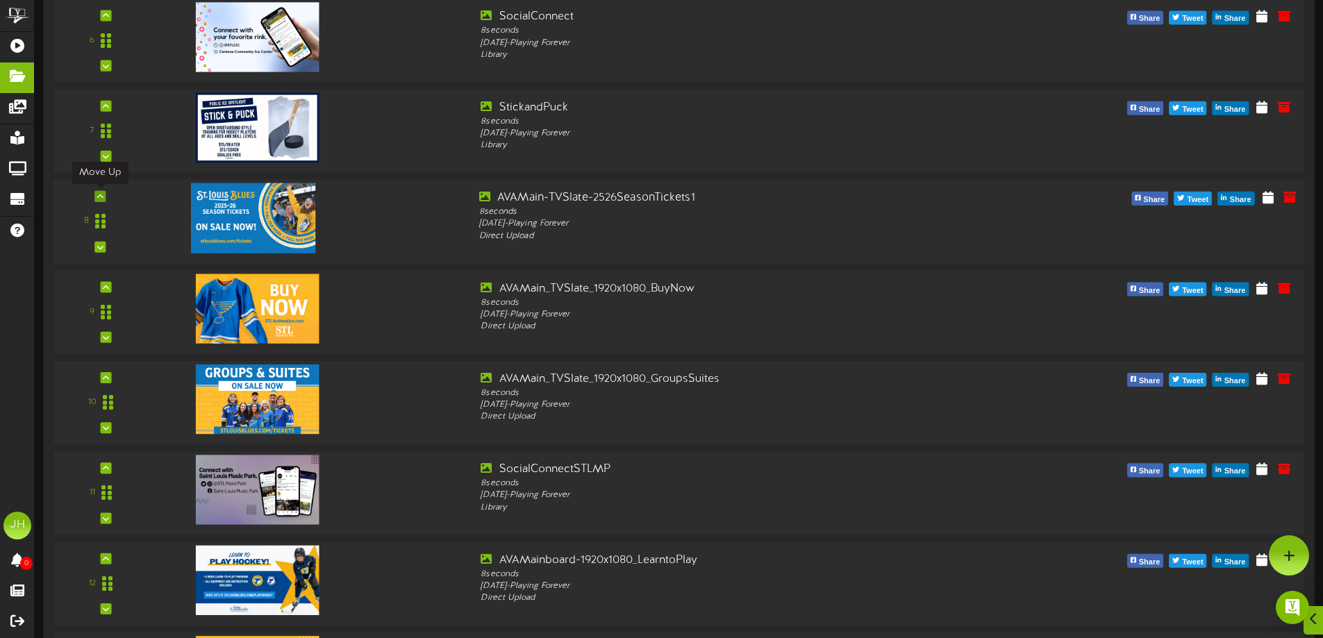
click at [101, 197] on icon at bounding box center [100, 196] width 6 height 7
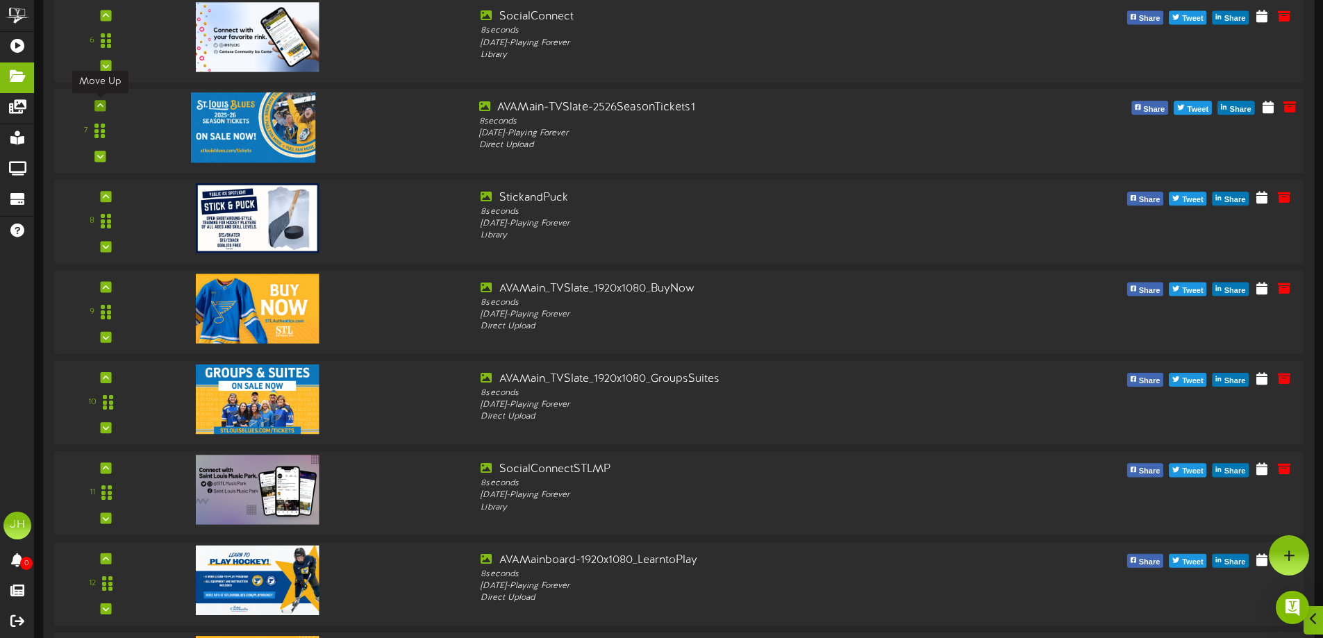
click at [102, 103] on icon at bounding box center [100, 105] width 6 height 7
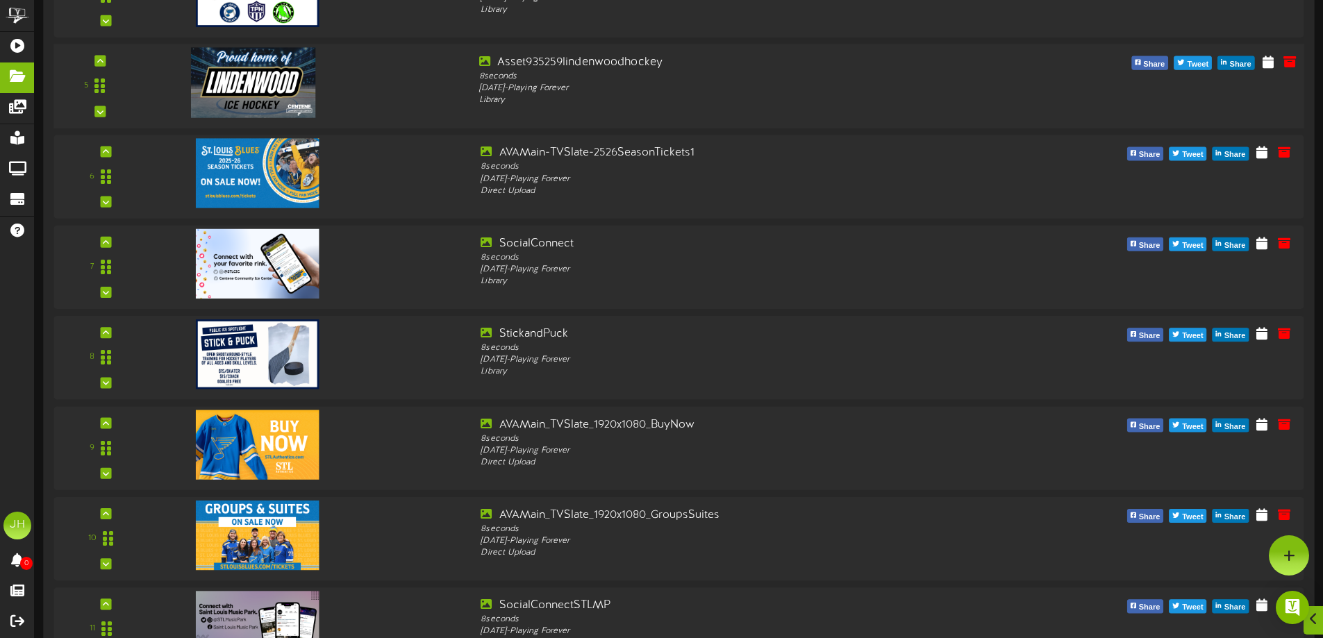
scroll to position [507, 0]
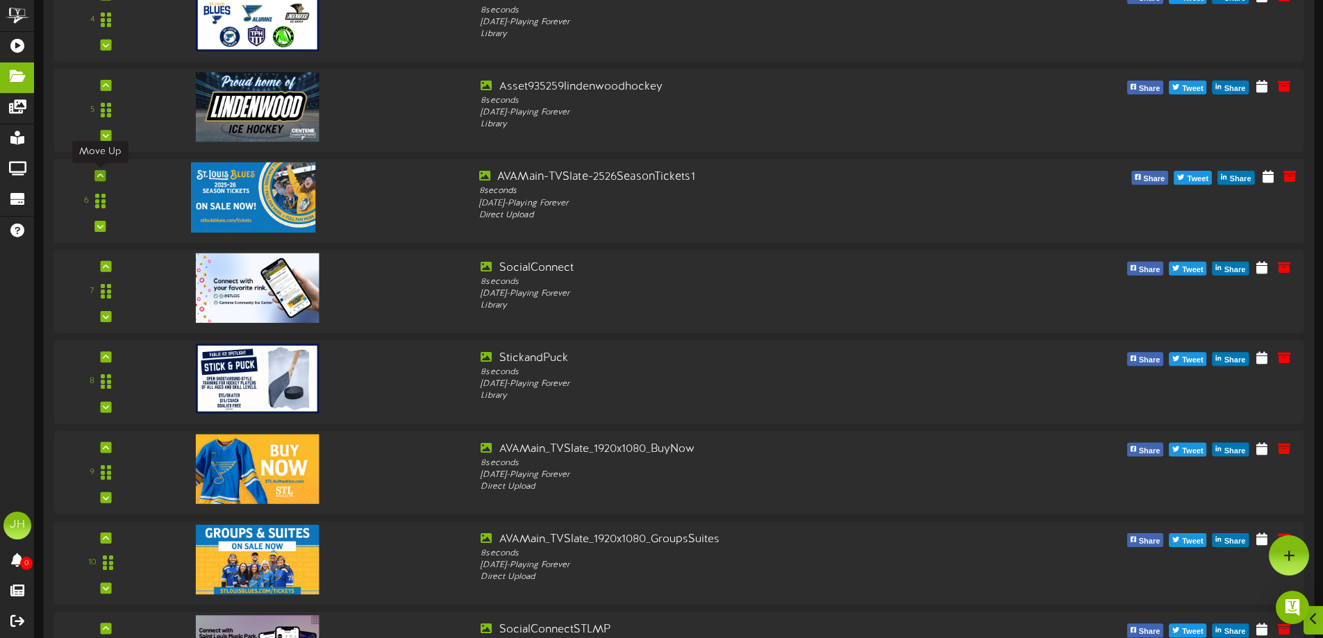
click at [97, 174] on icon at bounding box center [100, 175] width 6 height 7
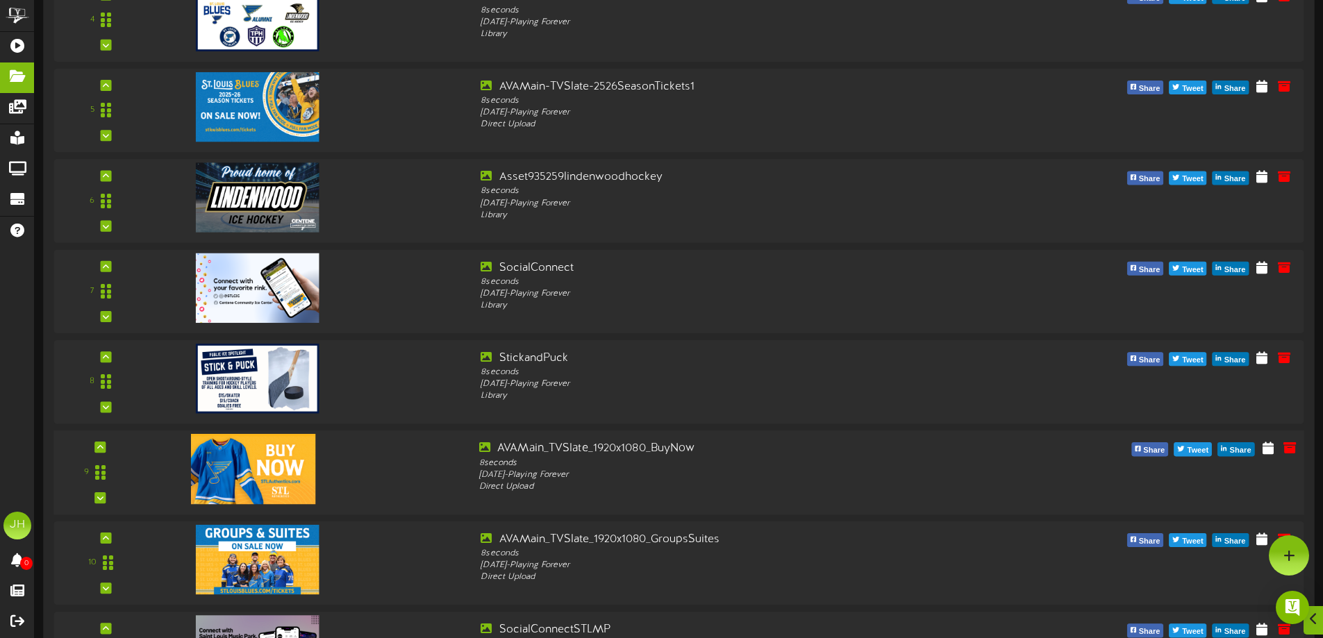
click at [91, 446] on div "9" at bounding box center [100, 472] width 84 height 63
click at [104, 449] on div at bounding box center [99, 447] width 11 height 11
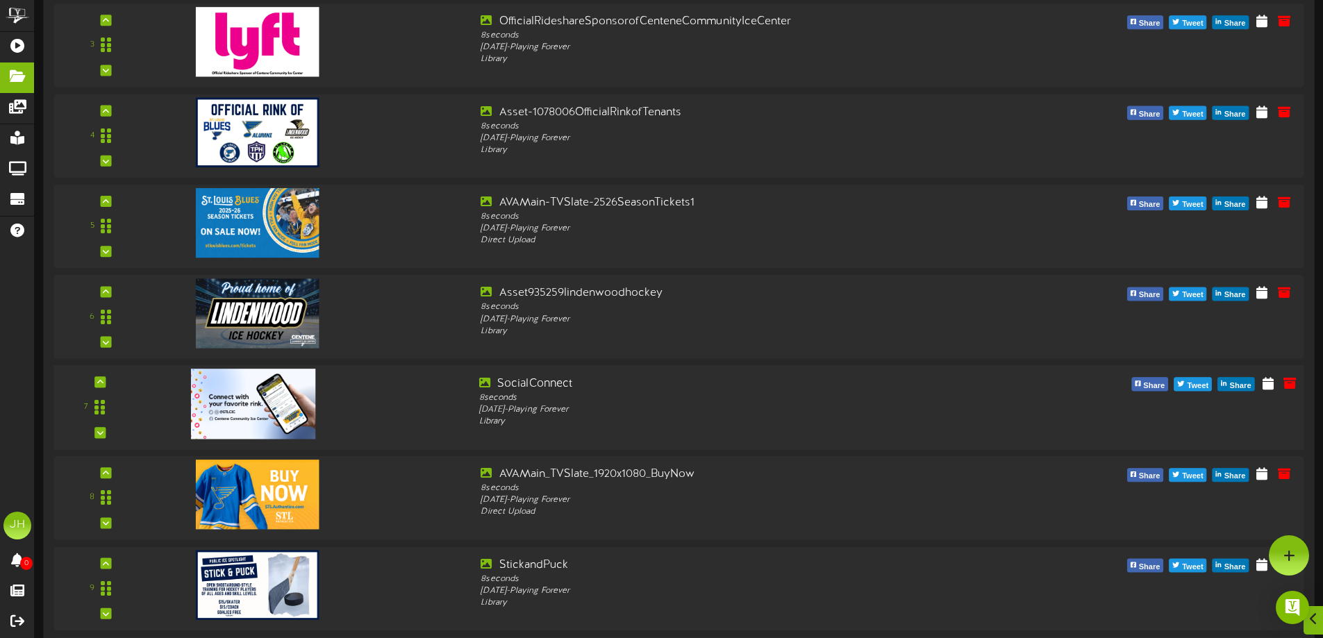
scroll to position [390, 0]
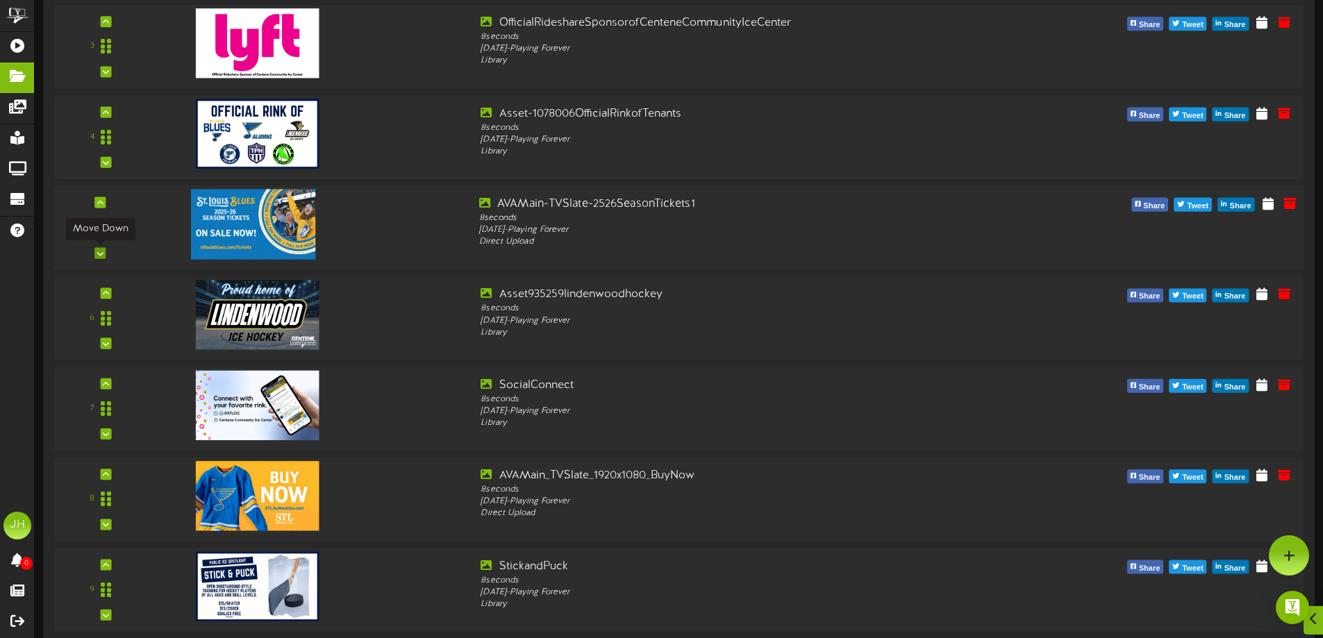
click at [104, 256] on div at bounding box center [99, 252] width 11 height 11
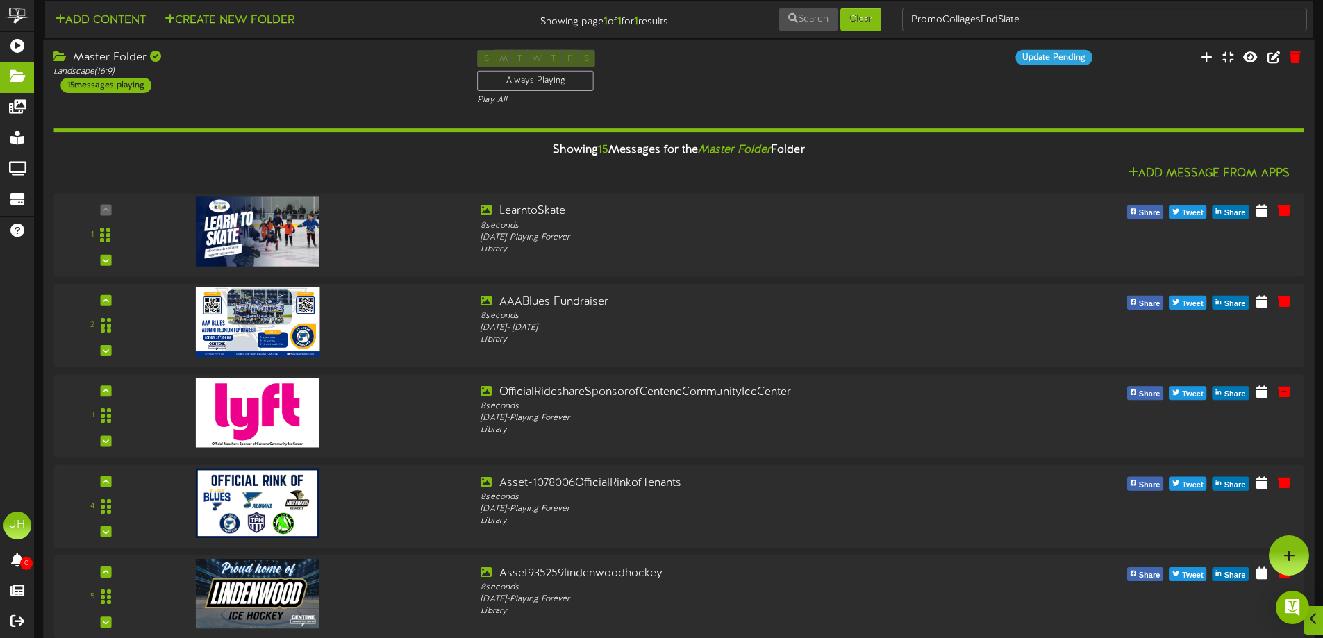
scroll to position [0, 0]
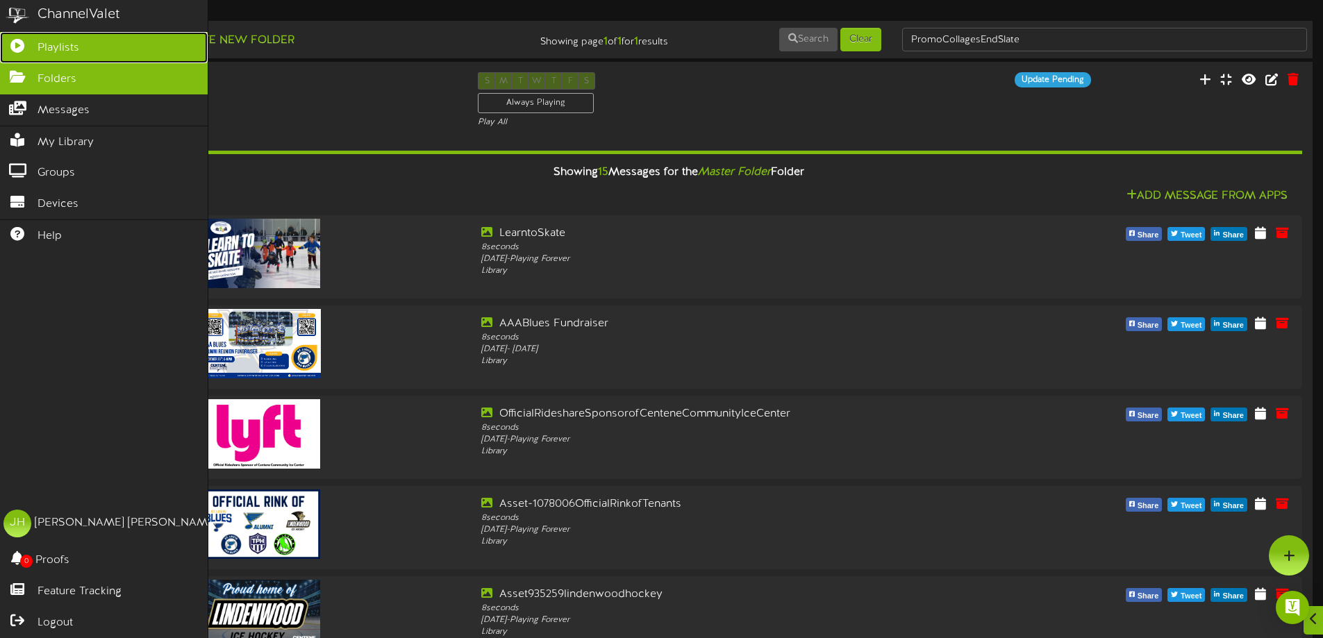
click at [48, 41] on span "Playlists" at bounding box center [58, 48] width 42 height 16
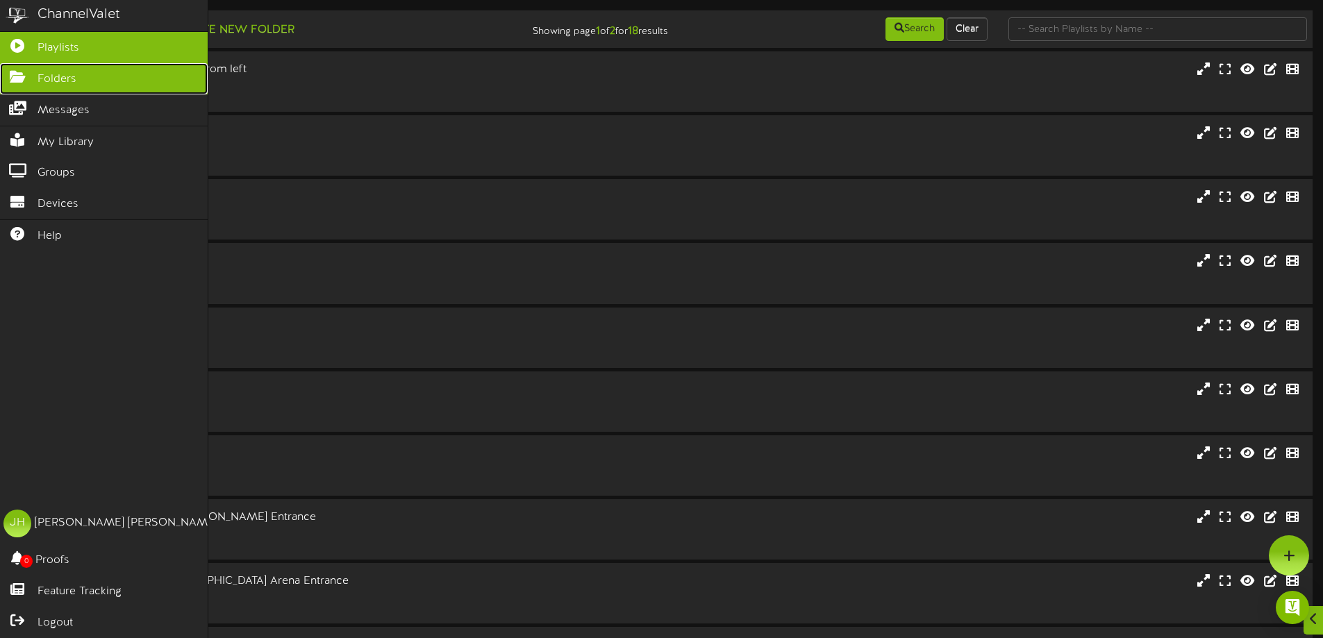
click at [21, 74] on icon at bounding box center [17, 75] width 35 height 10
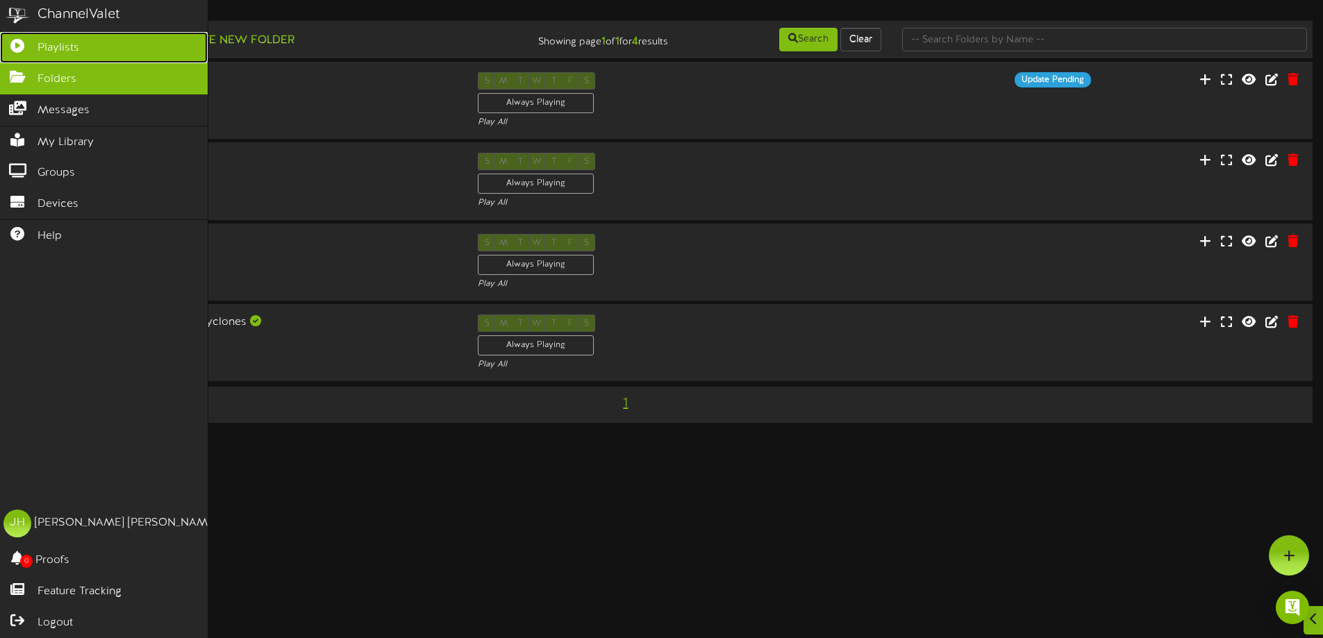
click at [27, 48] on icon at bounding box center [17, 44] width 35 height 10
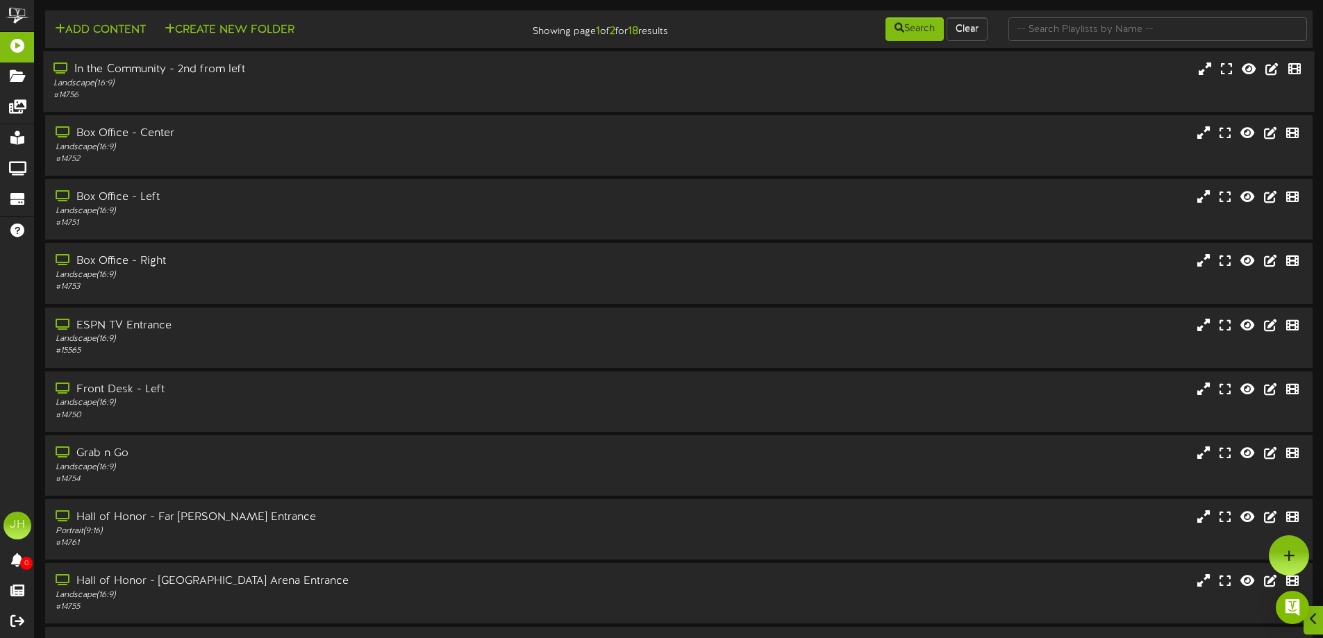
click at [377, 83] on div "Landscape ( 16:9 )" at bounding box center [307, 84] width 509 height 12
click at [317, 76] on div "In the Community - 2nd from left" at bounding box center [307, 70] width 509 height 16
